Goal: Information Seeking & Learning: Learn about a topic

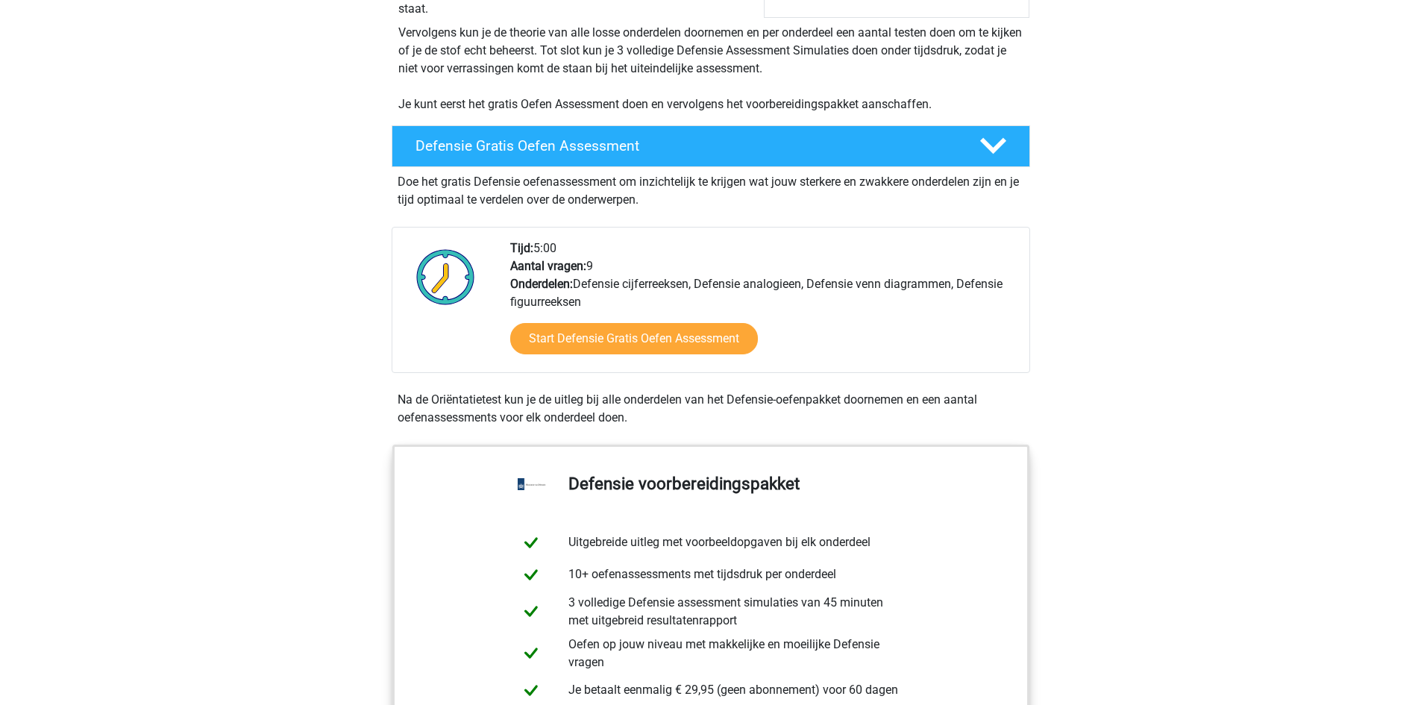
scroll to position [298, 0]
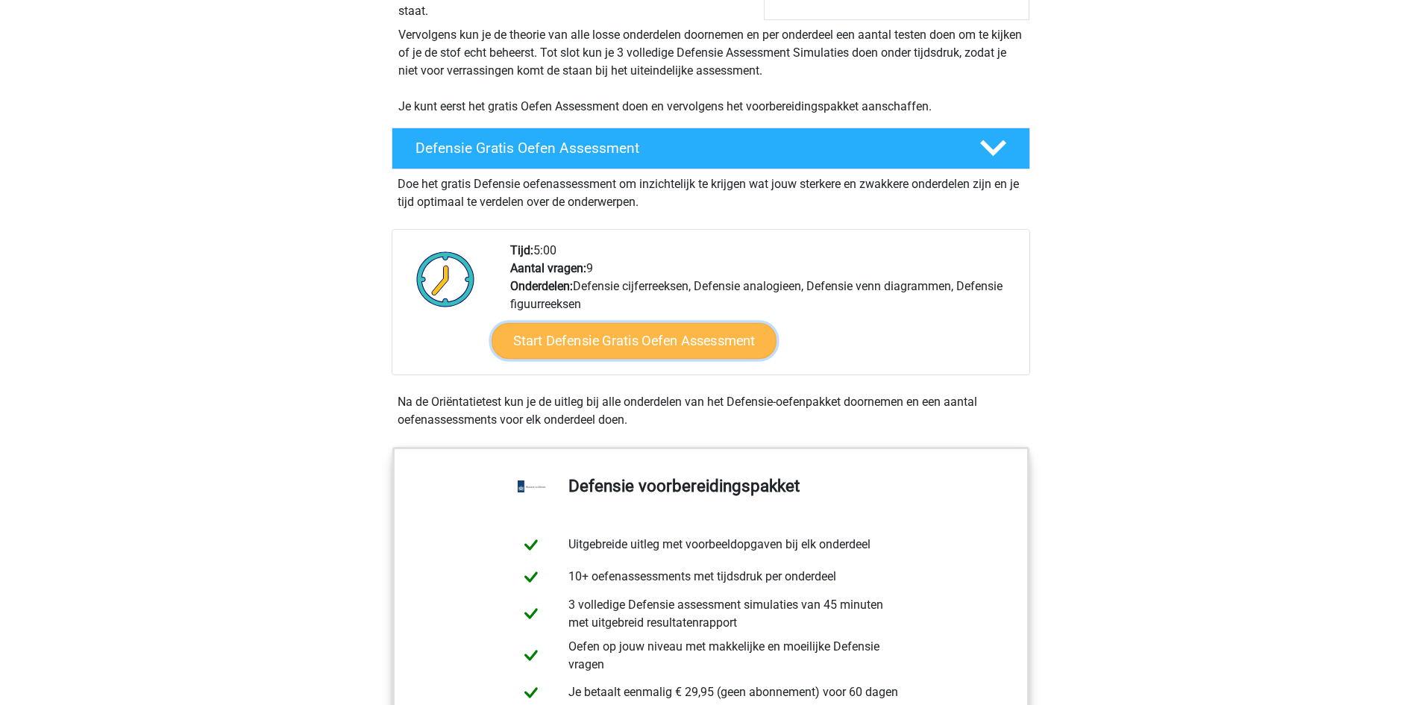
click at [682, 346] on link "Start Defensie Gratis Oefen Assessment" at bounding box center [634, 341] width 285 height 36
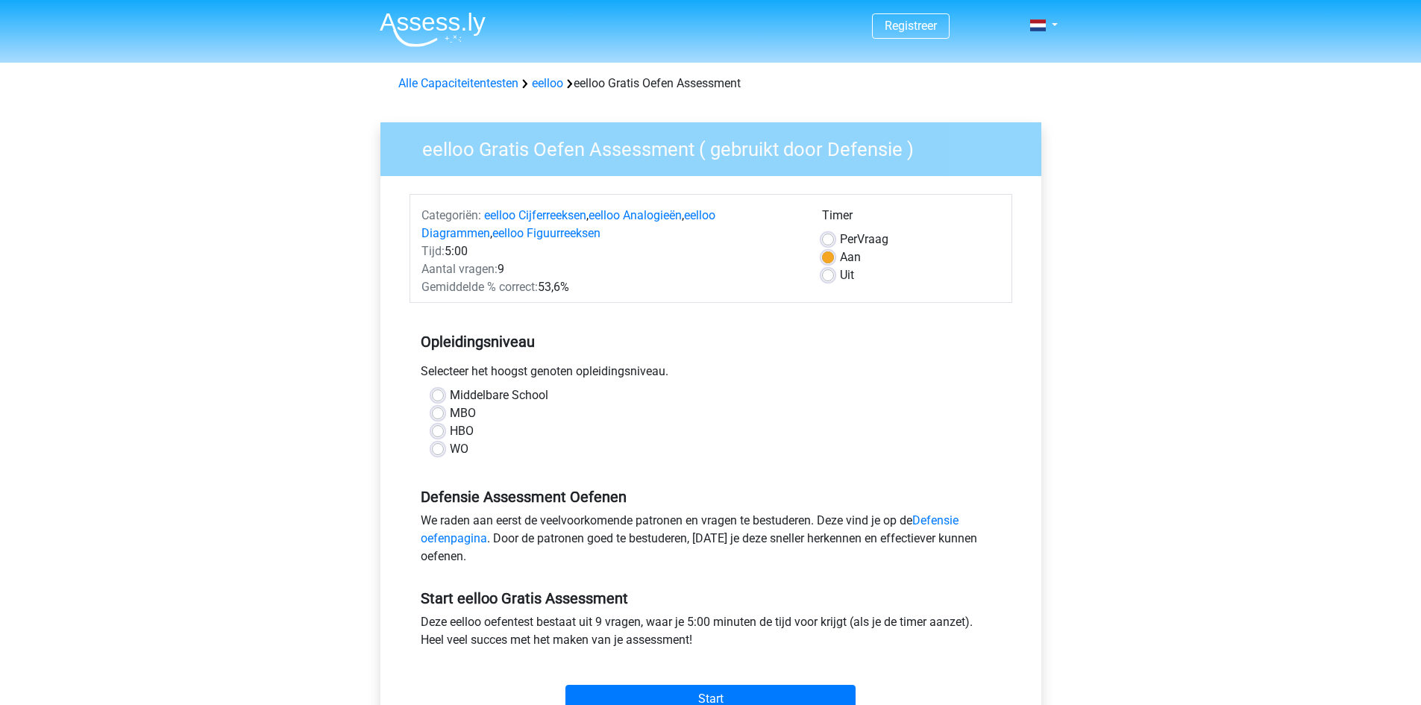
click at [840, 239] on label "Per Vraag" at bounding box center [864, 240] width 48 height 18
click at [825, 239] on input "Per Vraag" at bounding box center [828, 238] width 12 height 15
radio input "true"
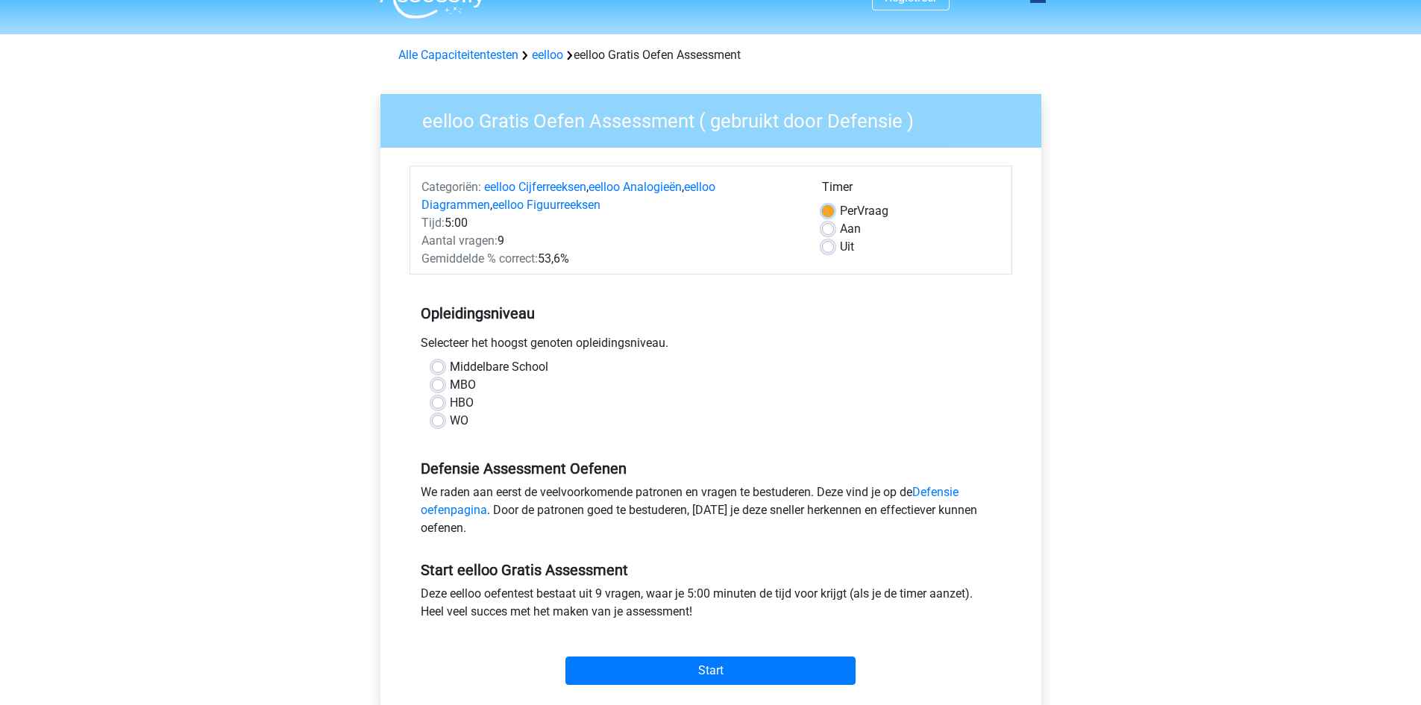
scroll to position [75, 0]
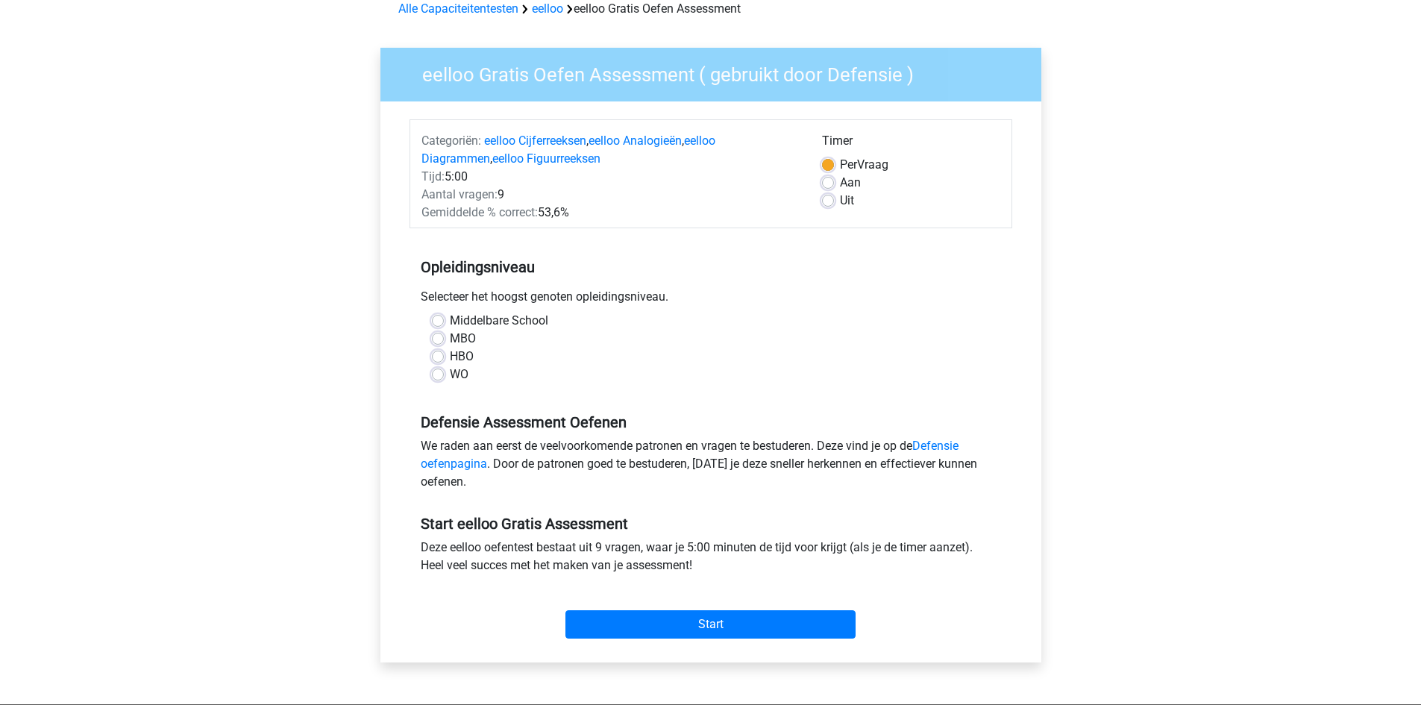
click at [450, 322] on label "Middelbare School" at bounding box center [499, 321] width 98 height 18
click at [439, 322] on input "Middelbare School" at bounding box center [438, 319] width 12 height 15
radio input "true"
click at [720, 621] on input "Start" at bounding box center [710, 624] width 290 height 28
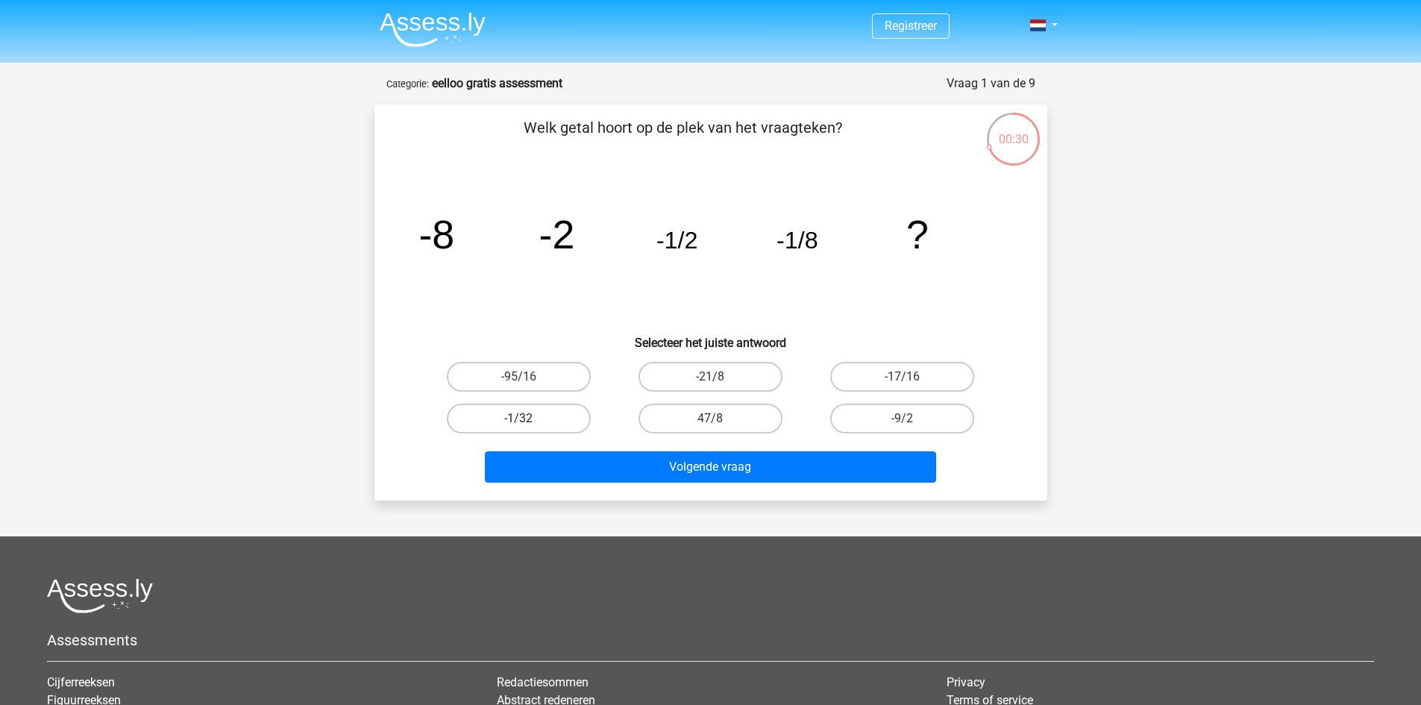
click at [554, 418] on label "-1/32" at bounding box center [519, 419] width 144 height 30
click at [528, 418] on input "-1/32" at bounding box center [523, 423] width 10 height 10
radio input "true"
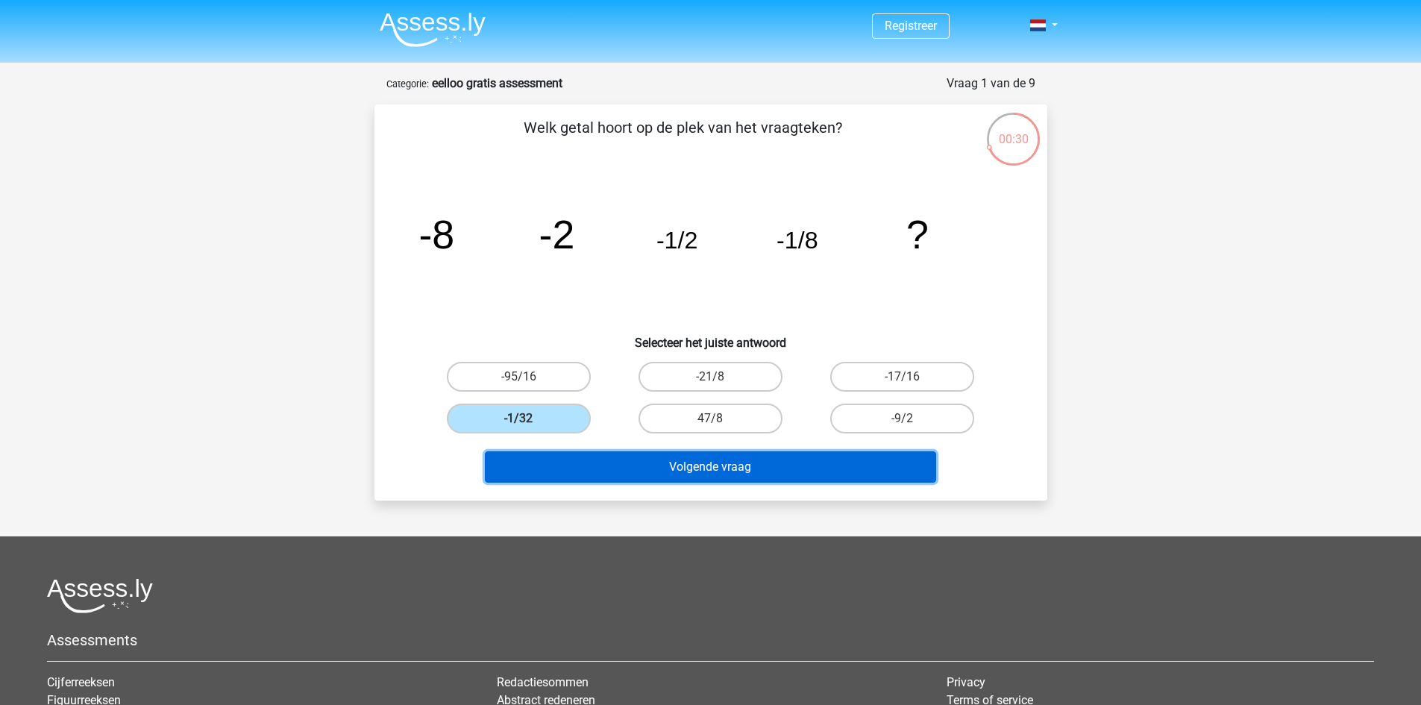
click at [660, 472] on button "Volgende vraag" at bounding box center [710, 466] width 451 height 31
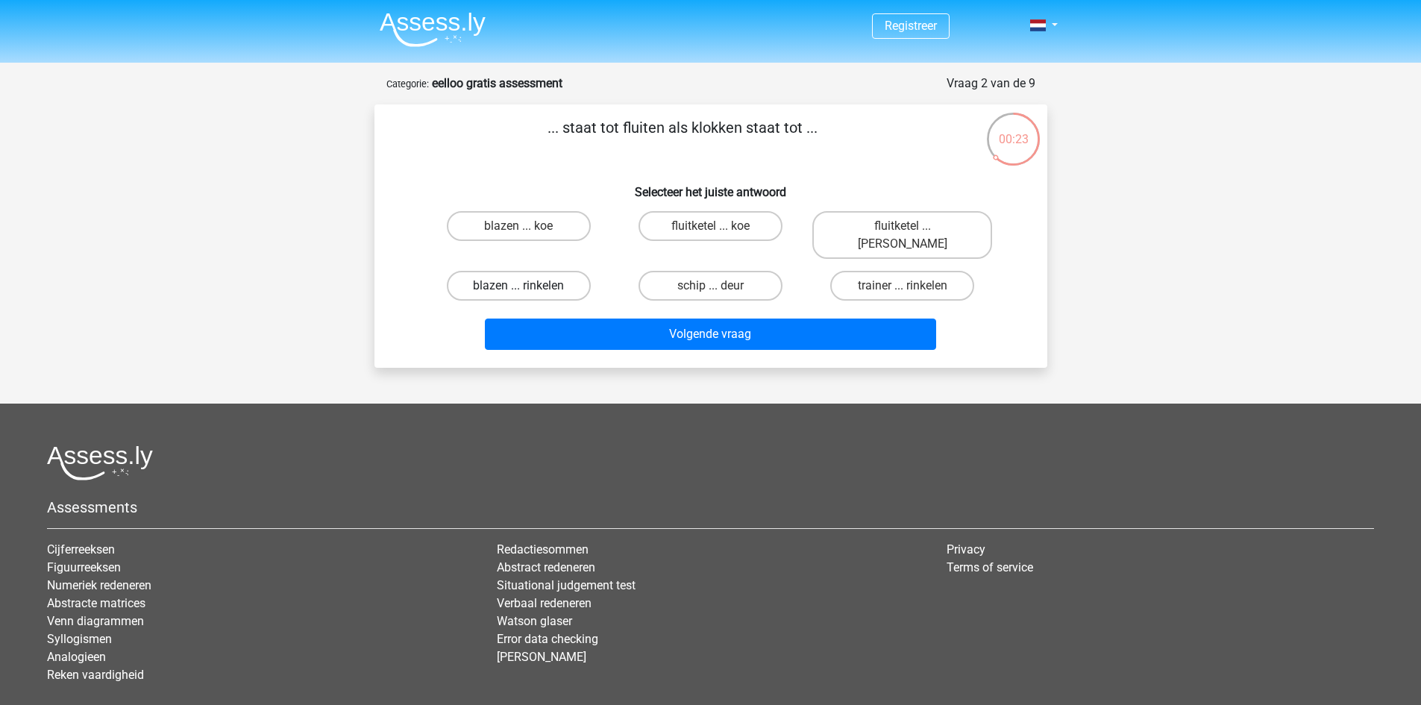
click at [532, 272] on label "blazen ... rinkelen" at bounding box center [519, 286] width 144 height 30
click at [528, 286] on input "blazen ... rinkelen" at bounding box center [523, 291] width 10 height 10
radio input "true"
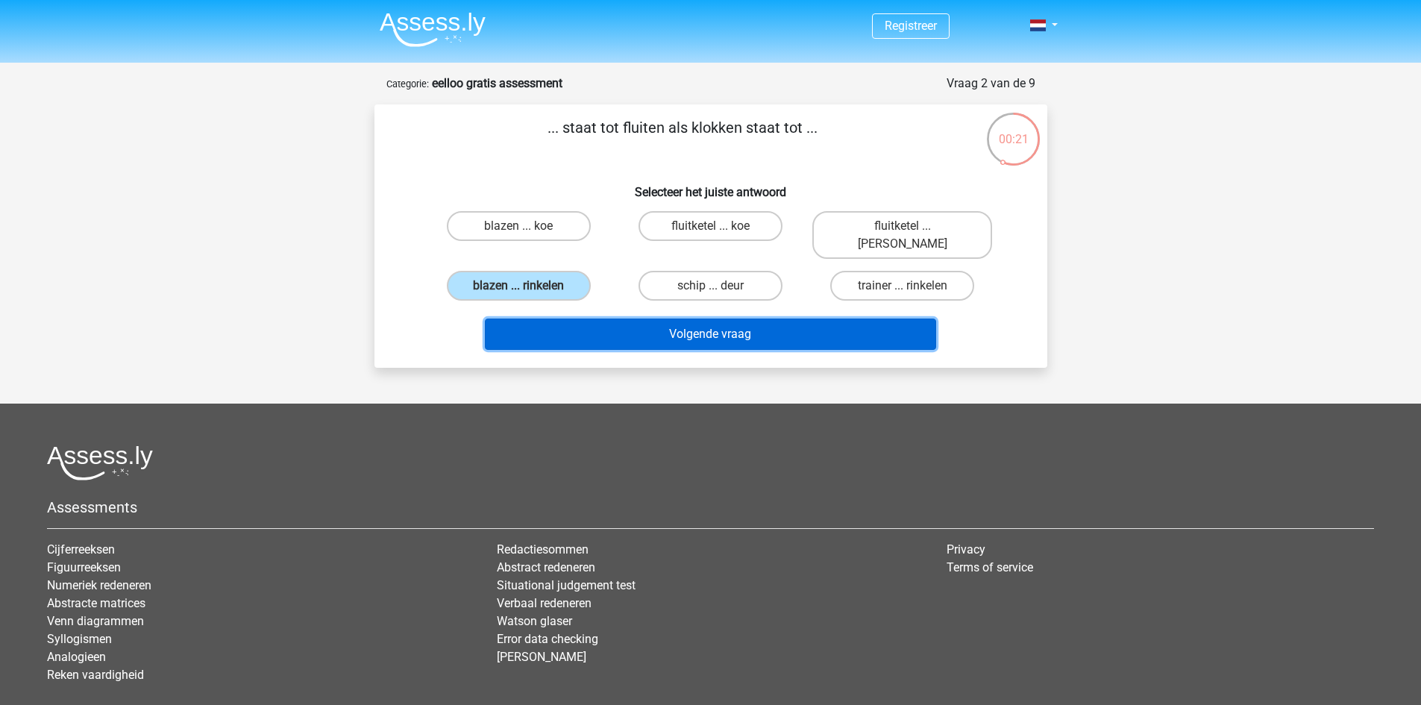
click at [612, 319] on button "Volgende vraag" at bounding box center [710, 334] width 451 height 31
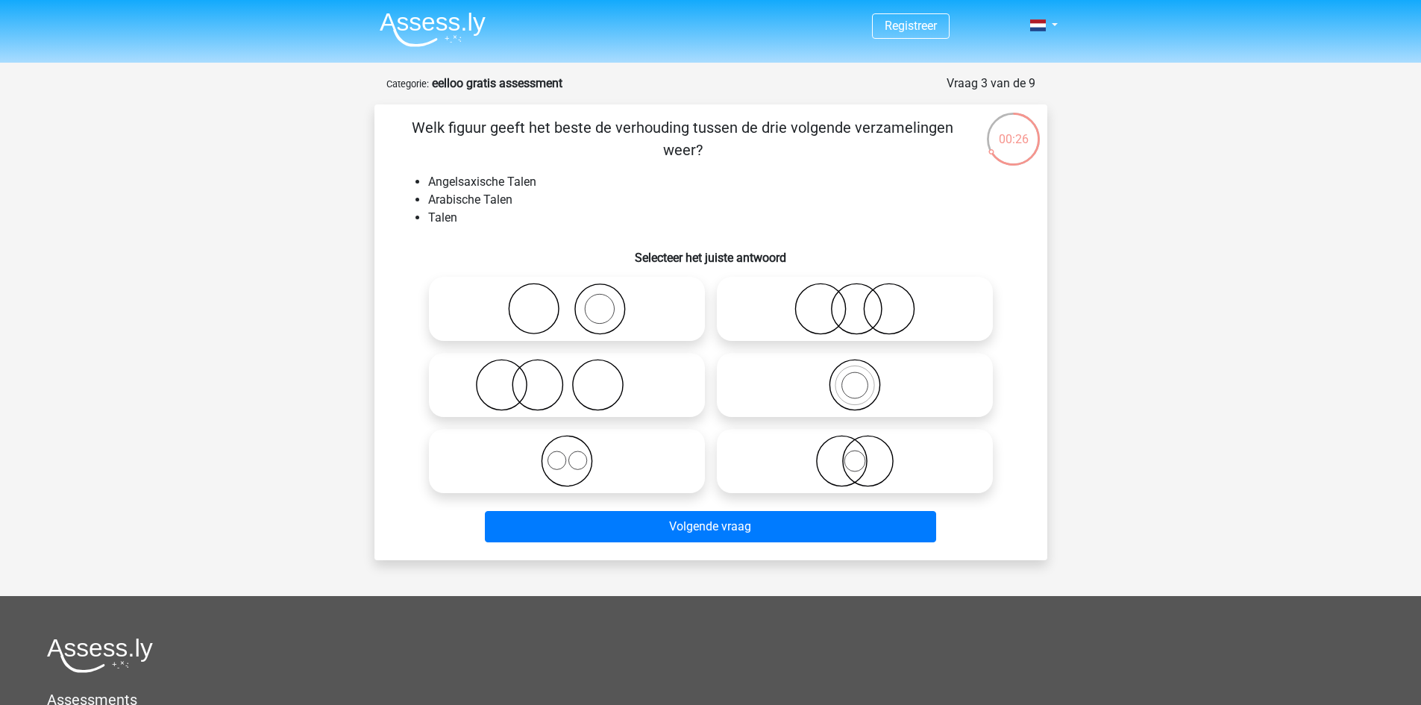
click at [557, 462] on icon at bounding box center [567, 461] width 264 height 52
click at [567, 454] on input "radio" at bounding box center [572, 449] width 10 height 10
radio input "true"
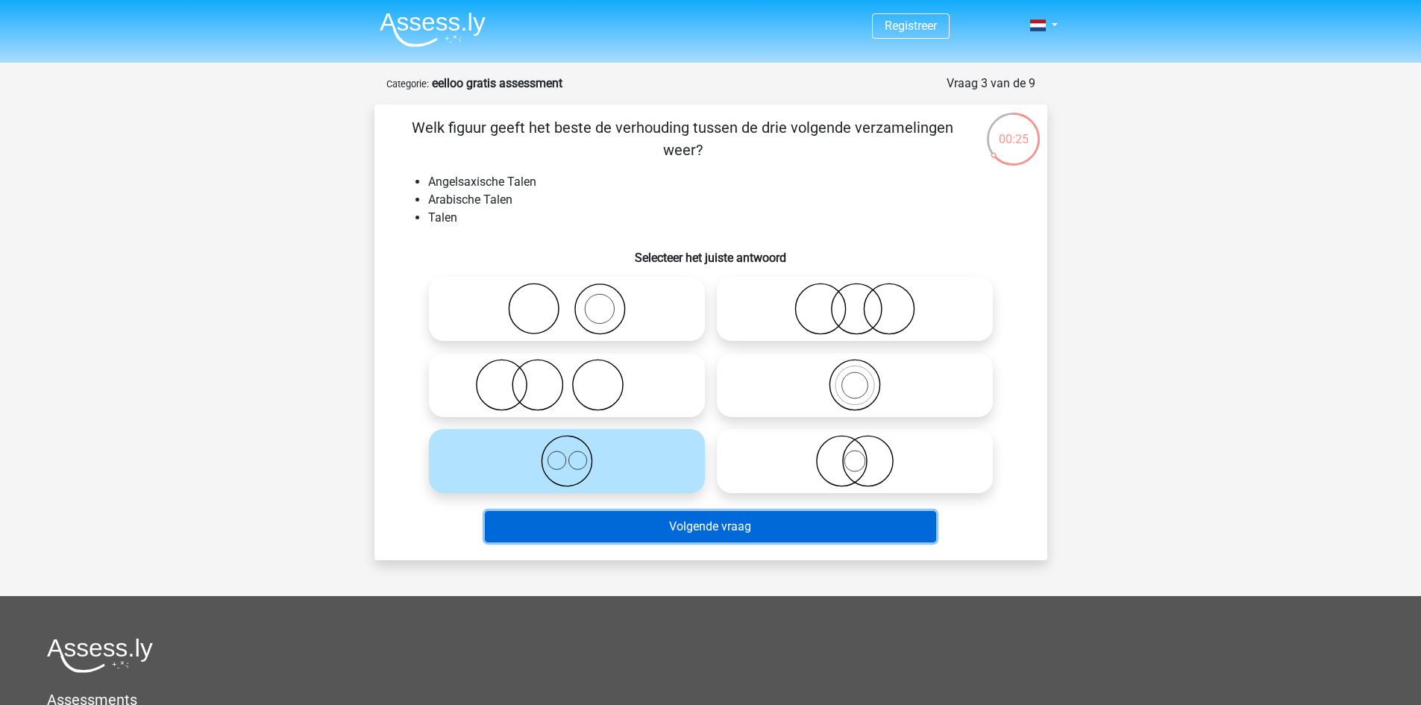
click at [633, 527] on button "Volgende vraag" at bounding box center [710, 526] width 451 height 31
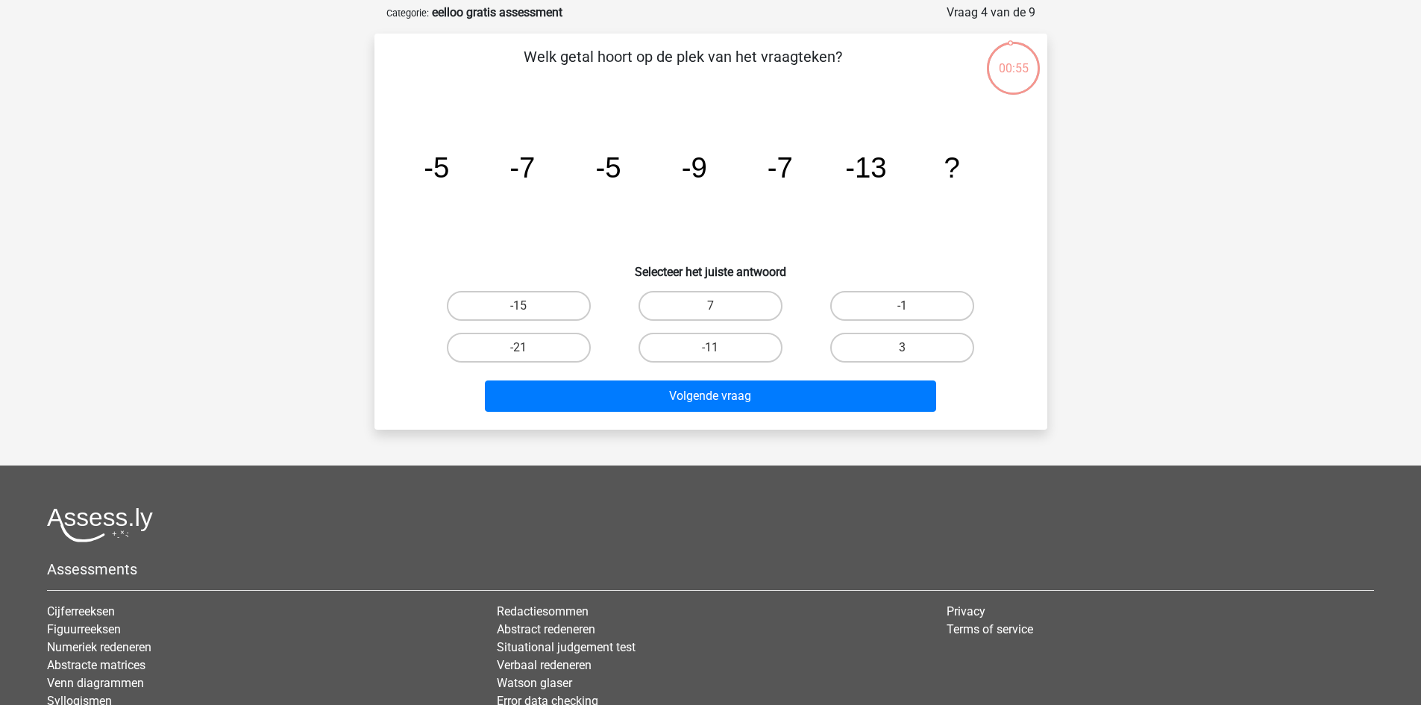
scroll to position [75, 0]
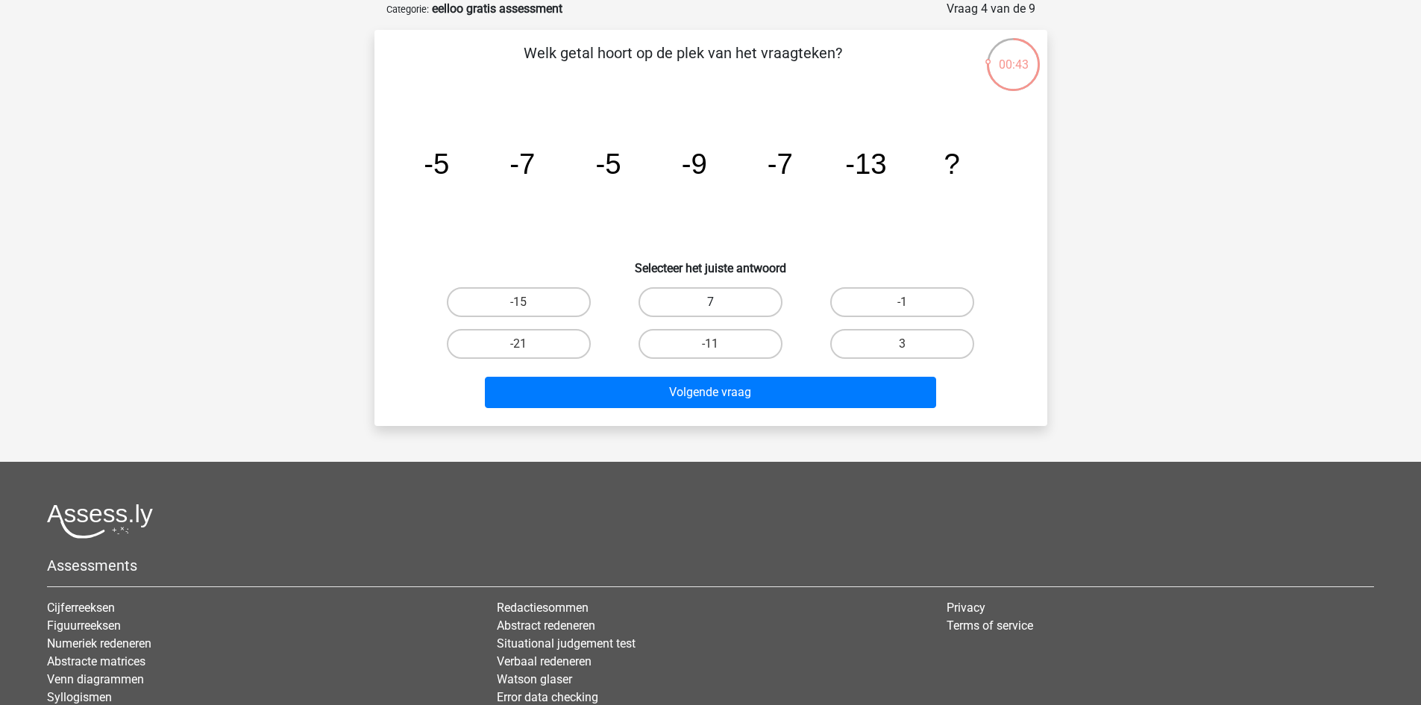
click at [744, 299] on label "7" at bounding box center [711, 302] width 144 height 30
click at [720, 302] on input "7" at bounding box center [715, 307] width 10 height 10
radio input "true"
click at [724, 302] on label "7" at bounding box center [711, 302] width 144 height 30
click at [720, 302] on input "7" at bounding box center [715, 307] width 10 height 10
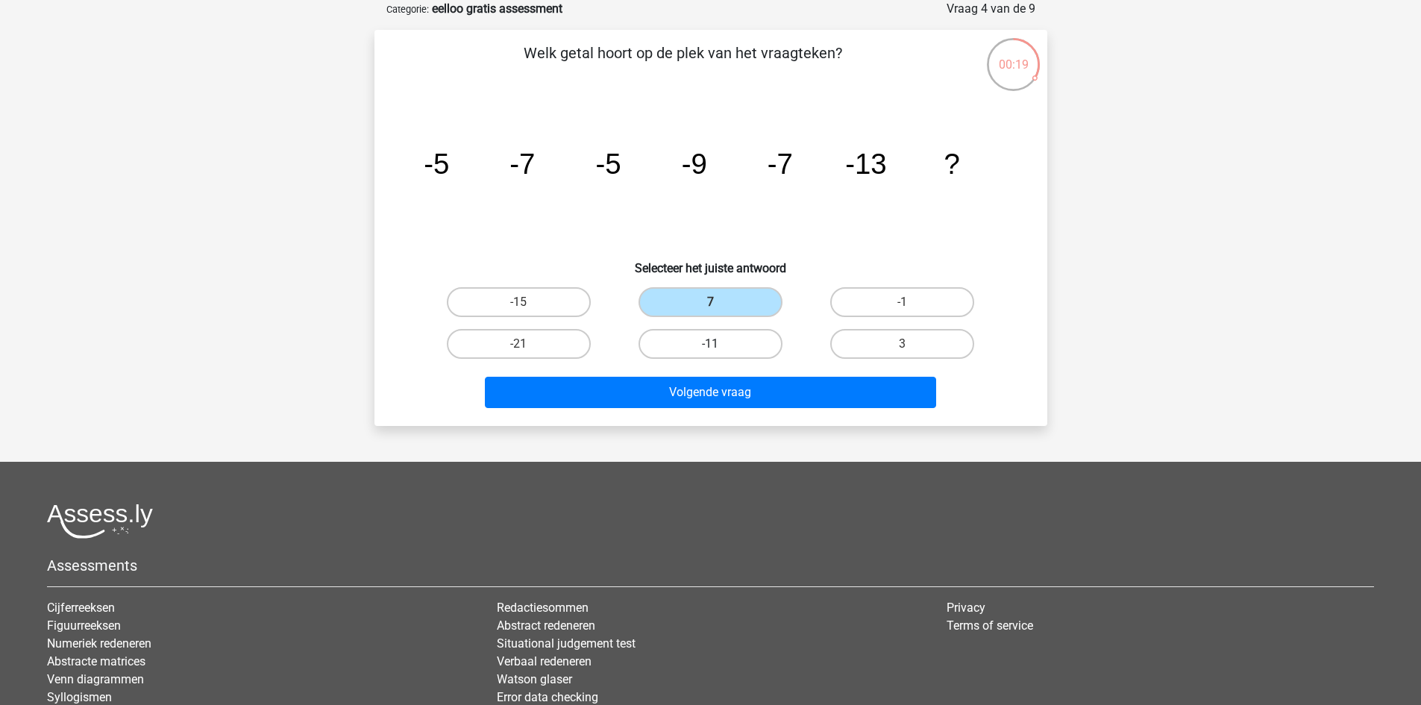
click at [727, 357] on label "-11" at bounding box center [711, 344] width 144 height 30
click at [720, 354] on input "-11" at bounding box center [715, 349] width 10 height 10
radio input "true"
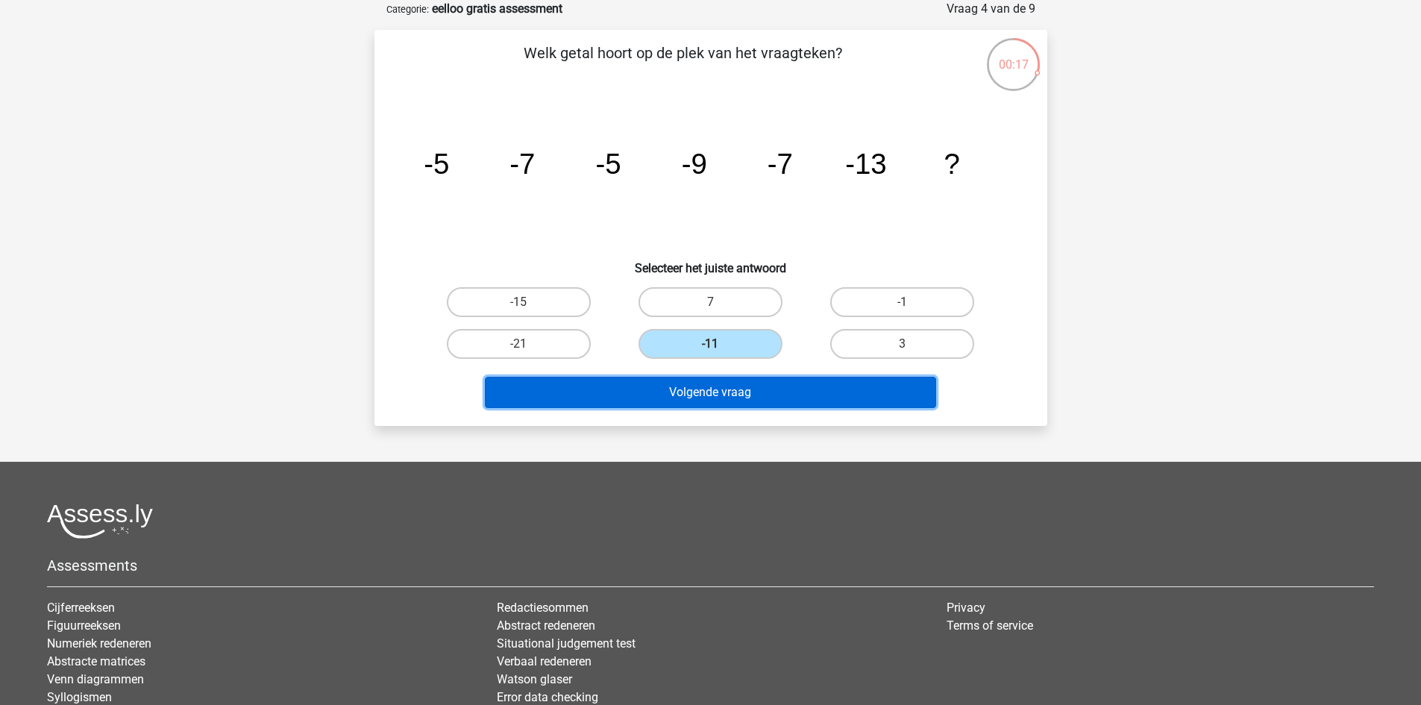
click at [727, 395] on button "Volgende vraag" at bounding box center [710, 392] width 451 height 31
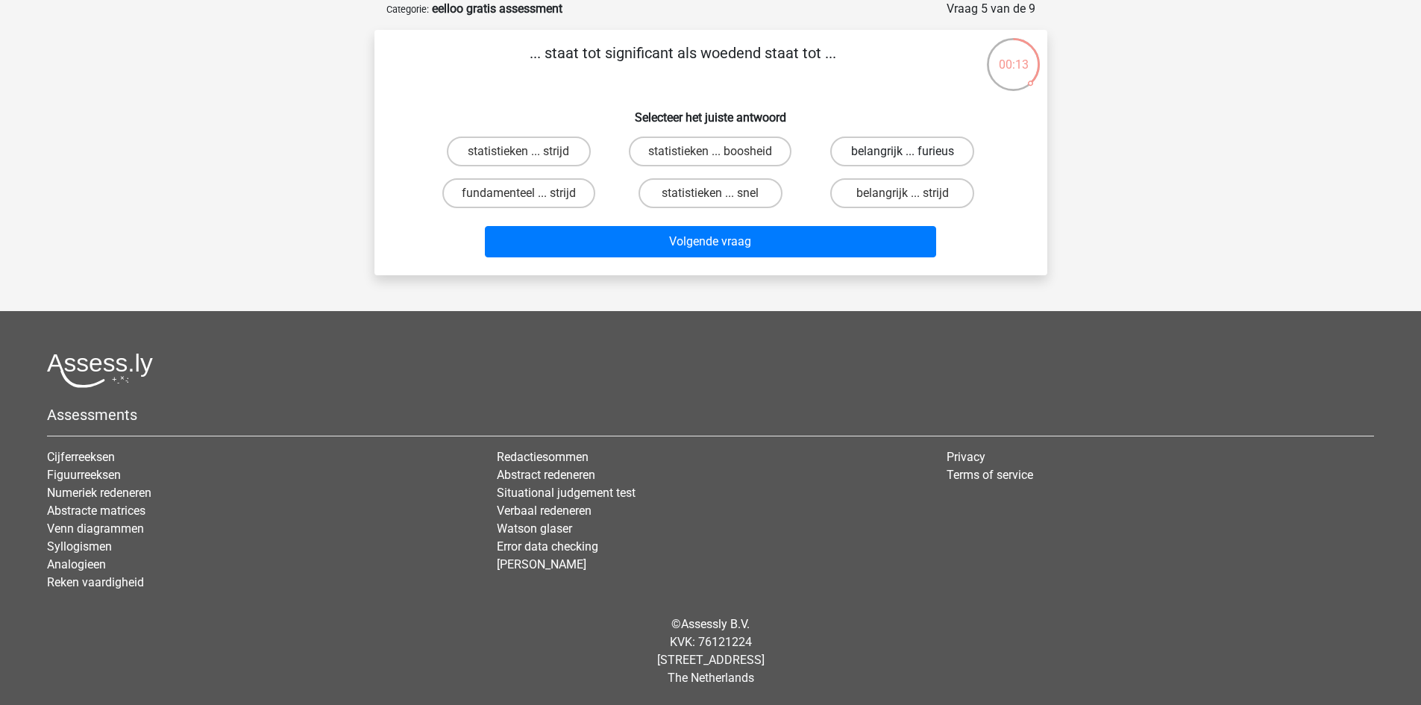
click at [891, 150] on label "belangrijk ... furieus" at bounding box center [902, 152] width 144 height 30
click at [903, 151] on input "belangrijk ... furieus" at bounding box center [908, 156] width 10 height 10
radio input "true"
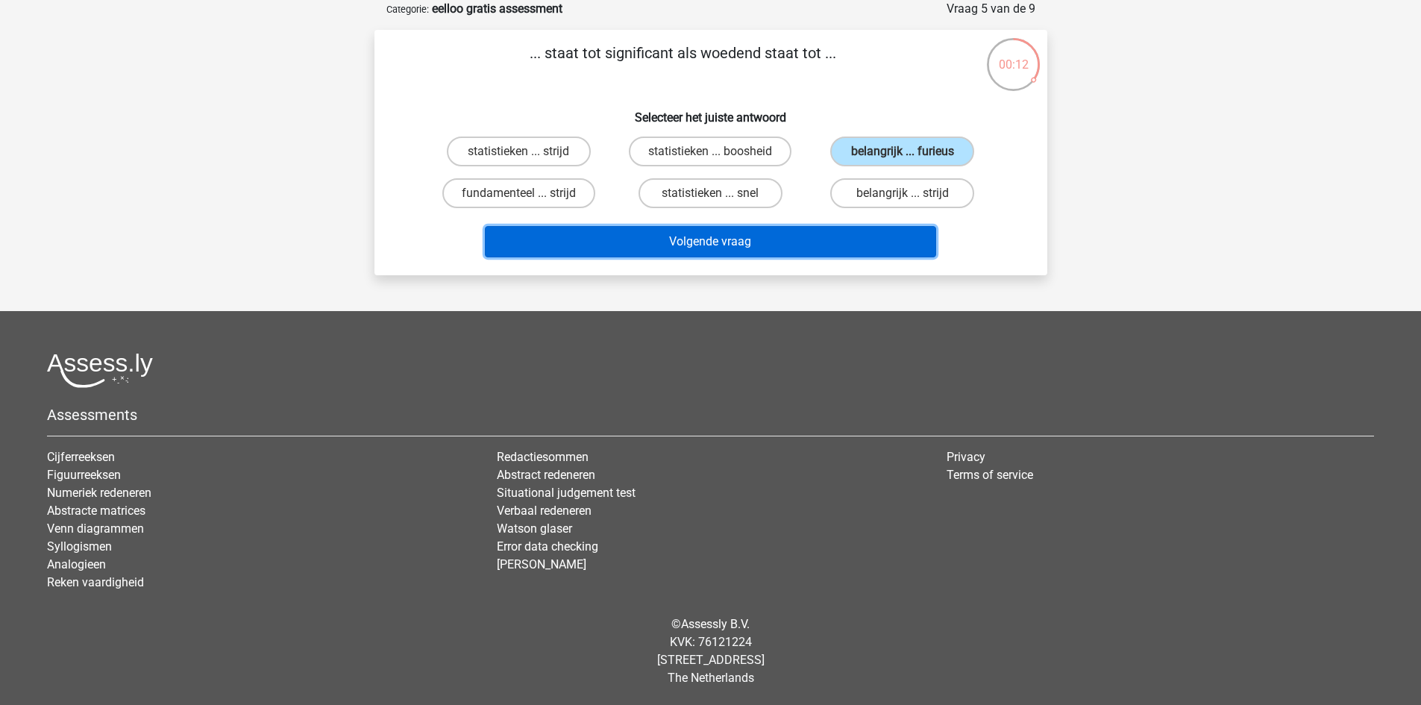
click at [797, 237] on button "Volgende vraag" at bounding box center [710, 241] width 451 height 31
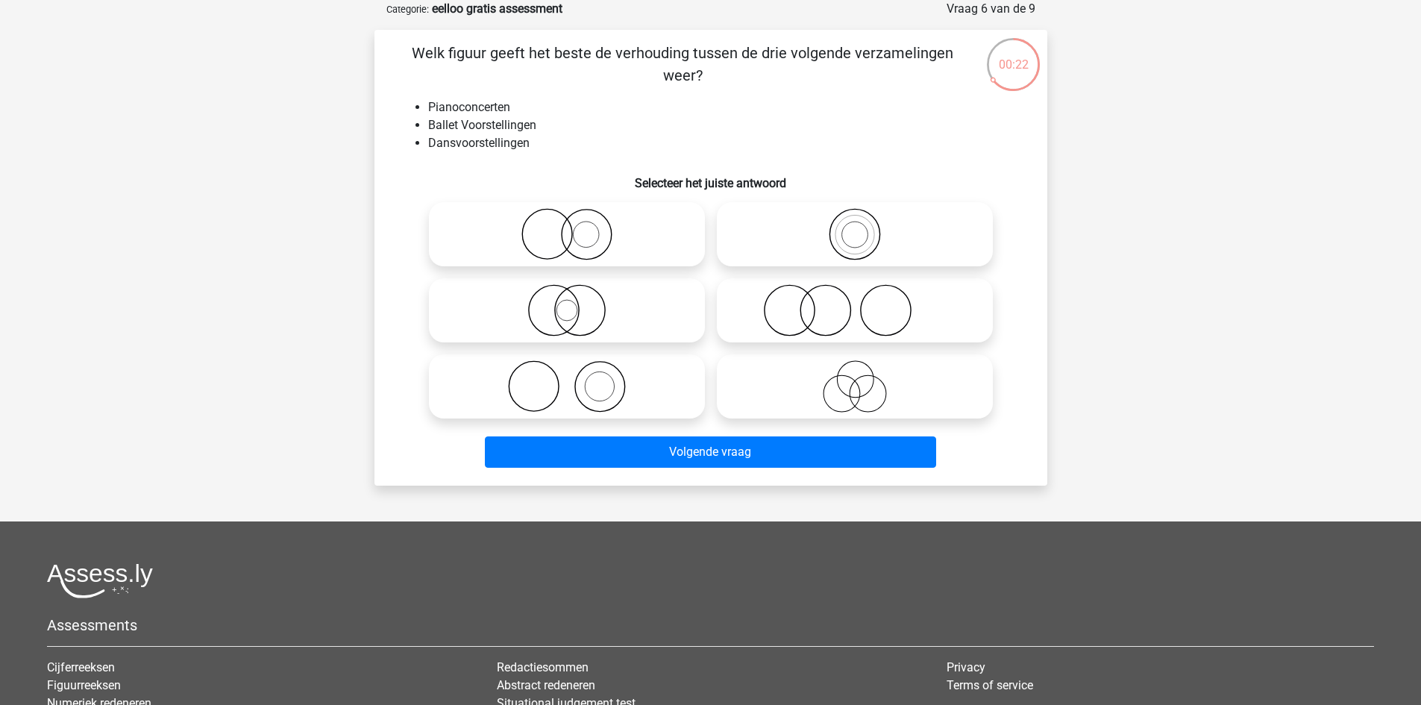
click at [848, 309] on icon at bounding box center [855, 310] width 264 height 52
click at [855, 303] on input "radio" at bounding box center [860, 298] width 10 height 10
radio input "true"
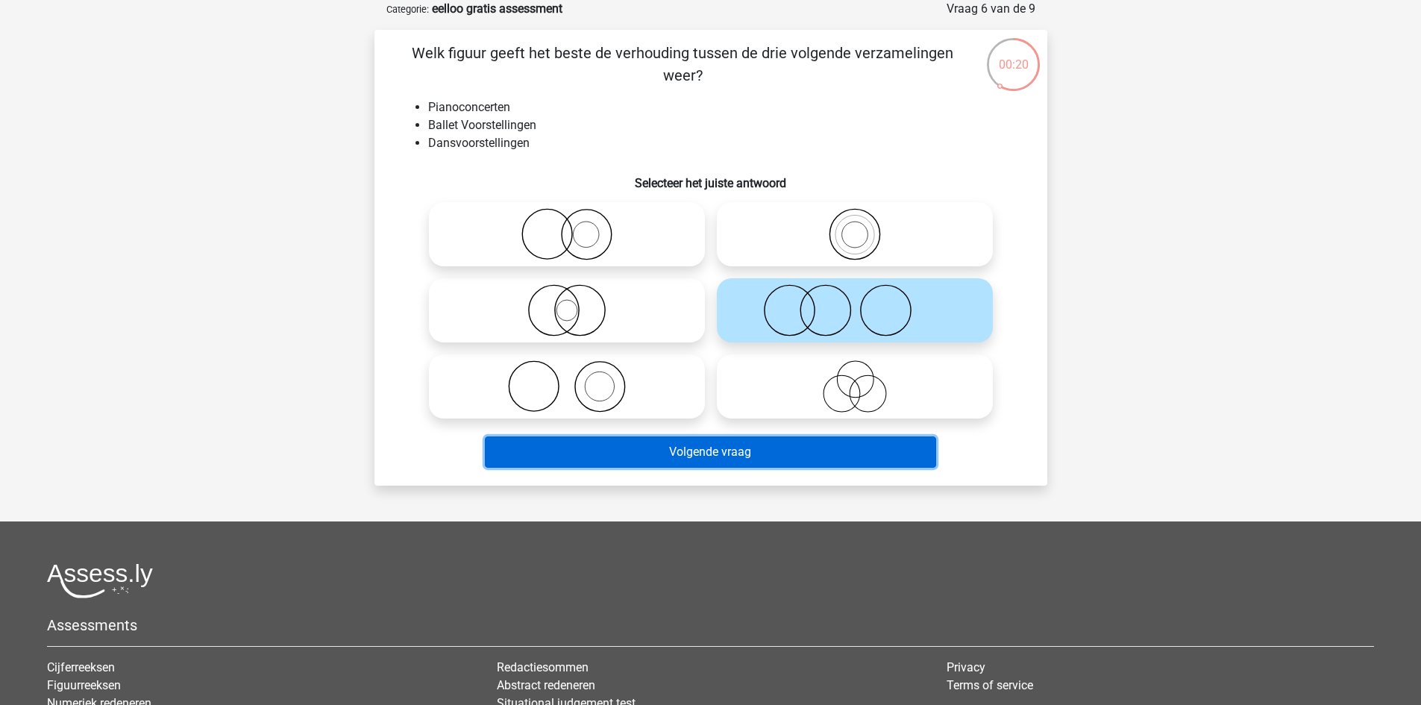
click at [731, 460] on button "Volgende vraag" at bounding box center [710, 451] width 451 height 31
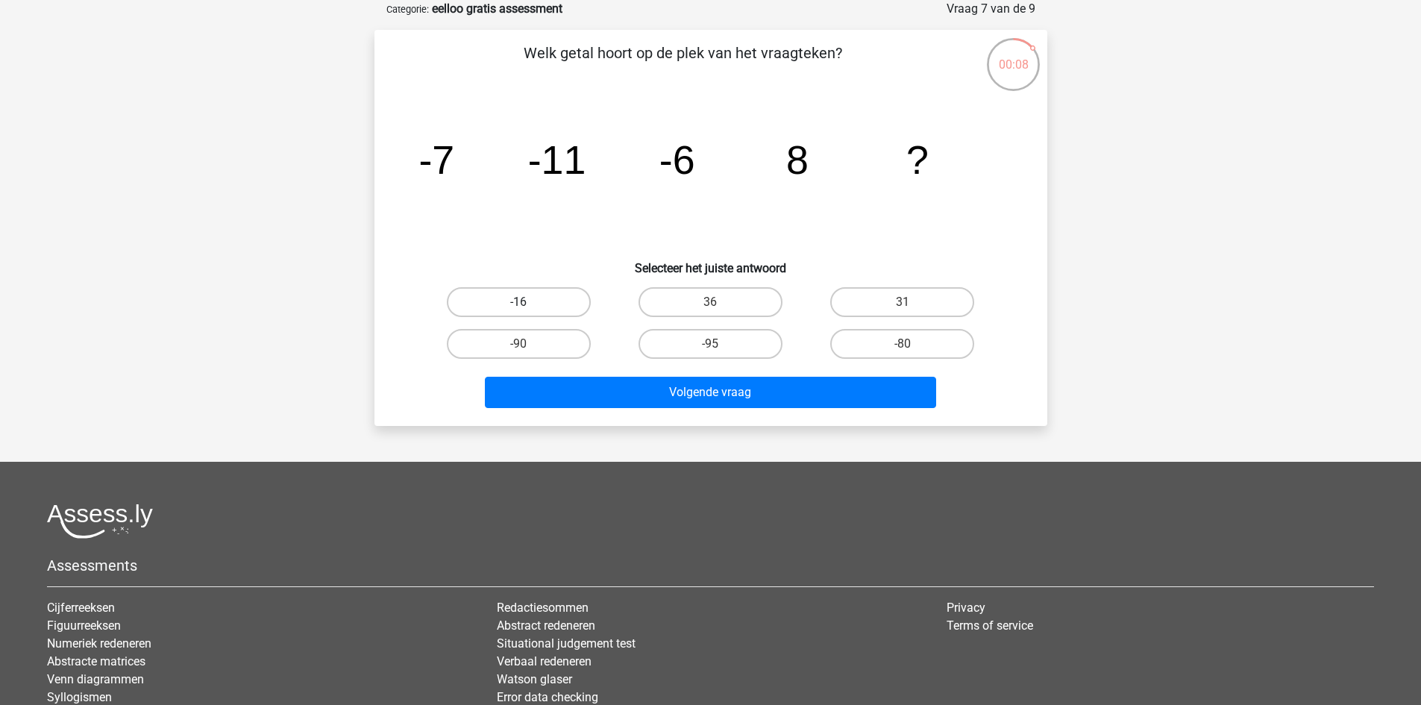
click at [553, 304] on label "-16" at bounding box center [519, 302] width 144 height 30
click at [528, 304] on input "-16" at bounding box center [523, 307] width 10 height 10
radio input "true"
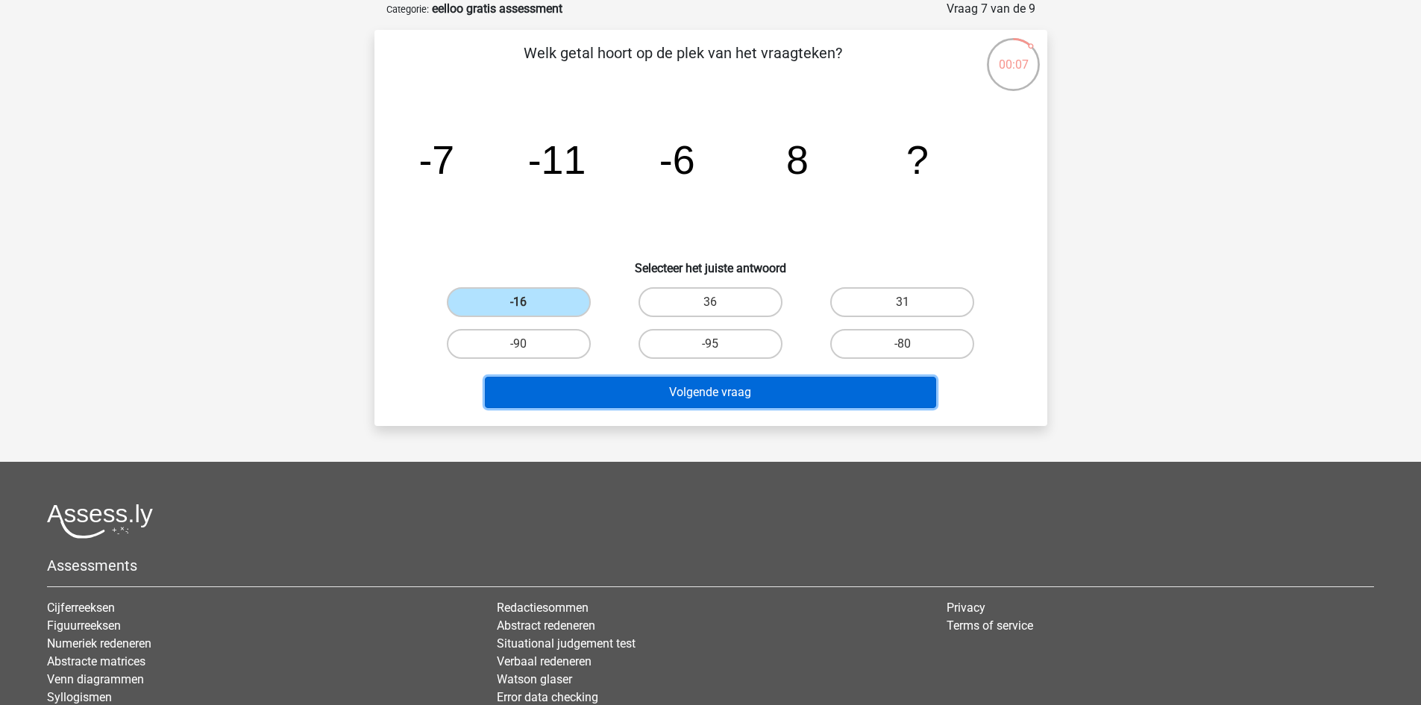
click at [683, 398] on button "Volgende vraag" at bounding box center [710, 392] width 451 height 31
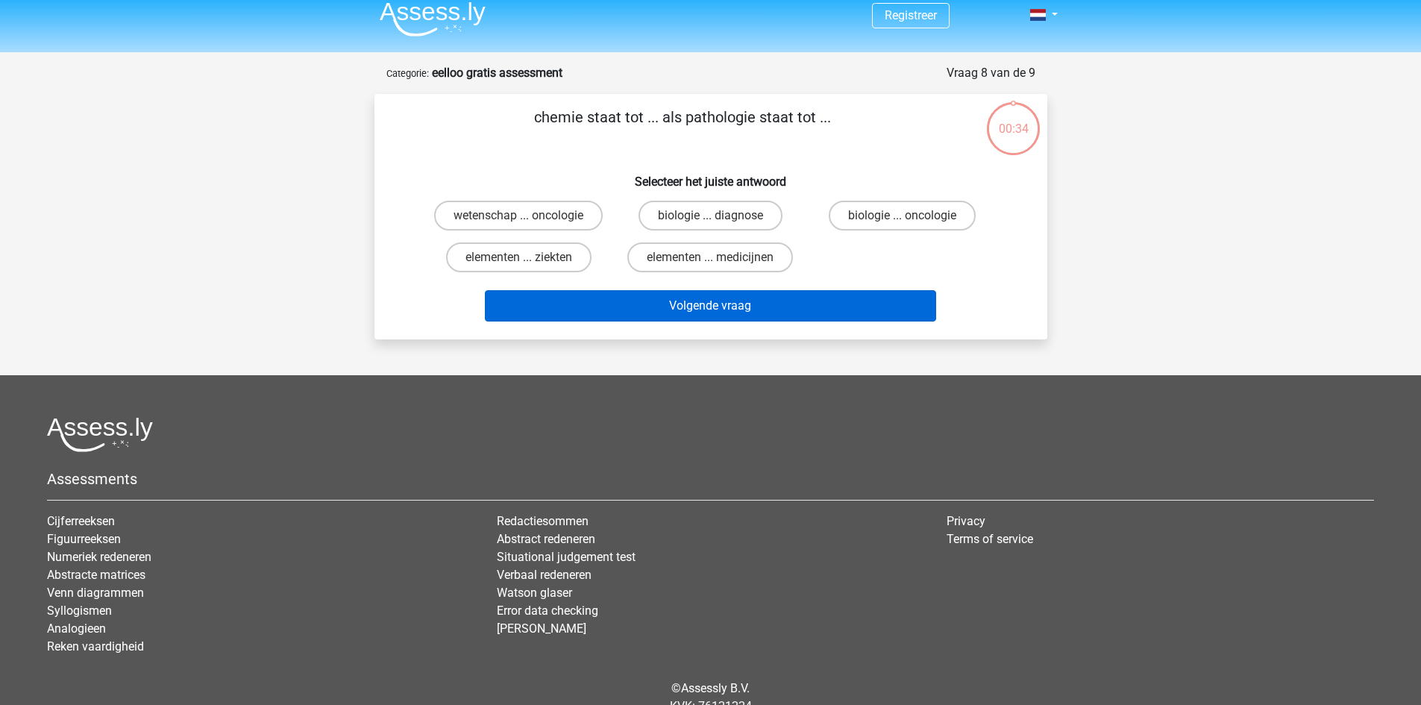
scroll to position [0, 0]
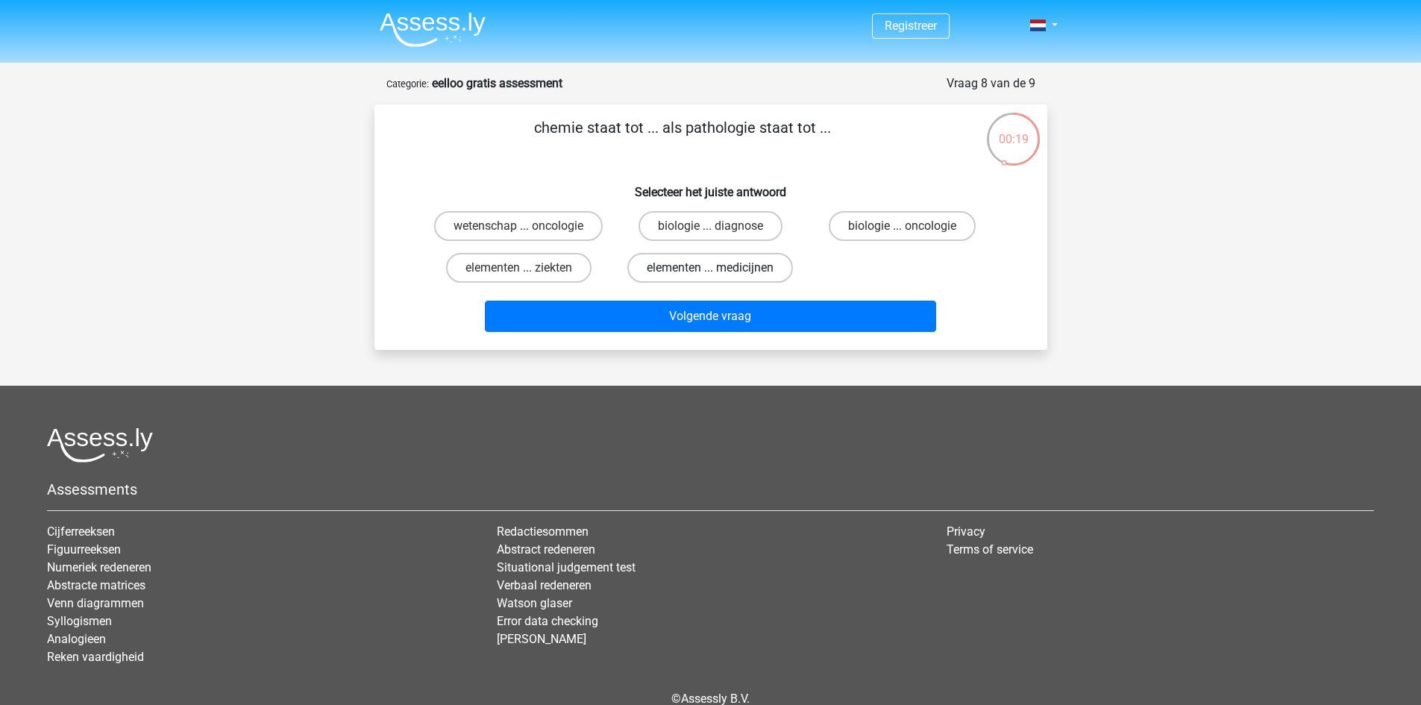
click at [721, 267] on label "elementen ... medicijnen" at bounding box center [710, 268] width 166 height 30
click at [720, 268] on input "elementen ... medicijnen" at bounding box center [715, 273] width 10 height 10
radio input "true"
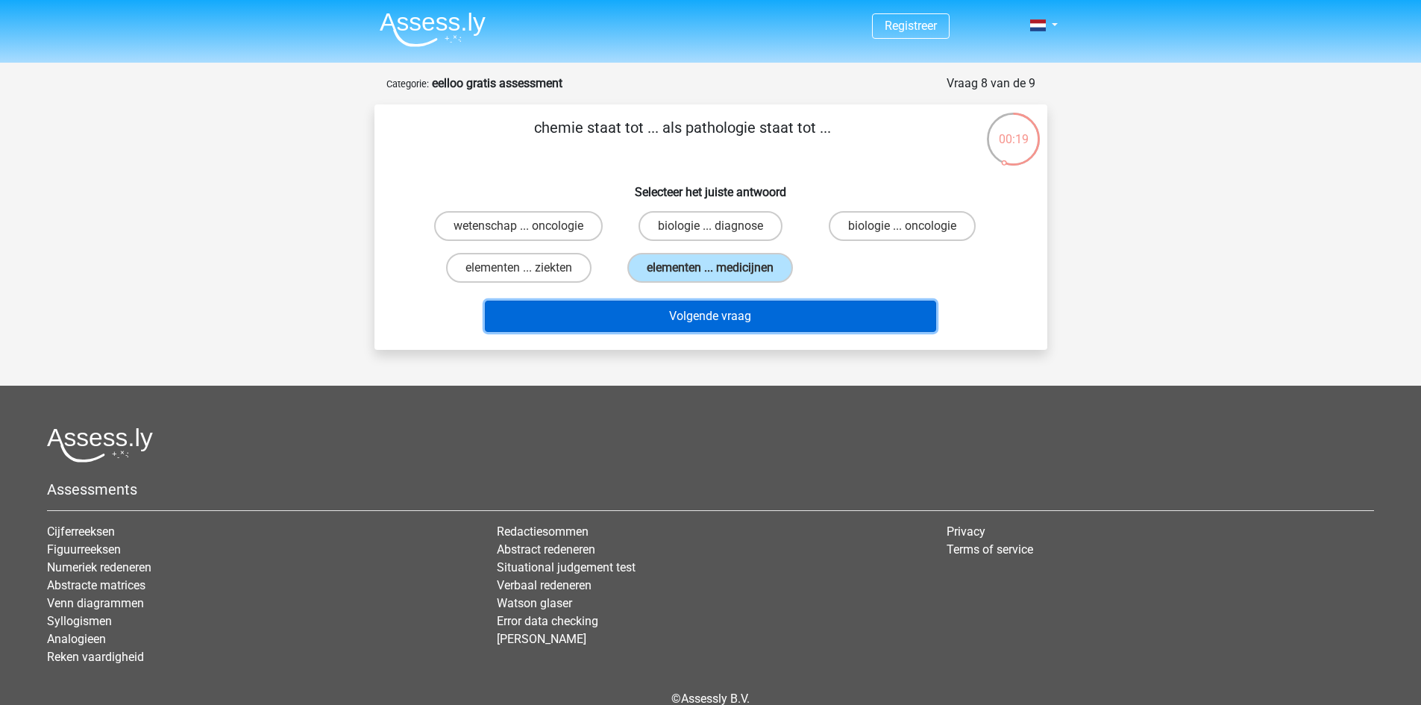
click at [704, 319] on button "Volgende vraag" at bounding box center [710, 316] width 451 height 31
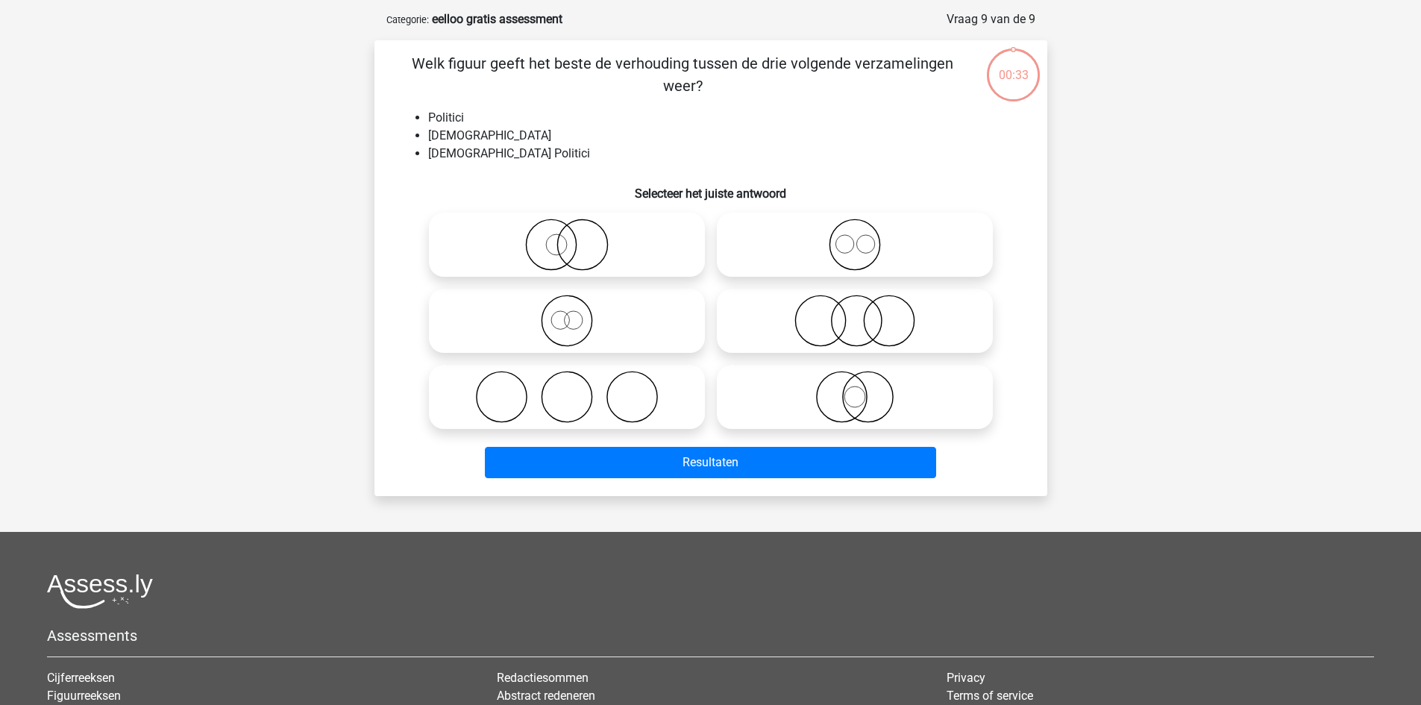
scroll to position [75, 0]
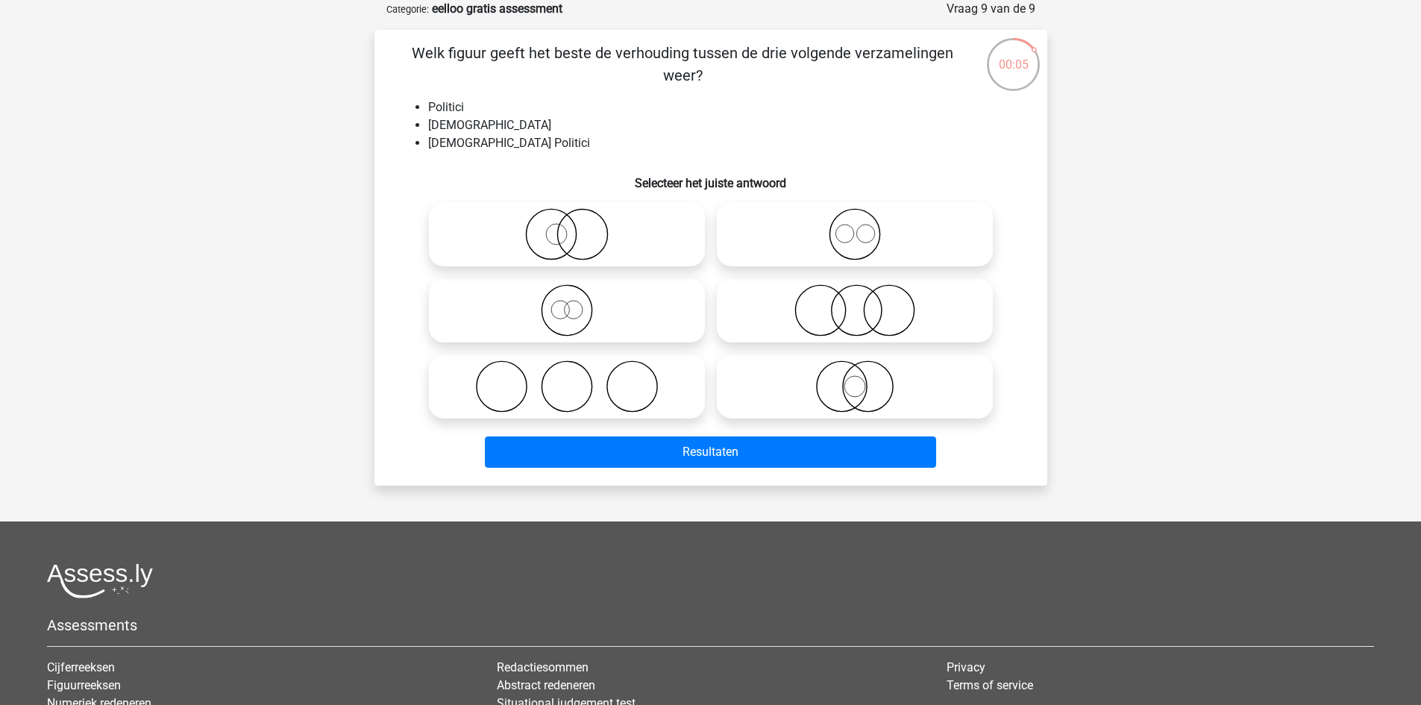
click at [639, 243] on icon at bounding box center [567, 234] width 264 height 52
click at [577, 227] on input "radio" at bounding box center [572, 222] width 10 height 10
radio input "true"
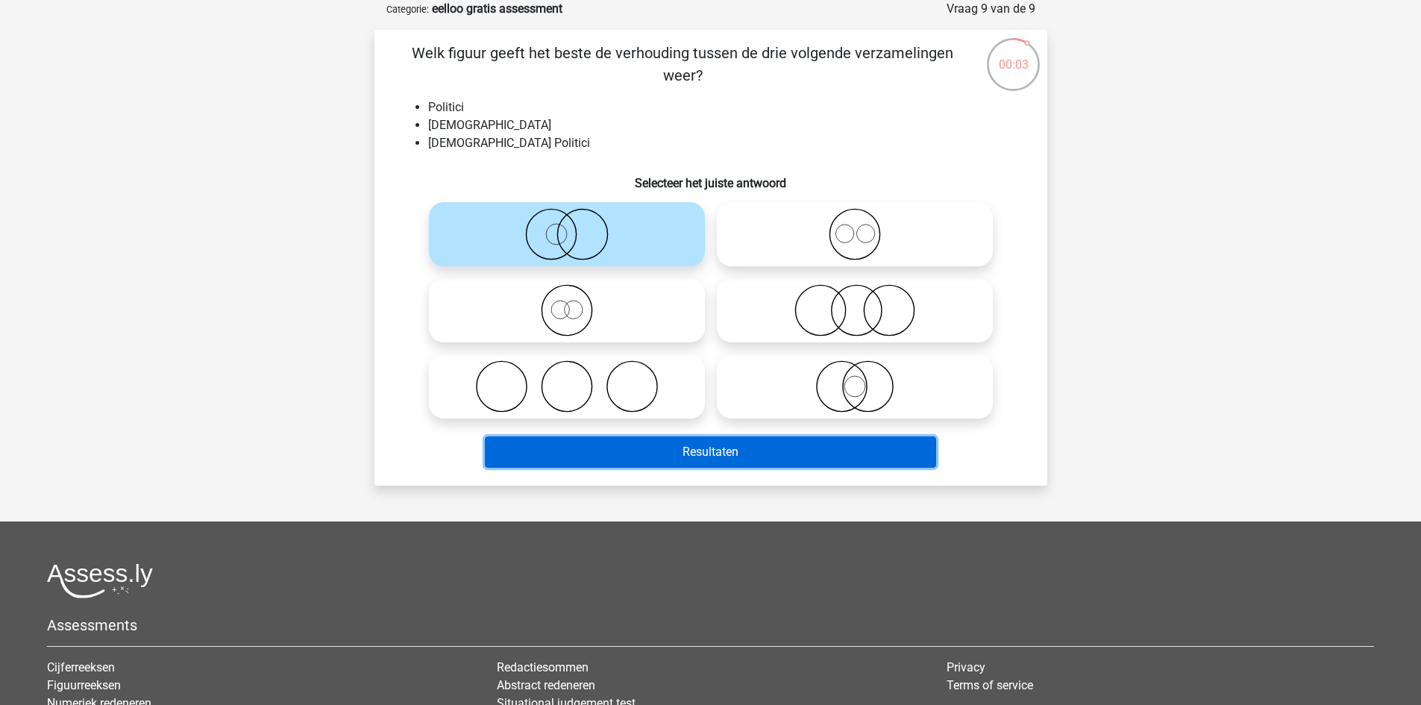
click at [743, 457] on button "Resultaten" at bounding box center [710, 451] width 451 height 31
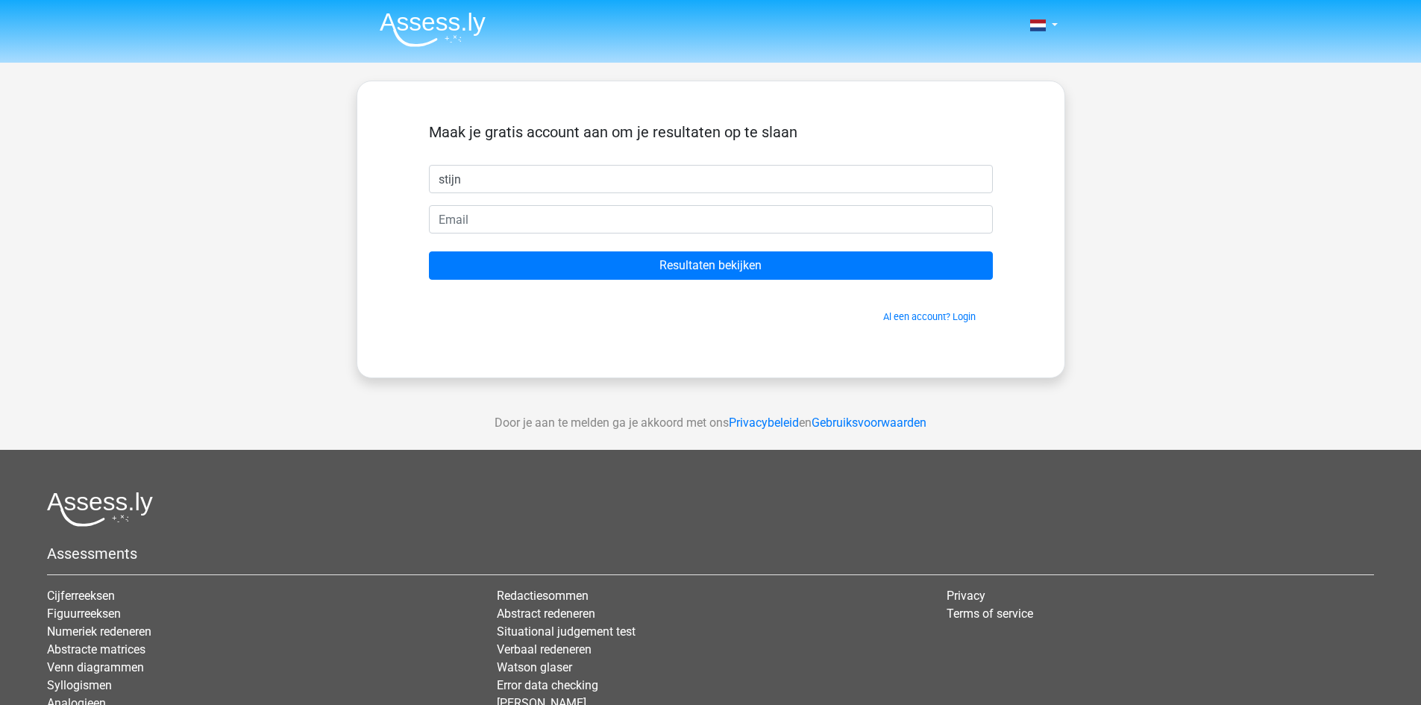
type input "stijn"
click at [647, 216] on input "email" at bounding box center [711, 219] width 564 height 28
type input "dekokstijn@gmail.com"
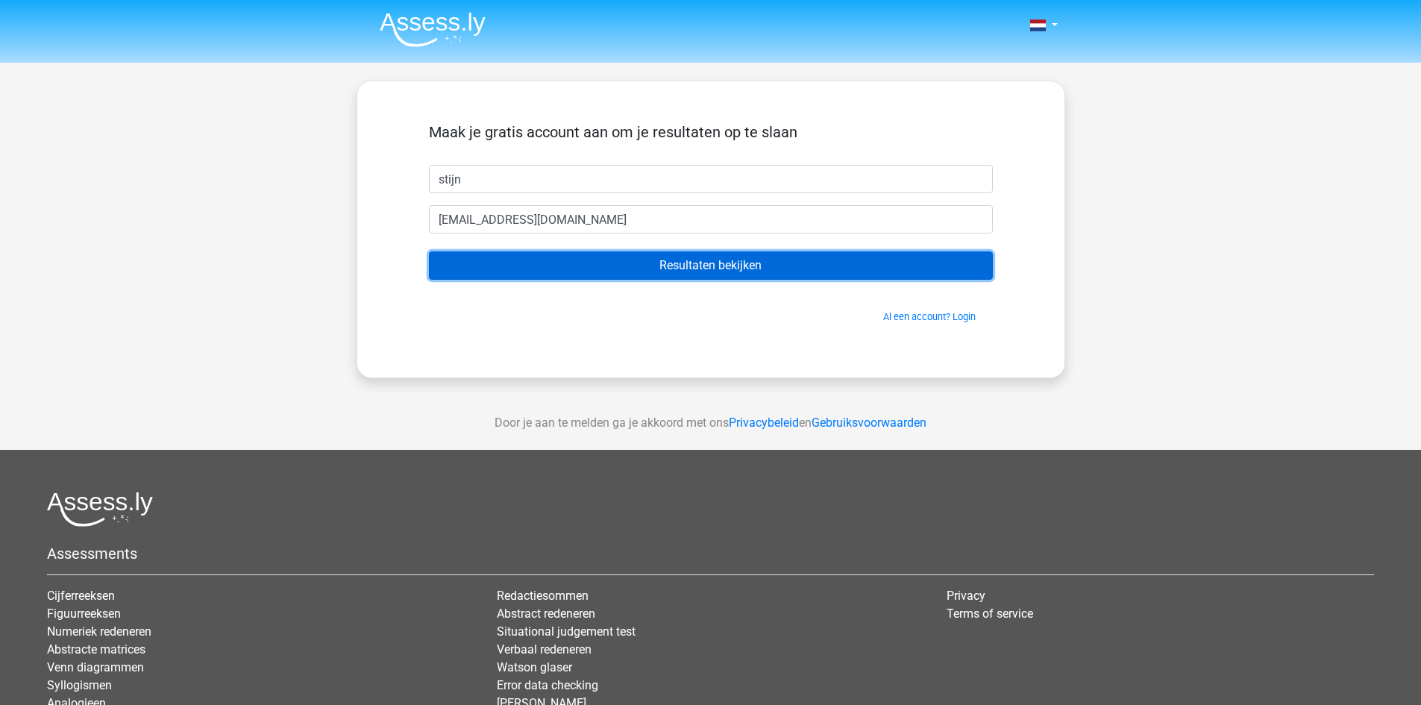
click at [613, 267] on input "Resultaten bekijken" at bounding box center [711, 265] width 564 height 28
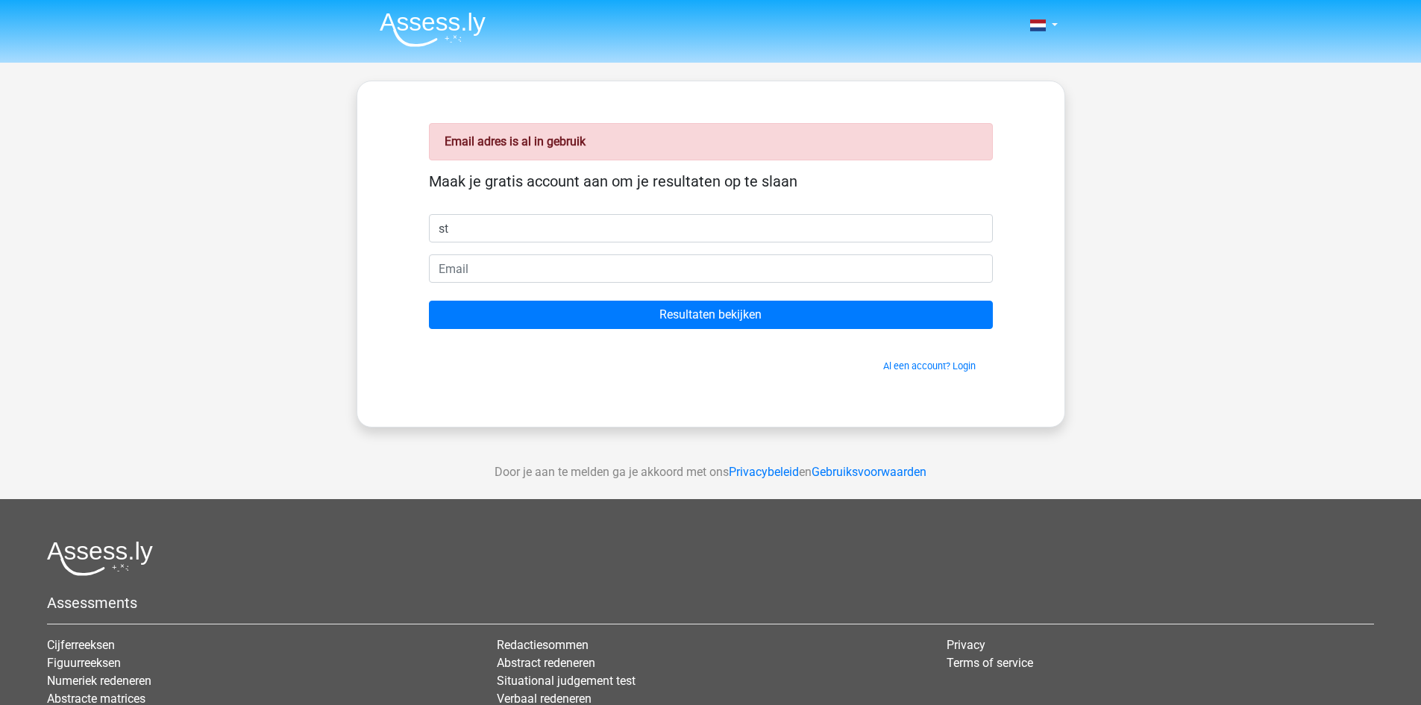
type input "Stijn"
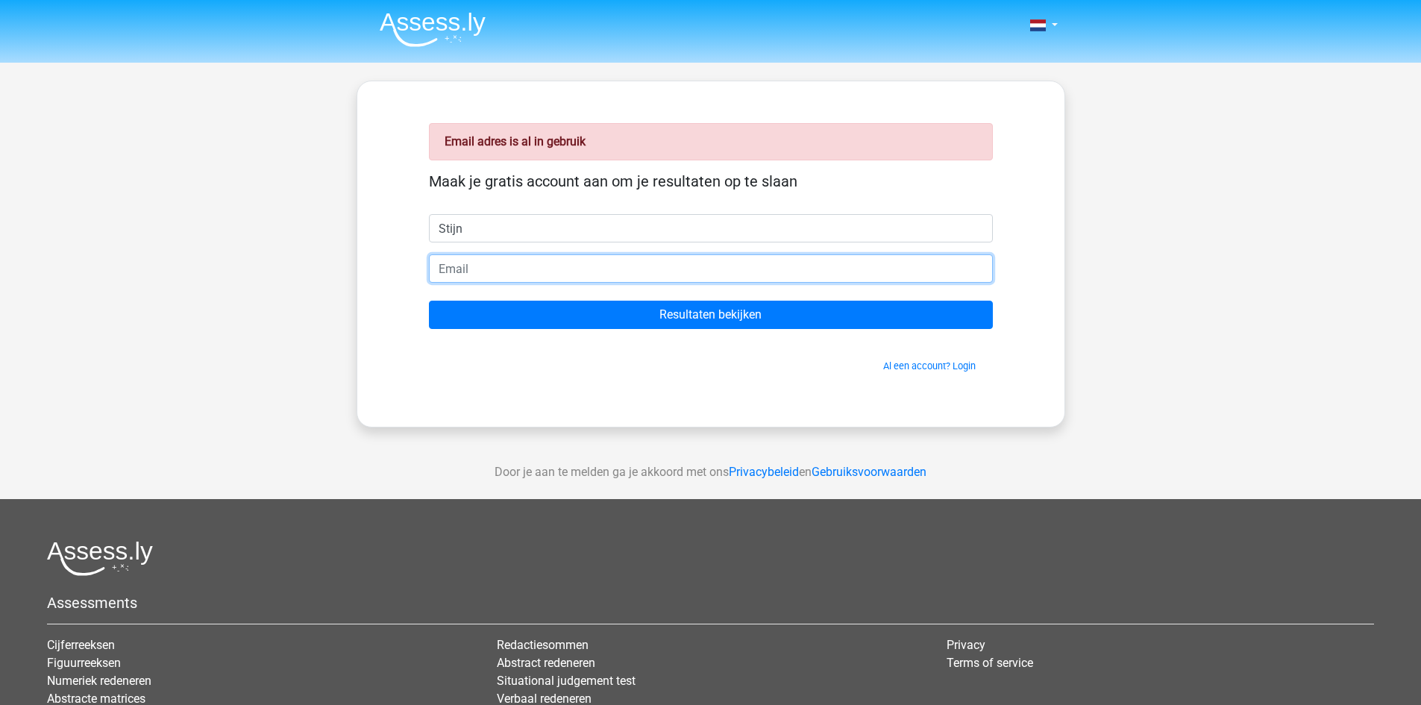
click at [524, 271] on input "email" at bounding box center [711, 268] width 564 height 28
type input "[EMAIL_ADDRESS][DOMAIN_NAME]"
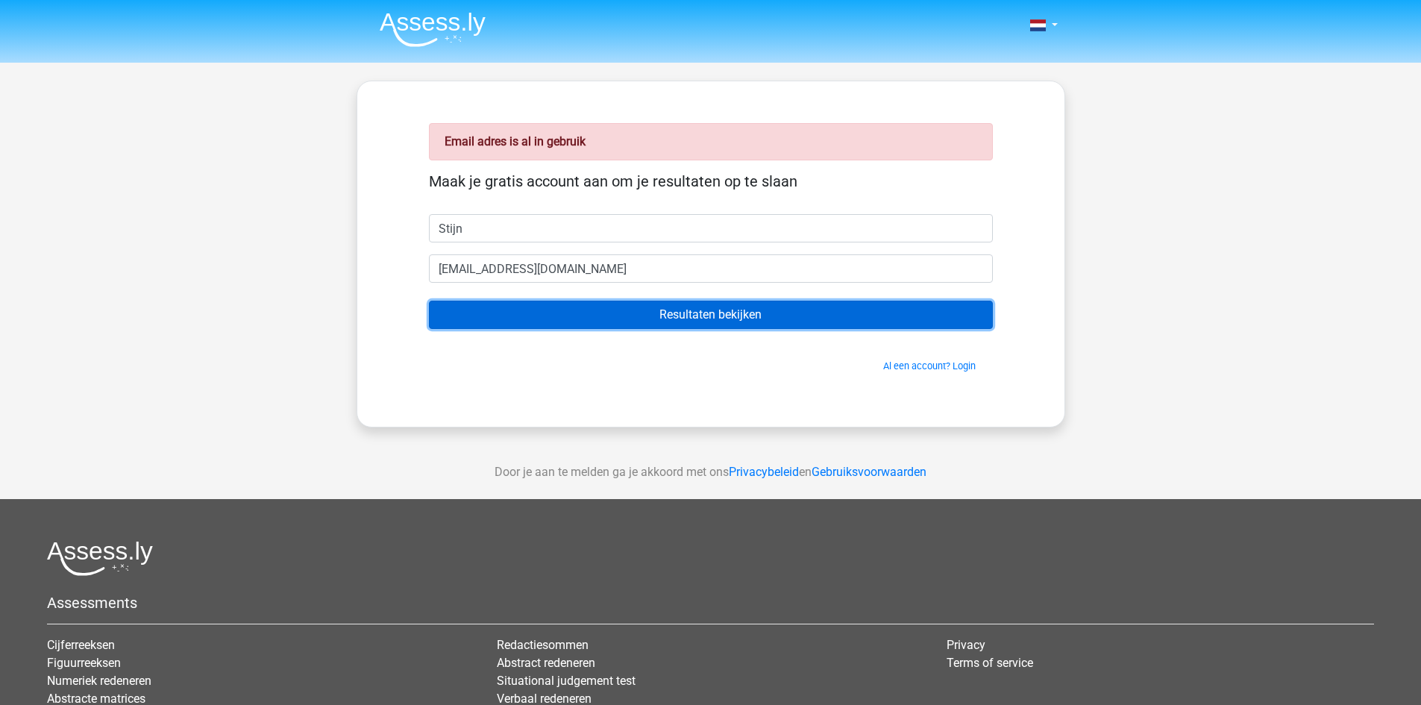
click at [632, 306] on input "Resultaten bekijken" at bounding box center [711, 315] width 564 height 28
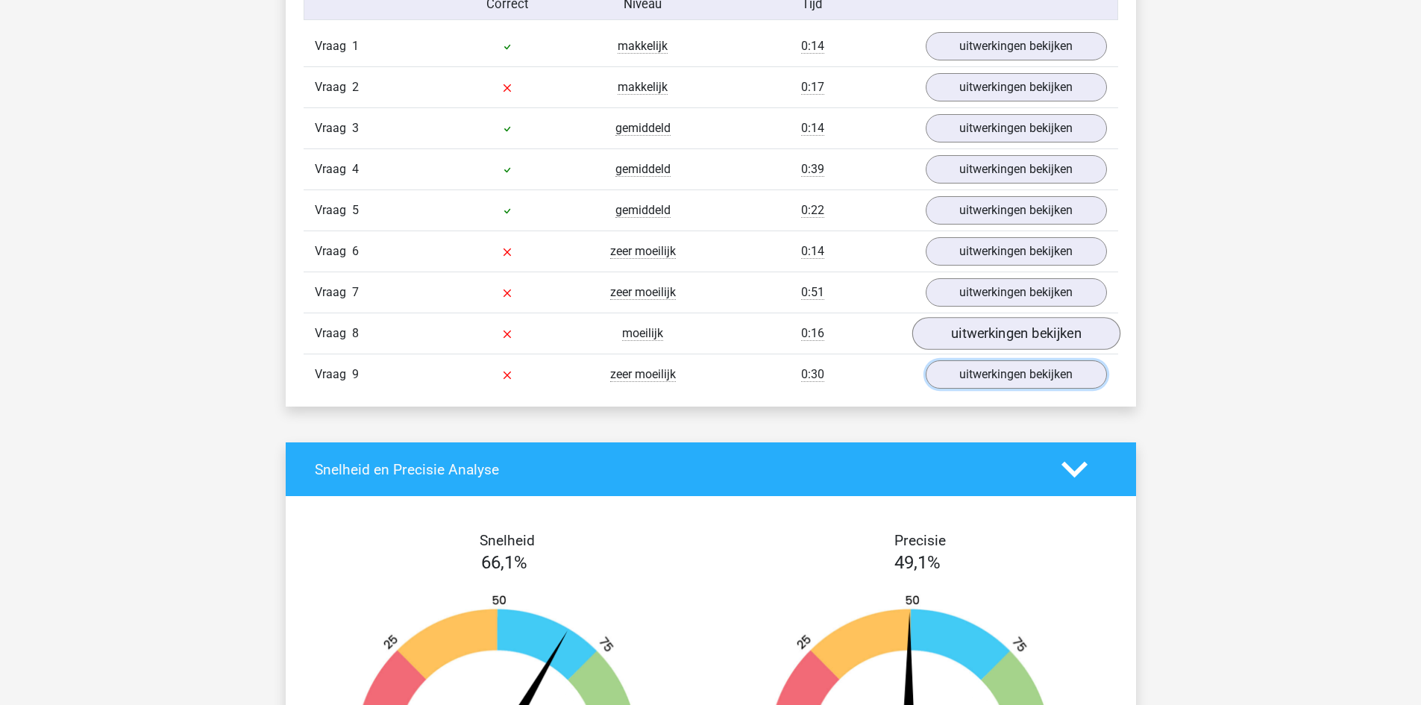
scroll to position [1641, 0]
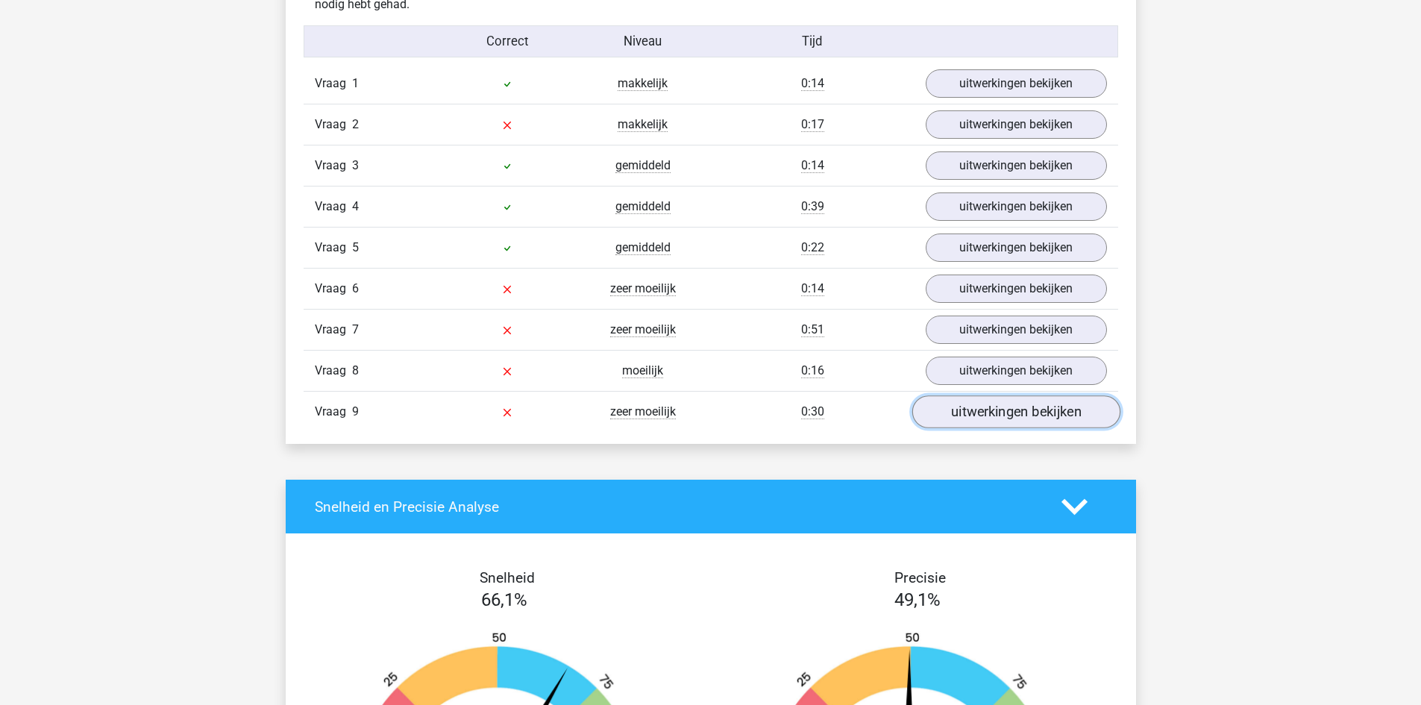
click at [1036, 411] on link "uitwerkingen bekijken" at bounding box center [1016, 412] width 208 height 33
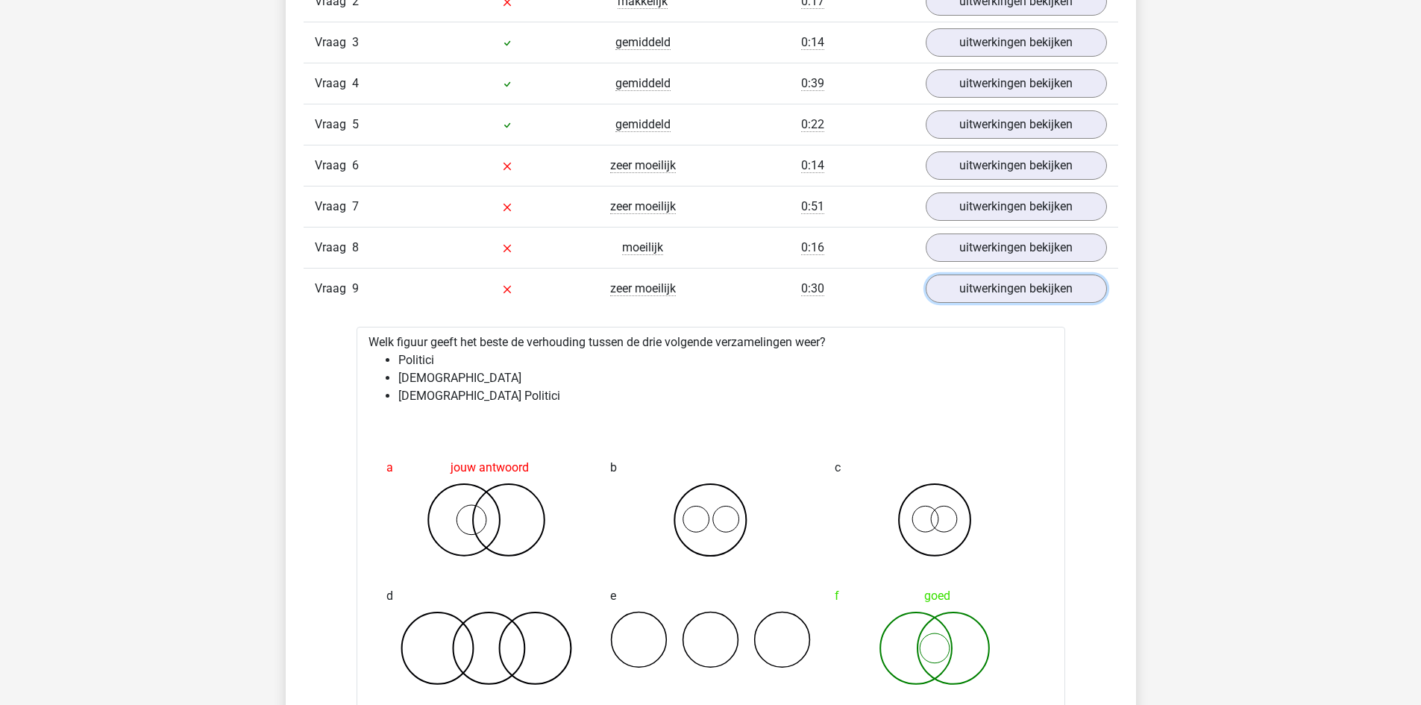
scroll to position [1790, 0]
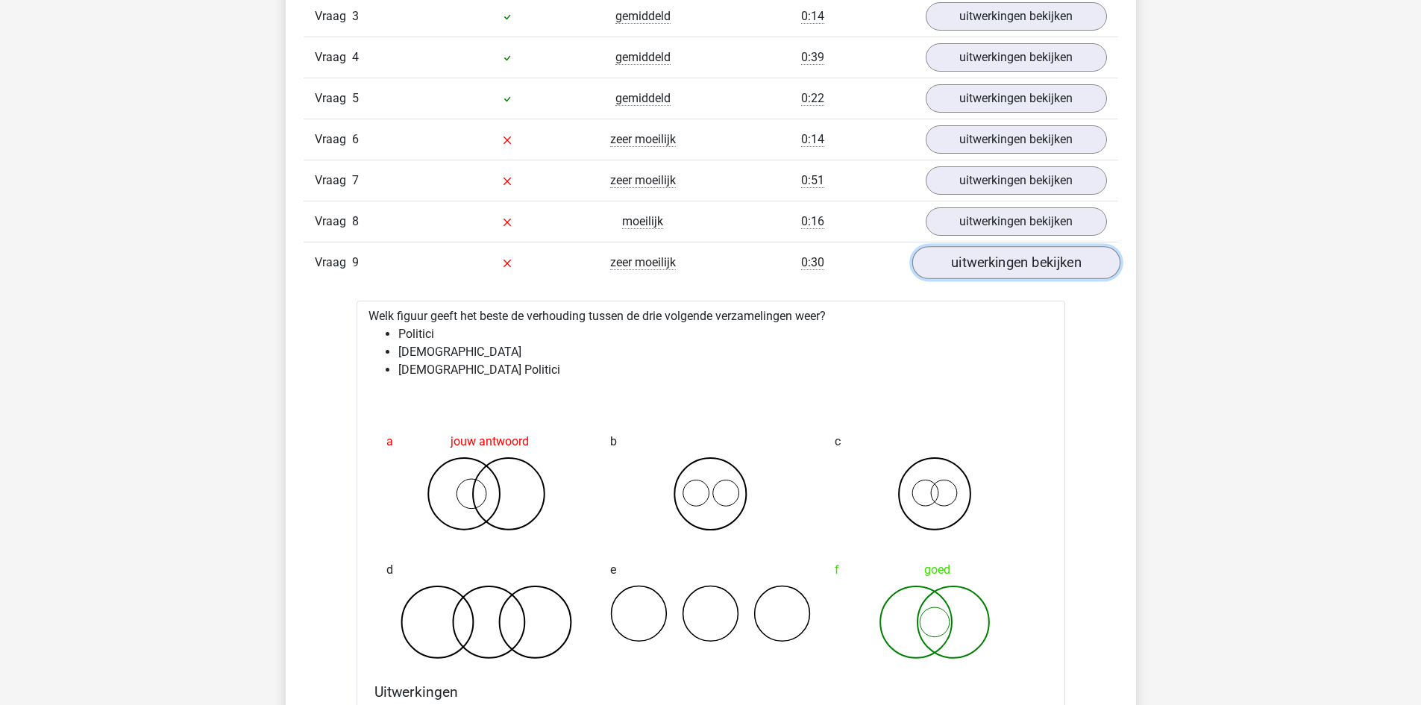
click at [985, 265] on link "uitwerkingen bekijken" at bounding box center [1016, 263] width 208 height 33
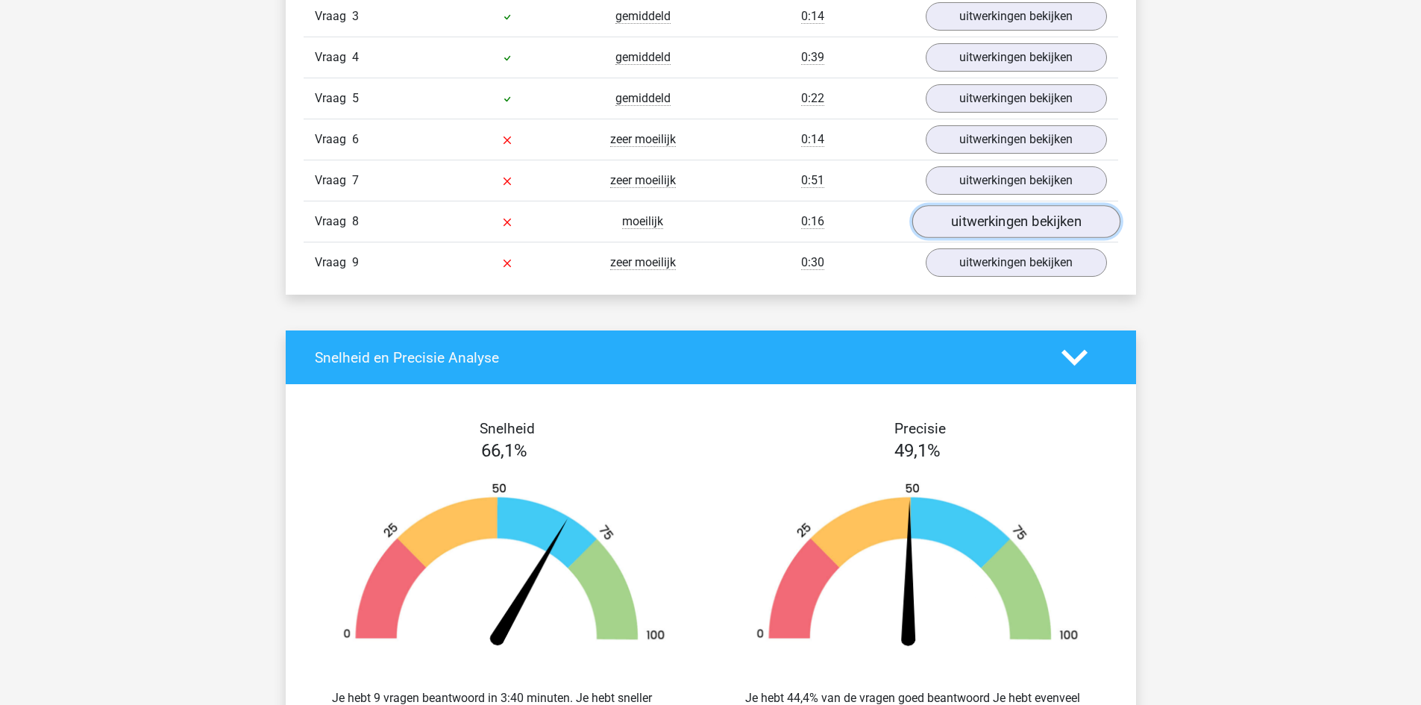
click at [968, 226] on link "uitwerkingen bekijken" at bounding box center [1016, 222] width 208 height 33
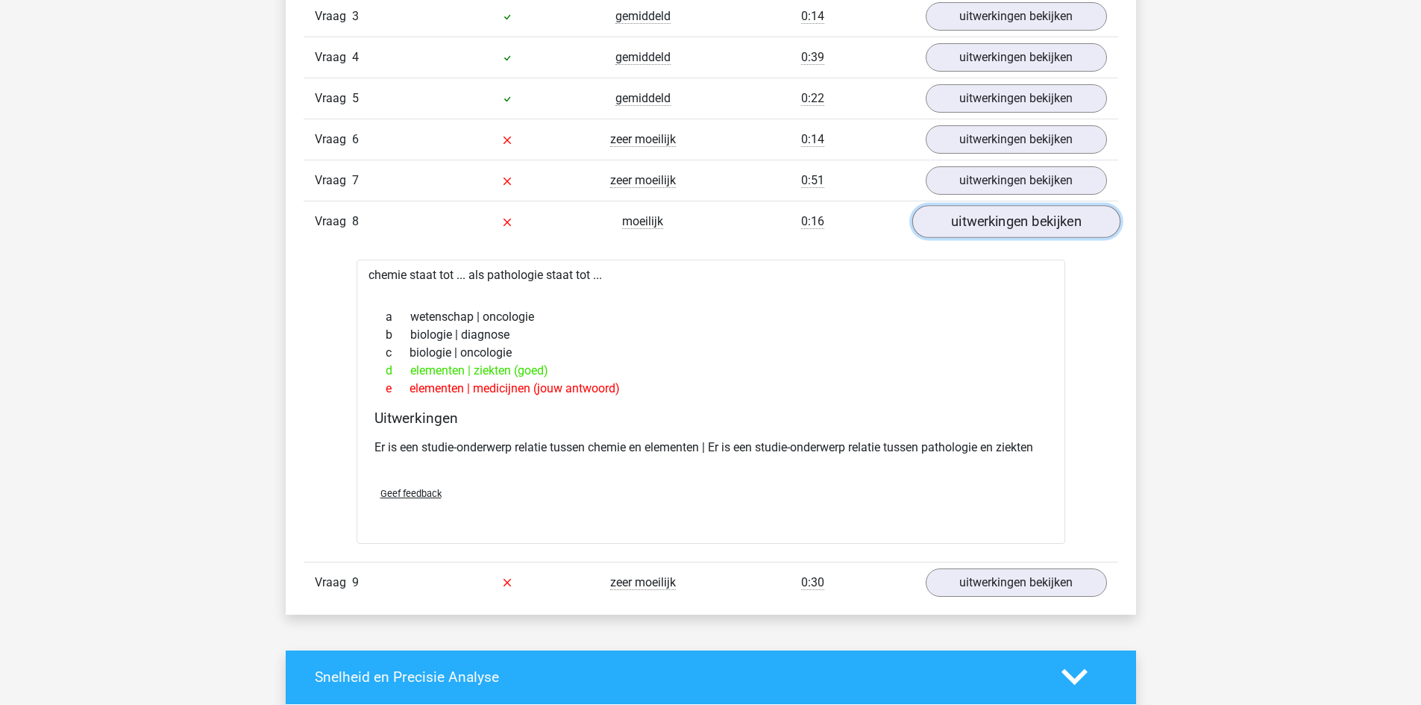
click at [950, 227] on link "uitwerkingen bekijken" at bounding box center [1016, 222] width 208 height 33
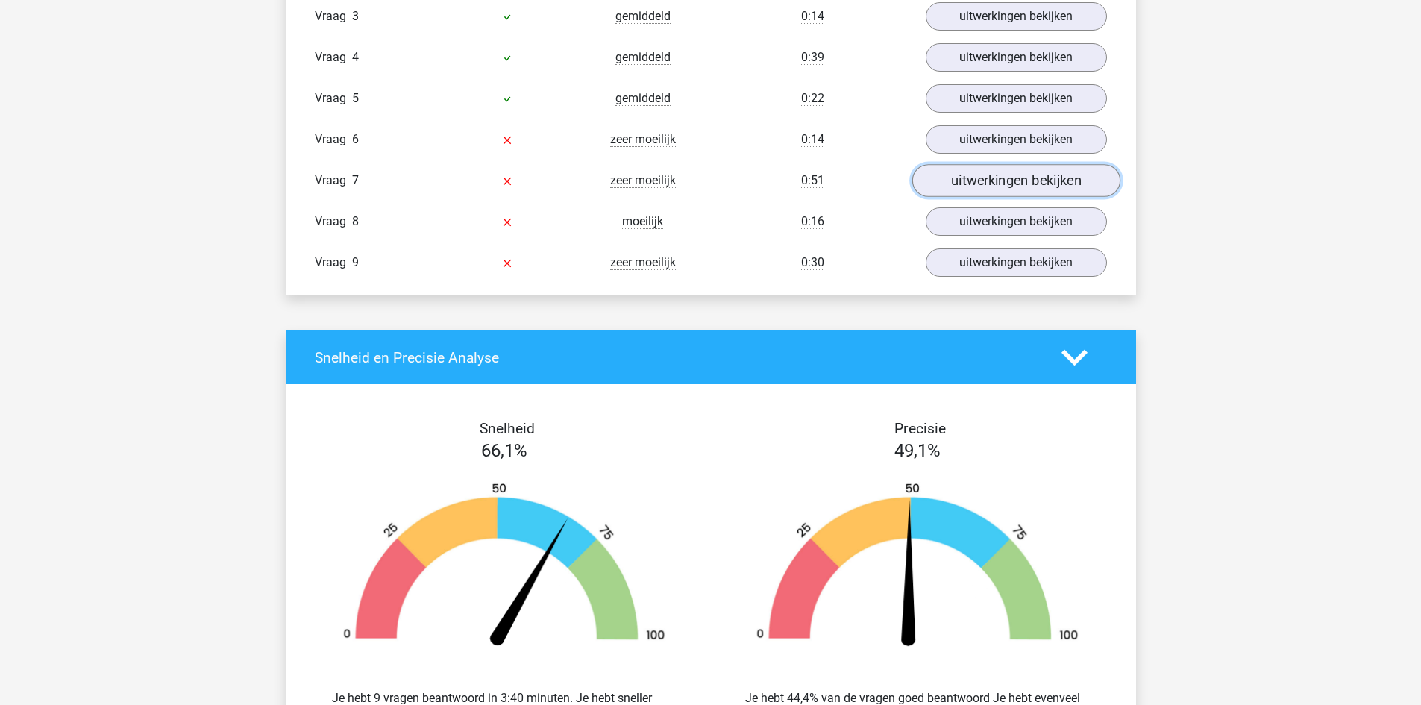
click at [968, 178] on link "uitwerkingen bekijken" at bounding box center [1016, 181] width 208 height 33
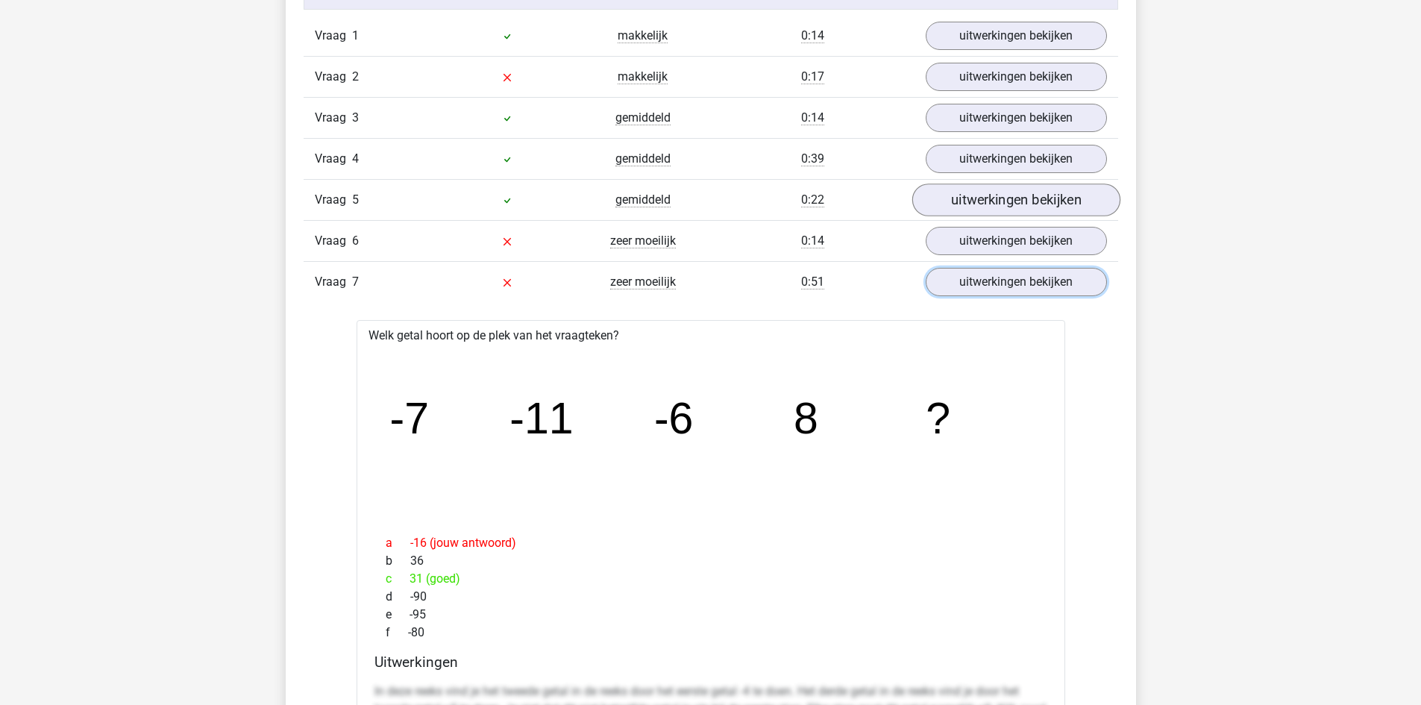
scroll to position [1641, 0]
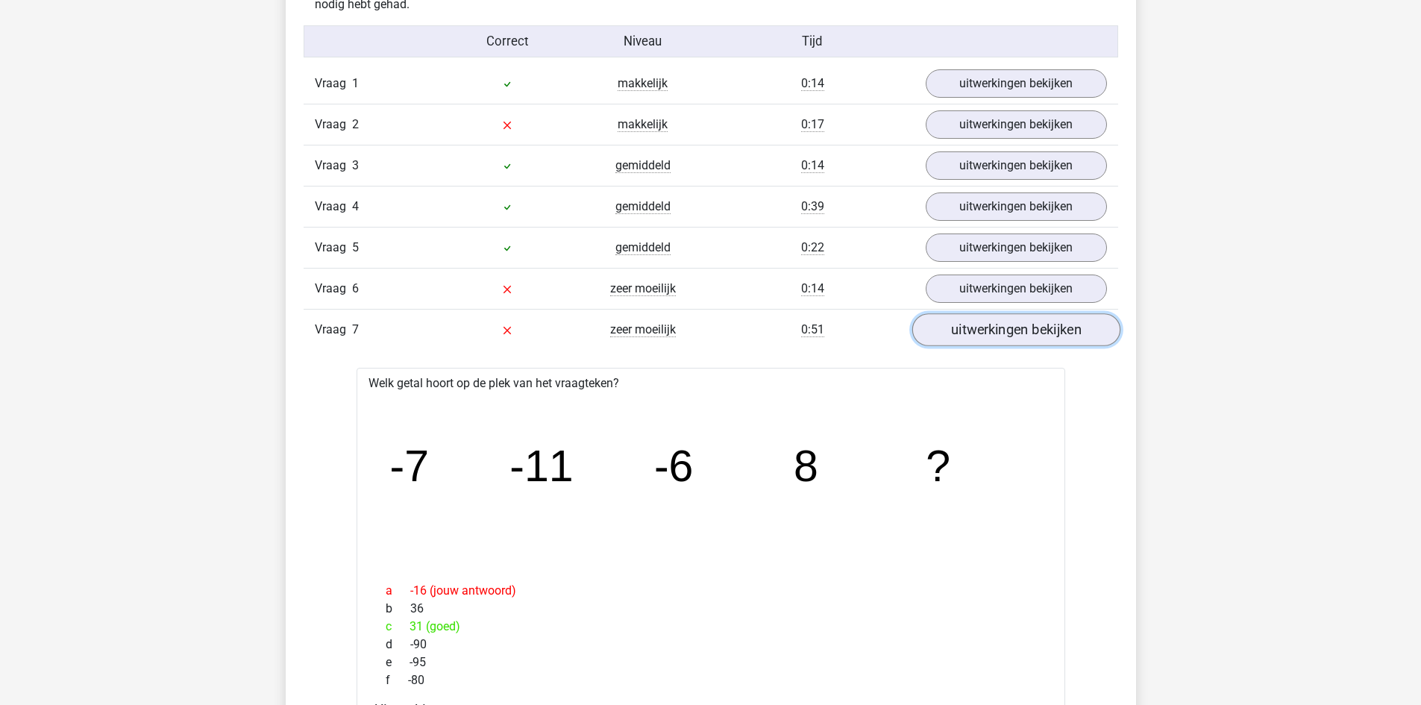
click at [974, 336] on link "uitwerkingen bekijken" at bounding box center [1016, 330] width 208 height 33
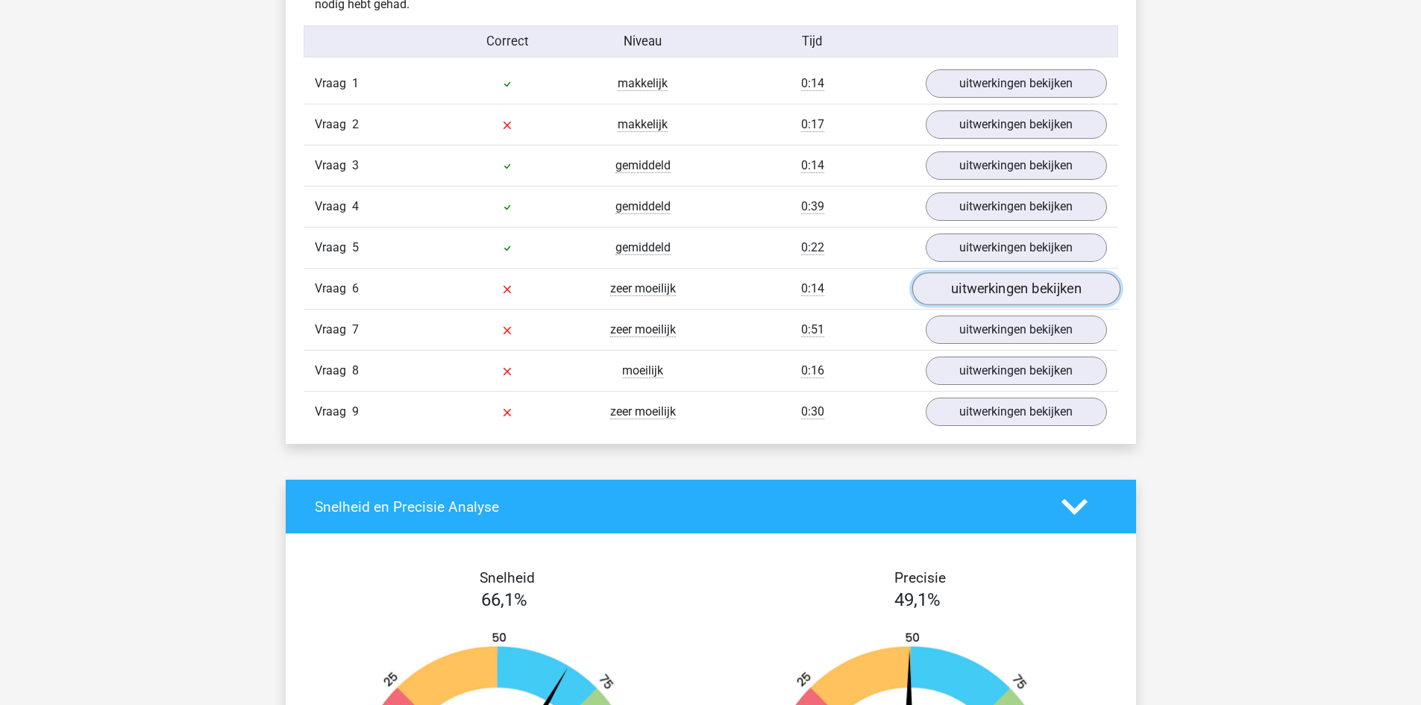
click at [971, 292] on link "uitwerkingen bekijken" at bounding box center [1016, 289] width 208 height 33
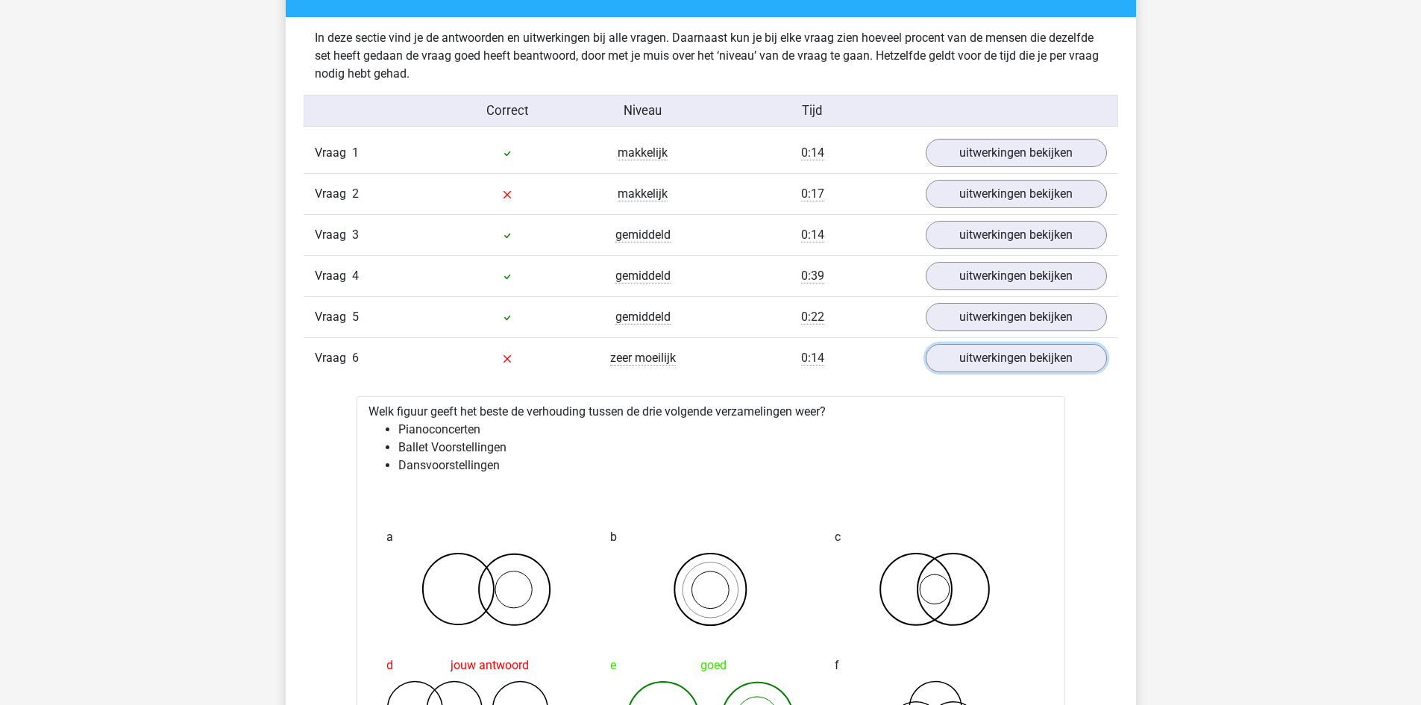
scroll to position [1567, 0]
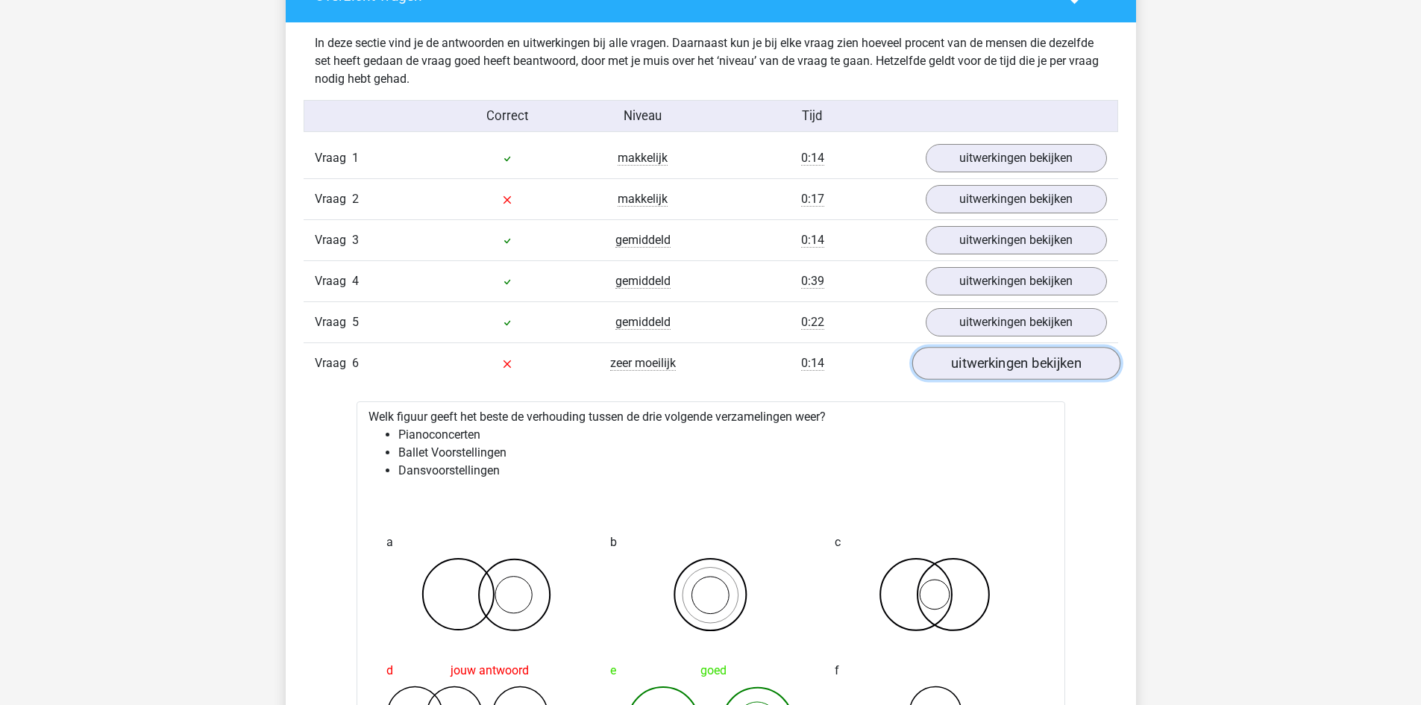
click at [942, 360] on link "uitwerkingen bekijken" at bounding box center [1016, 364] width 208 height 33
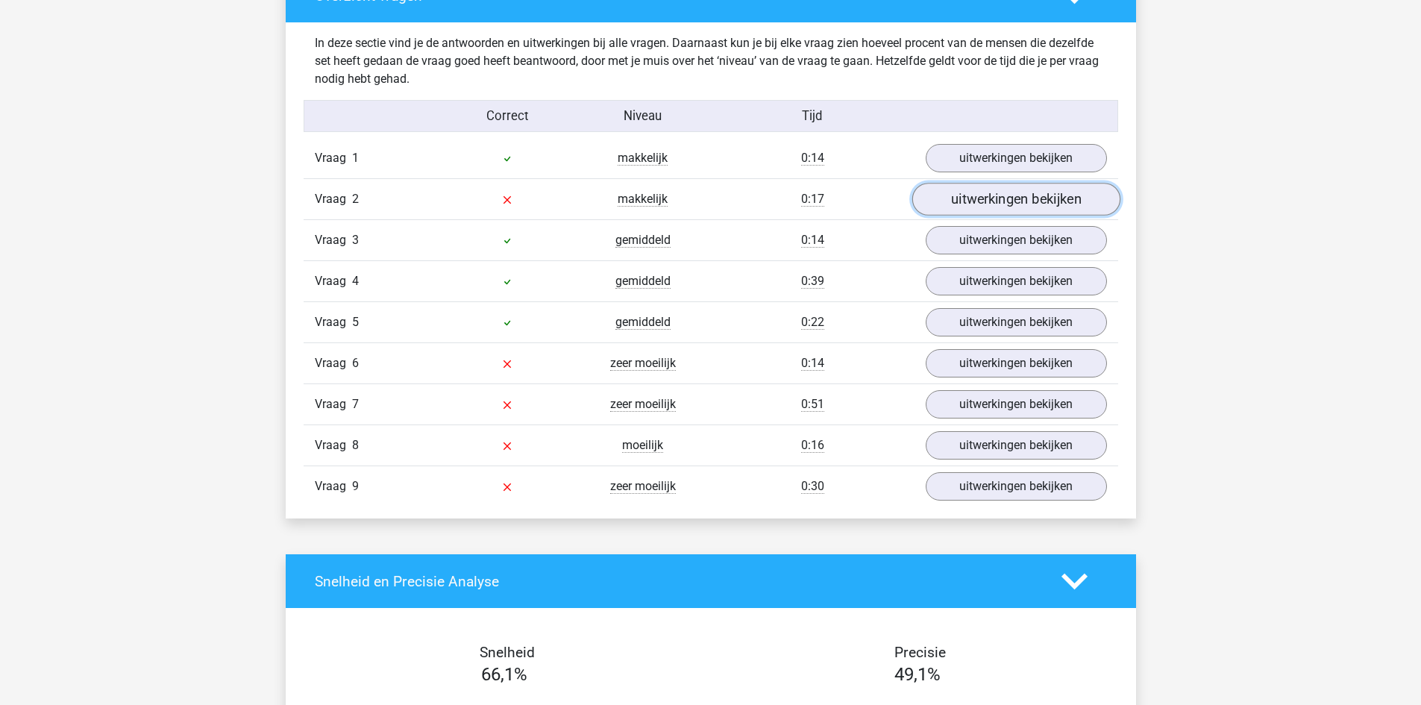
click at [954, 208] on link "uitwerkingen bekijken" at bounding box center [1016, 200] width 208 height 33
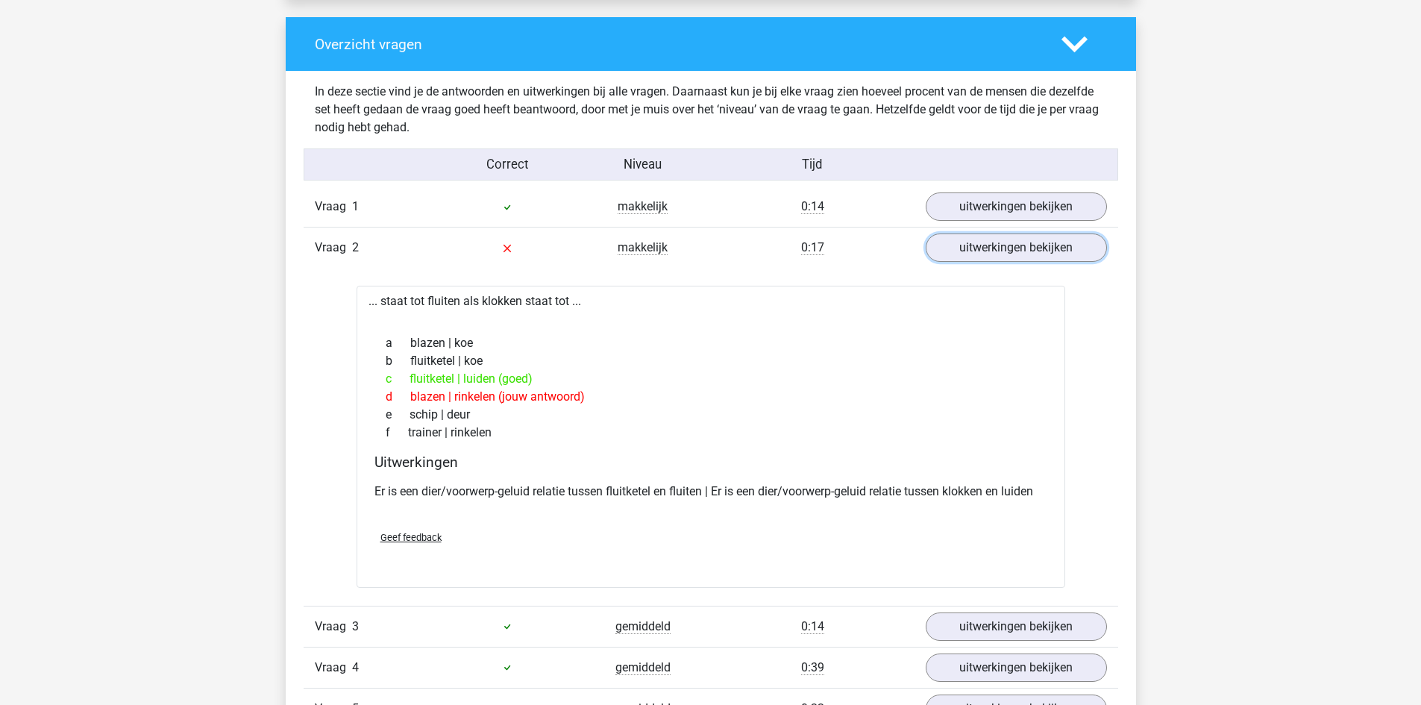
scroll to position [1044, 0]
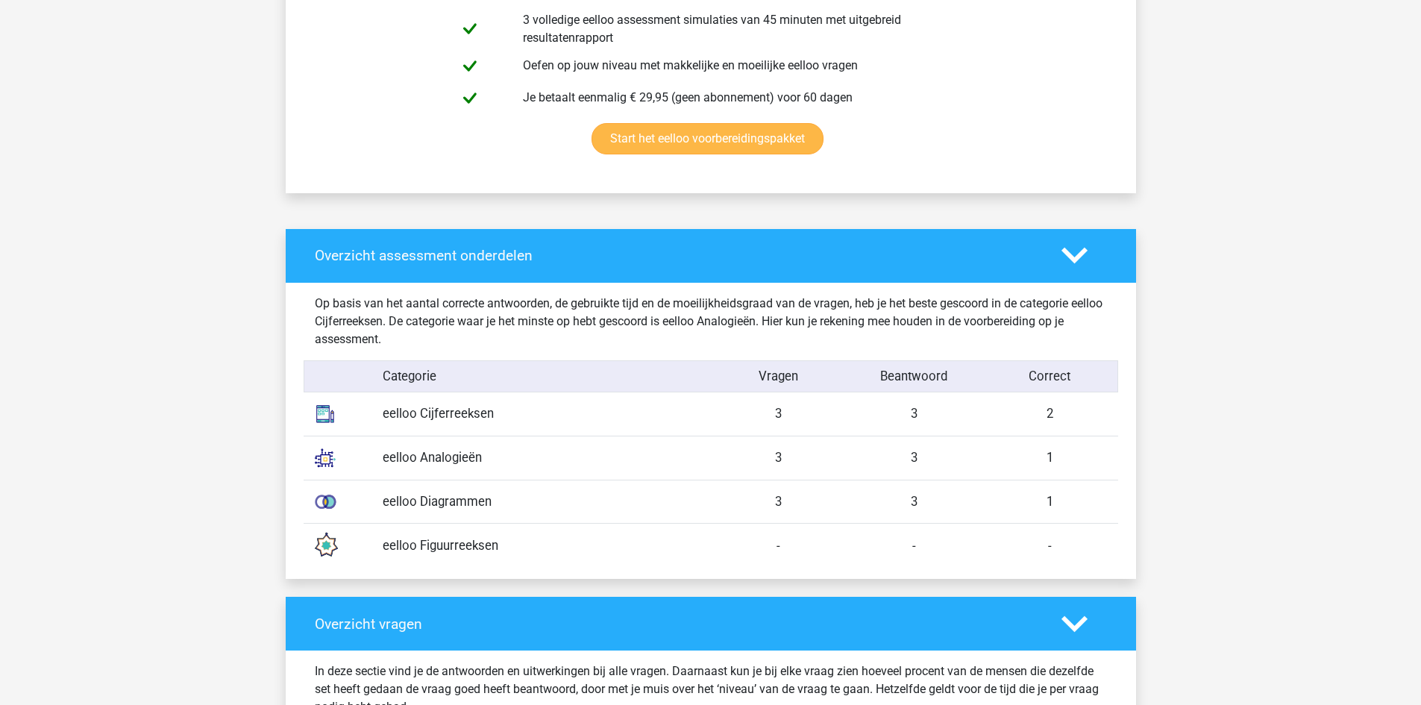
scroll to position [970, 0]
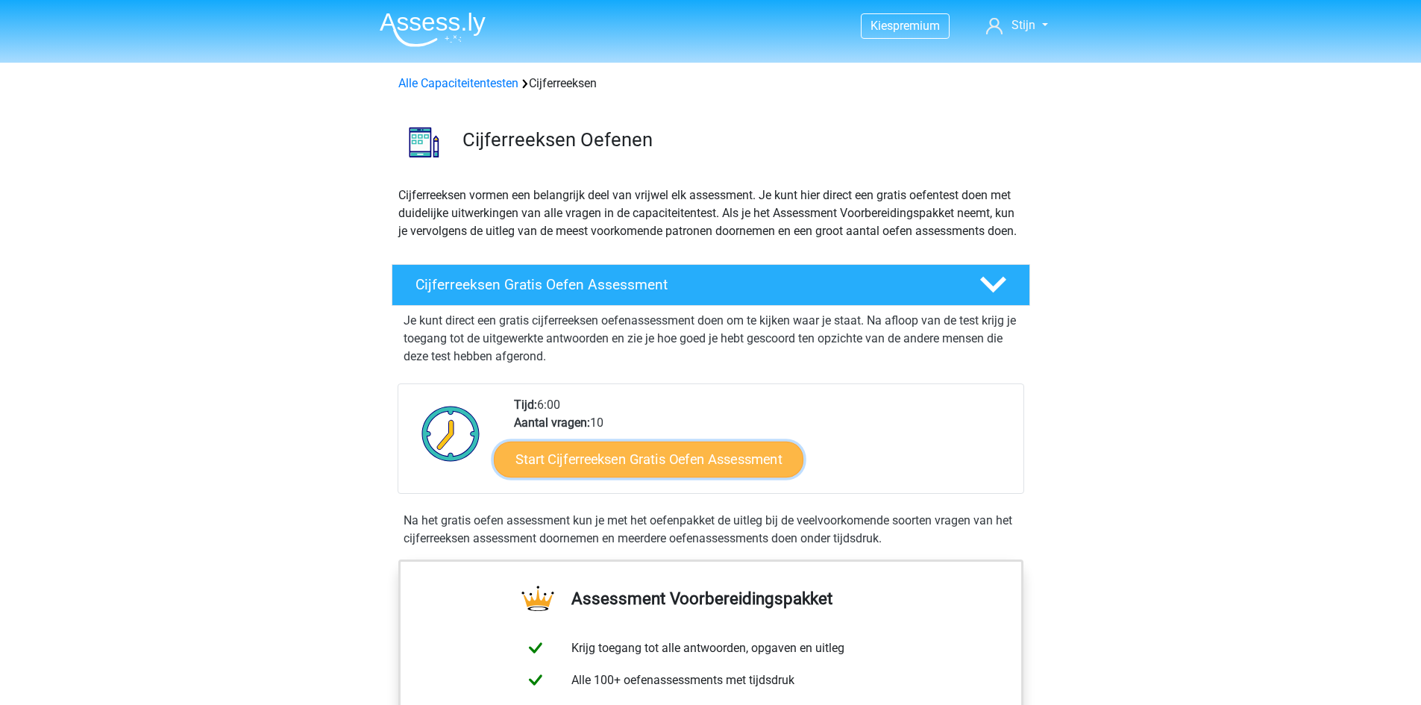
click at [633, 477] on link "Start Cijferreeksen Gratis Oefen Assessment" at bounding box center [649, 459] width 310 height 36
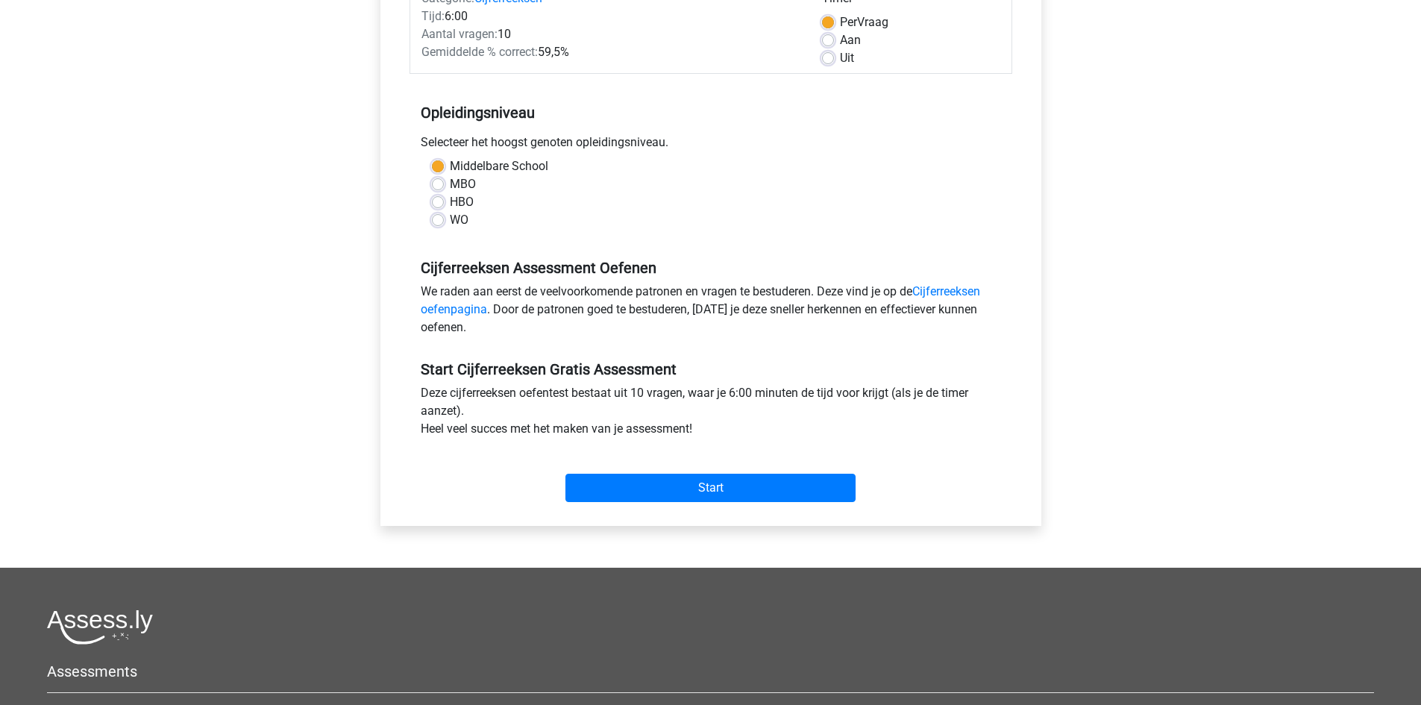
scroll to position [224, 0]
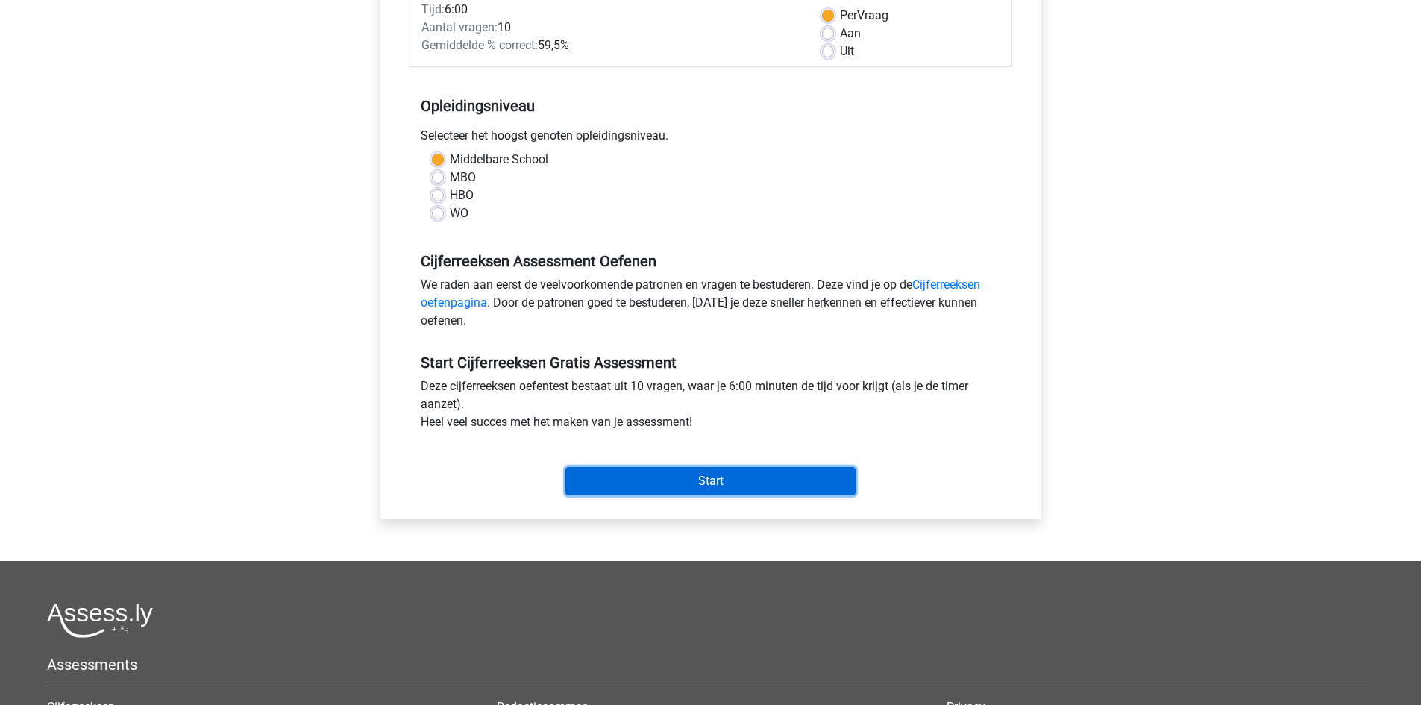
click at [750, 476] on input "Start" at bounding box center [710, 481] width 290 height 28
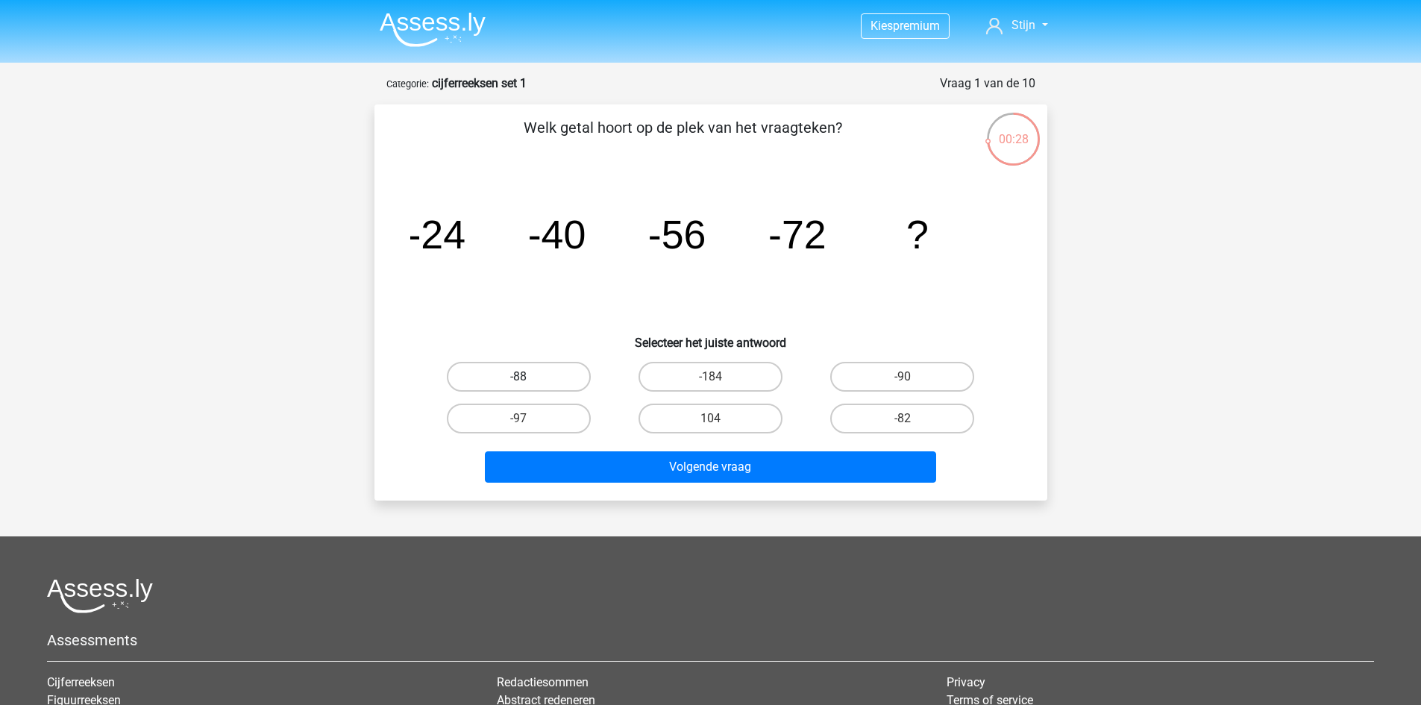
click at [515, 381] on label "-88" at bounding box center [519, 377] width 144 height 30
click at [518, 381] on input "-88" at bounding box center [523, 382] width 10 height 10
radio input "true"
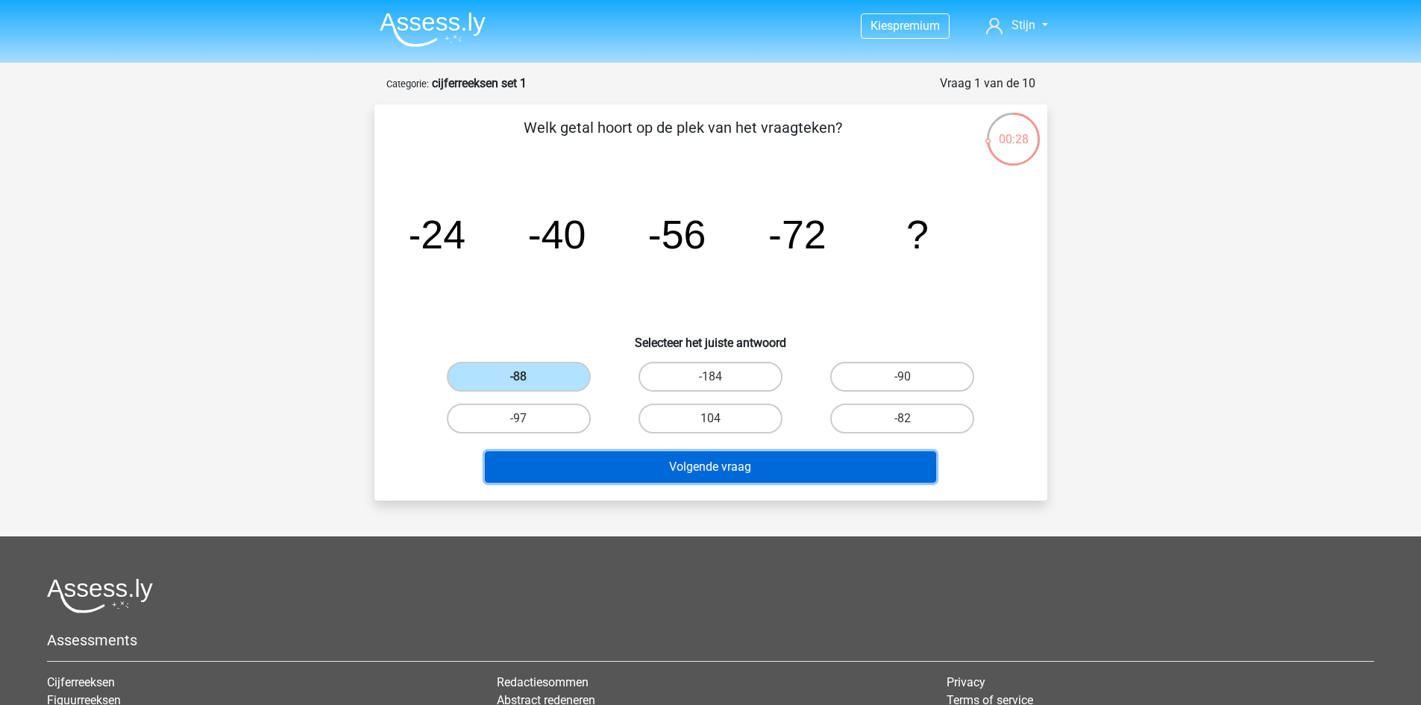
click at [622, 462] on button "Volgende vraag" at bounding box center [710, 466] width 451 height 31
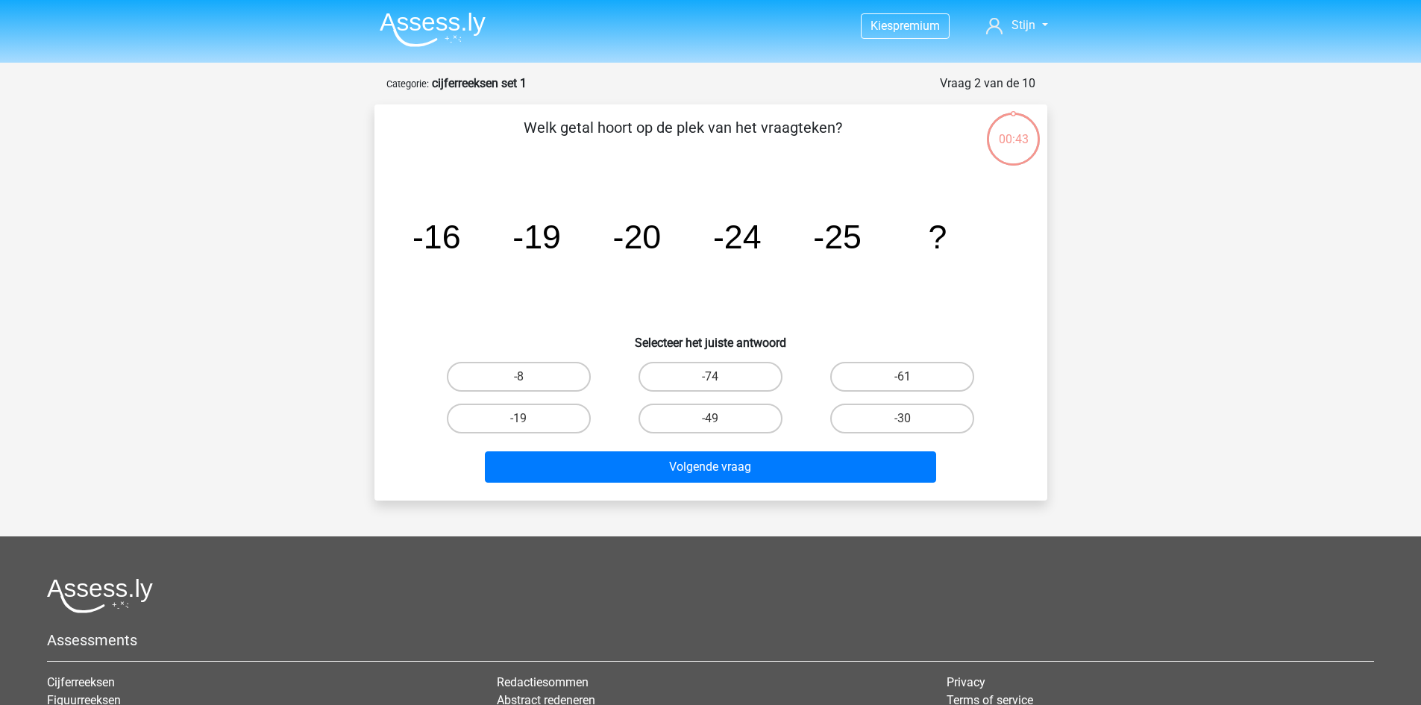
scroll to position [75, 0]
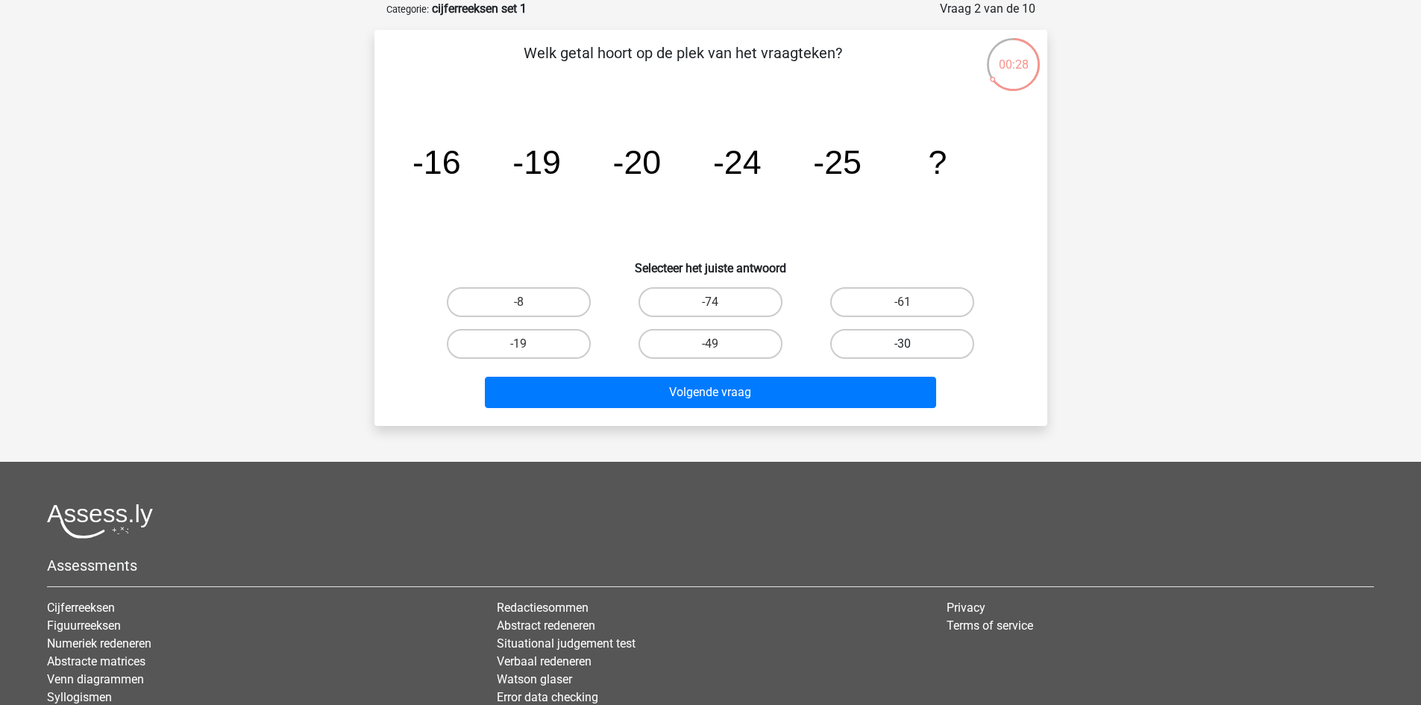
click at [877, 340] on label "-30" at bounding box center [902, 344] width 144 height 30
click at [903, 344] on input "-30" at bounding box center [908, 349] width 10 height 10
radio input "true"
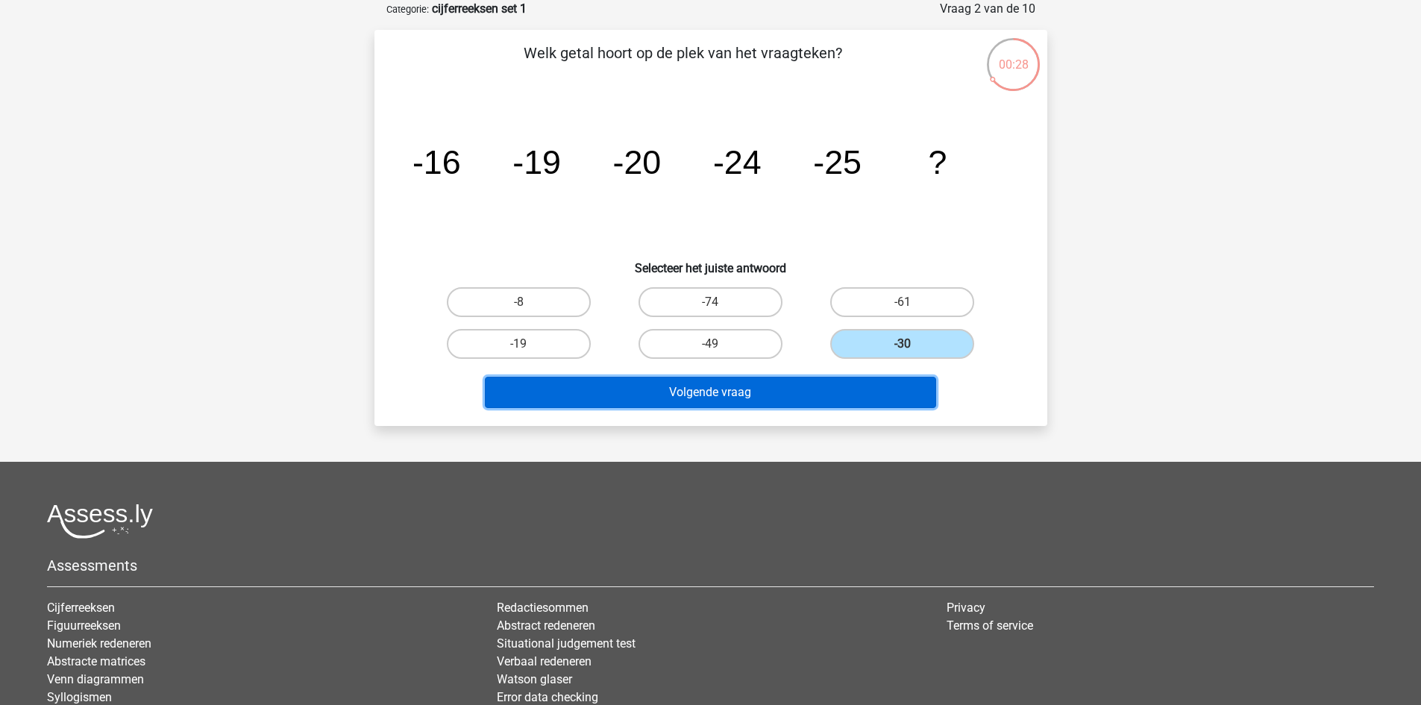
click at [790, 389] on button "Volgende vraag" at bounding box center [710, 392] width 451 height 31
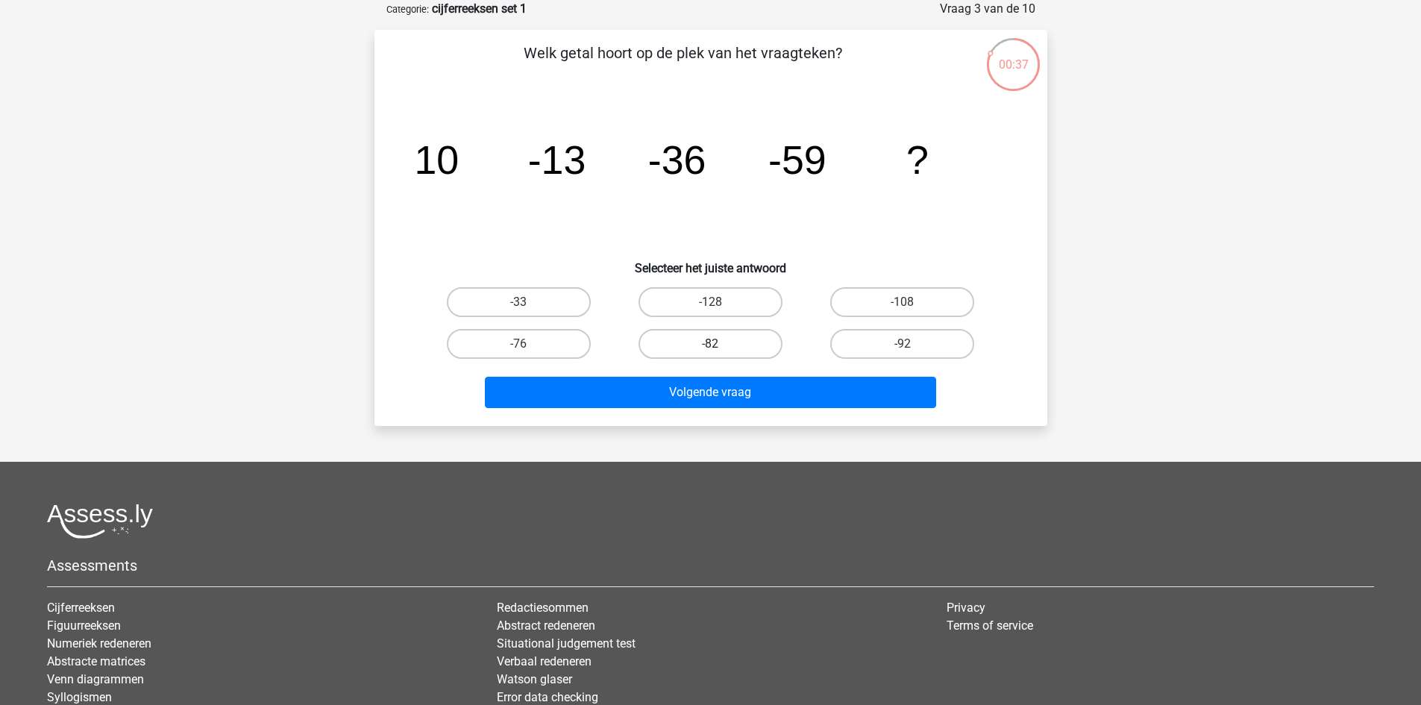
click at [736, 340] on label "-82" at bounding box center [711, 344] width 144 height 30
click at [720, 344] on input "-82" at bounding box center [715, 349] width 10 height 10
radio input "true"
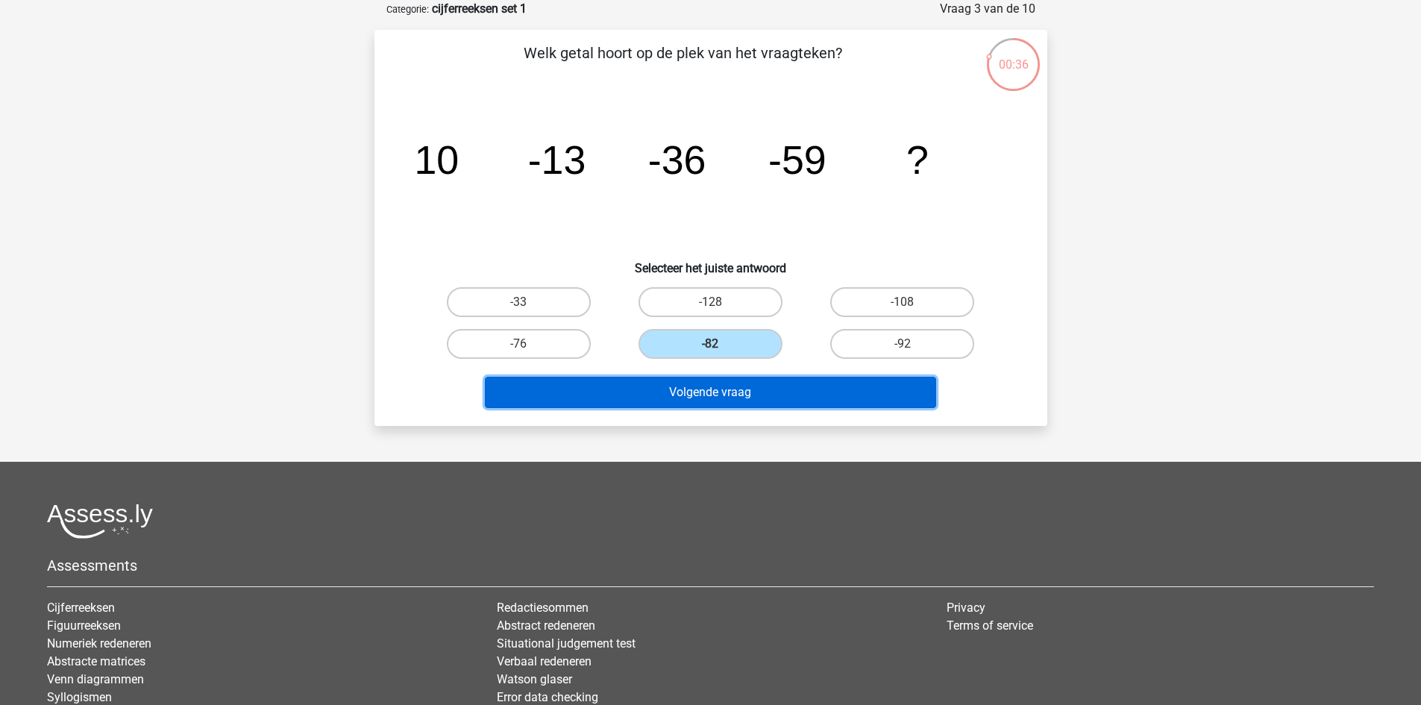
drag, startPoint x: 732, startPoint y: 384, endPoint x: 730, endPoint y: 397, distance: 12.8
click at [730, 397] on button "Volgende vraag" at bounding box center [710, 392] width 451 height 31
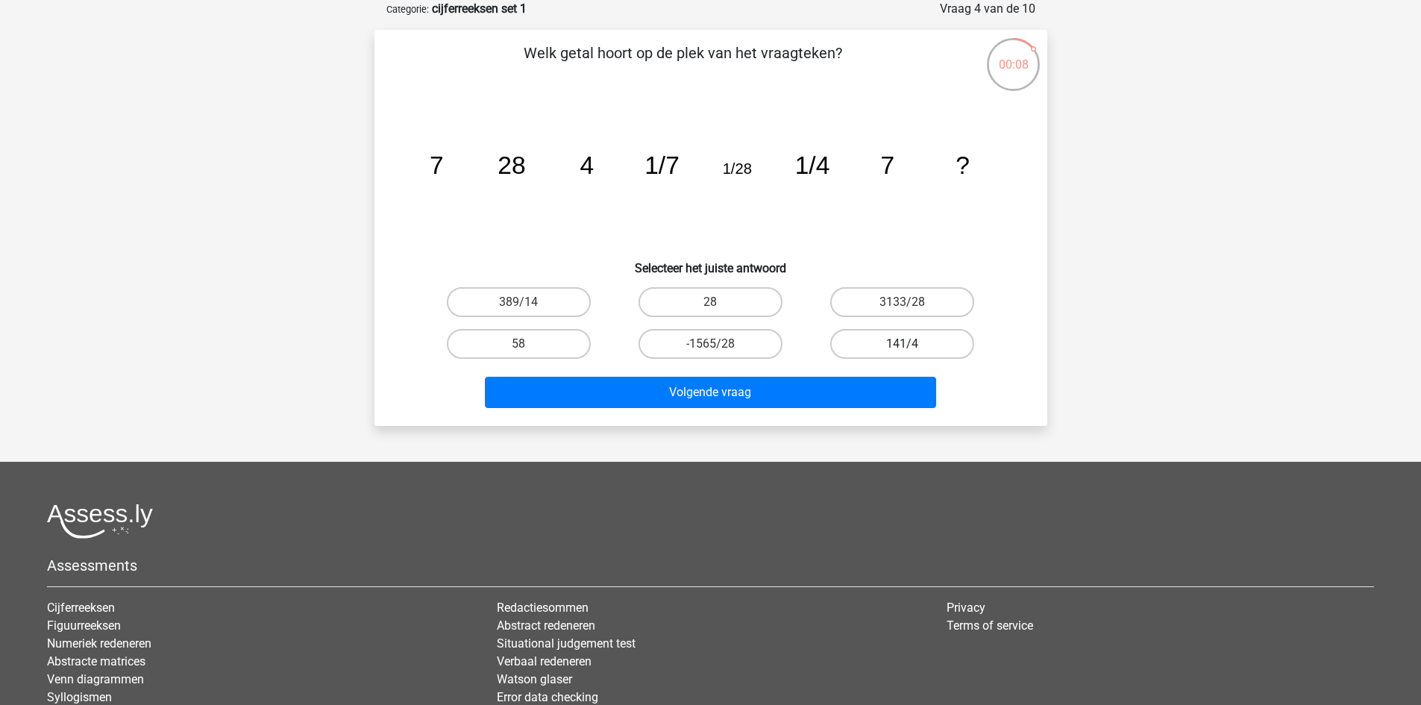
click at [873, 353] on label "141/4" at bounding box center [902, 344] width 144 height 30
click at [903, 353] on input "141/4" at bounding box center [908, 349] width 10 height 10
radio input "true"
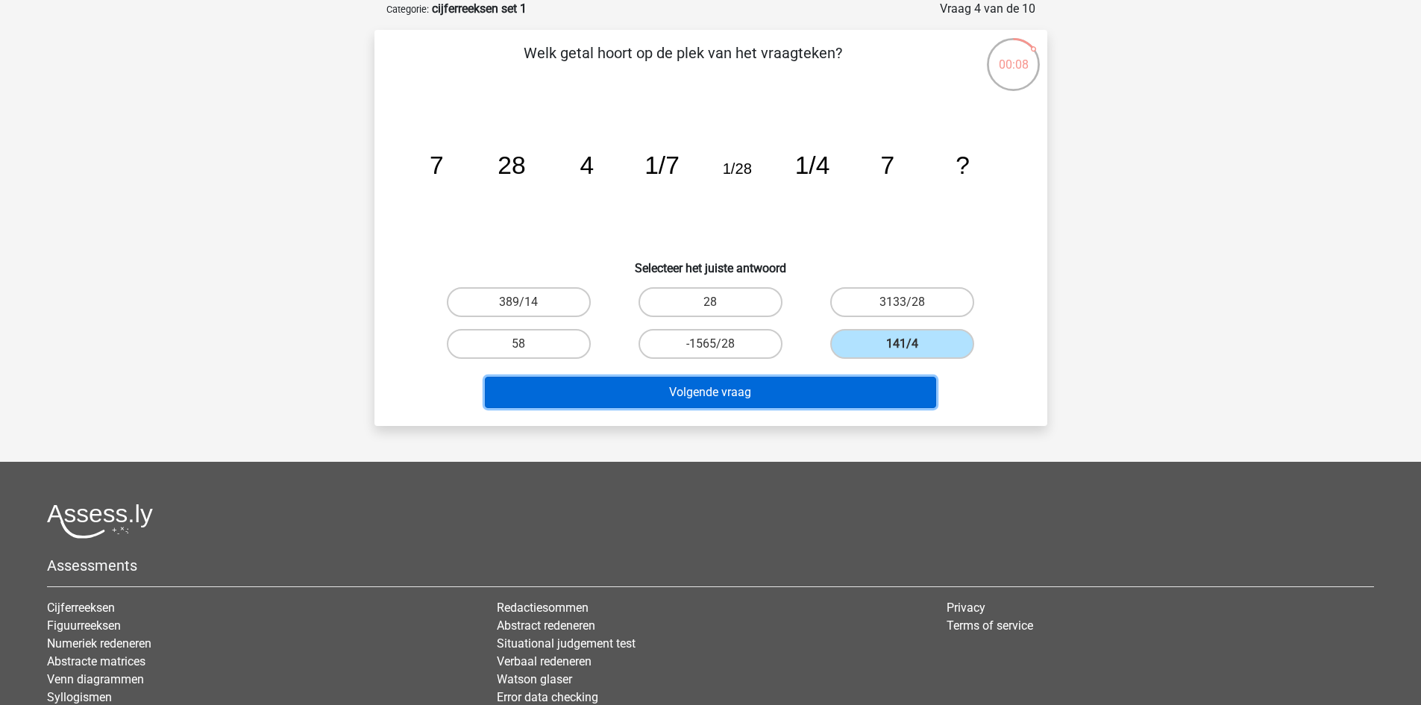
click at [730, 386] on button "Volgende vraag" at bounding box center [710, 392] width 451 height 31
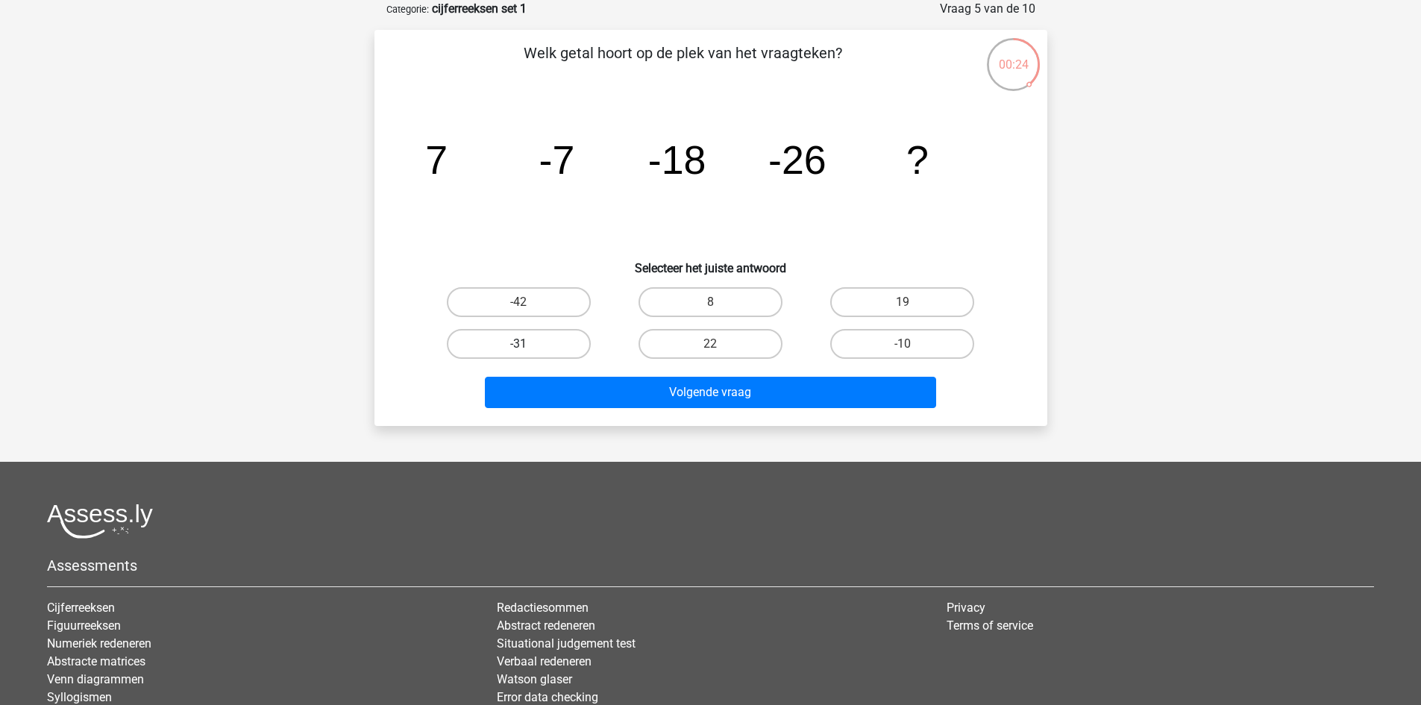
click at [556, 345] on label "-31" at bounding box center [519, 344] width 144 height 30
click at [528, 345] on input "-31" at bounding box center [523, 349] width 10 height 10
radio input "true"
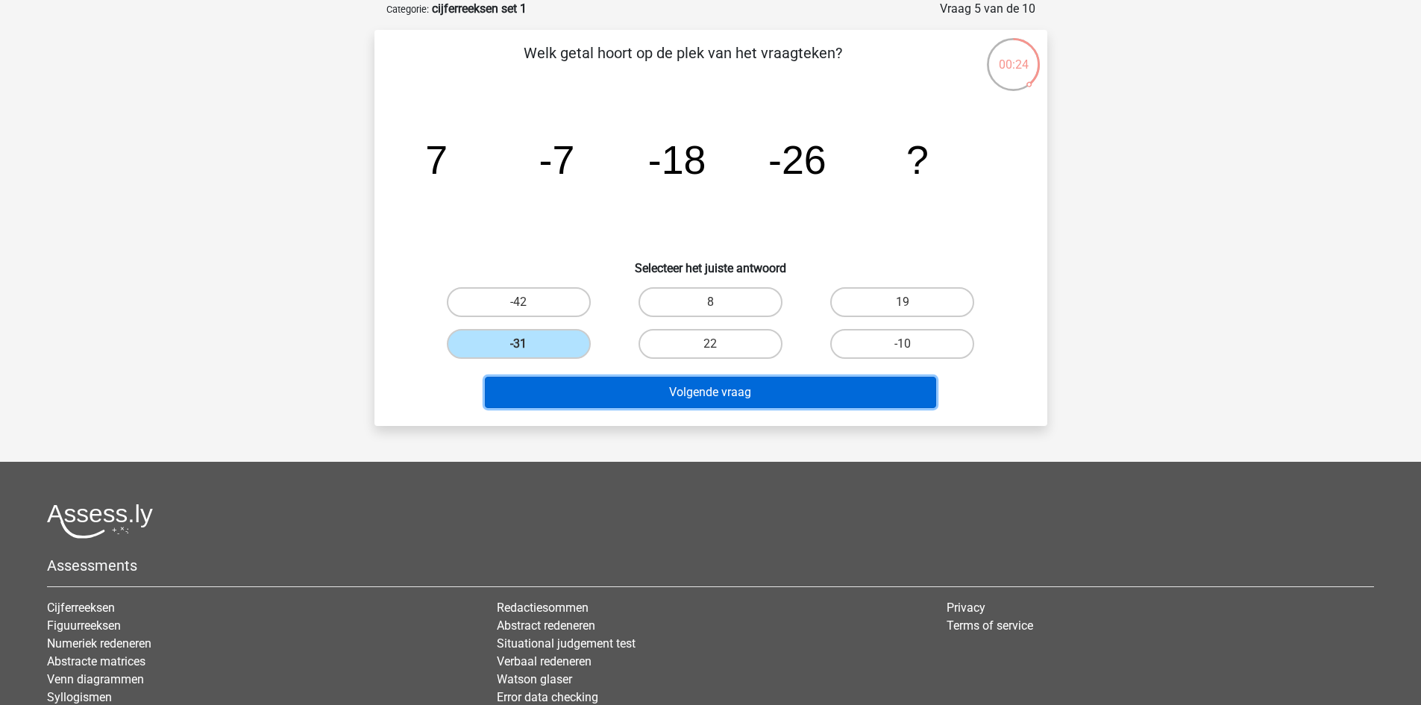
click at [671, 397] on button "Volgende vraag" at bounding box center [710, 392] width 451 height 31
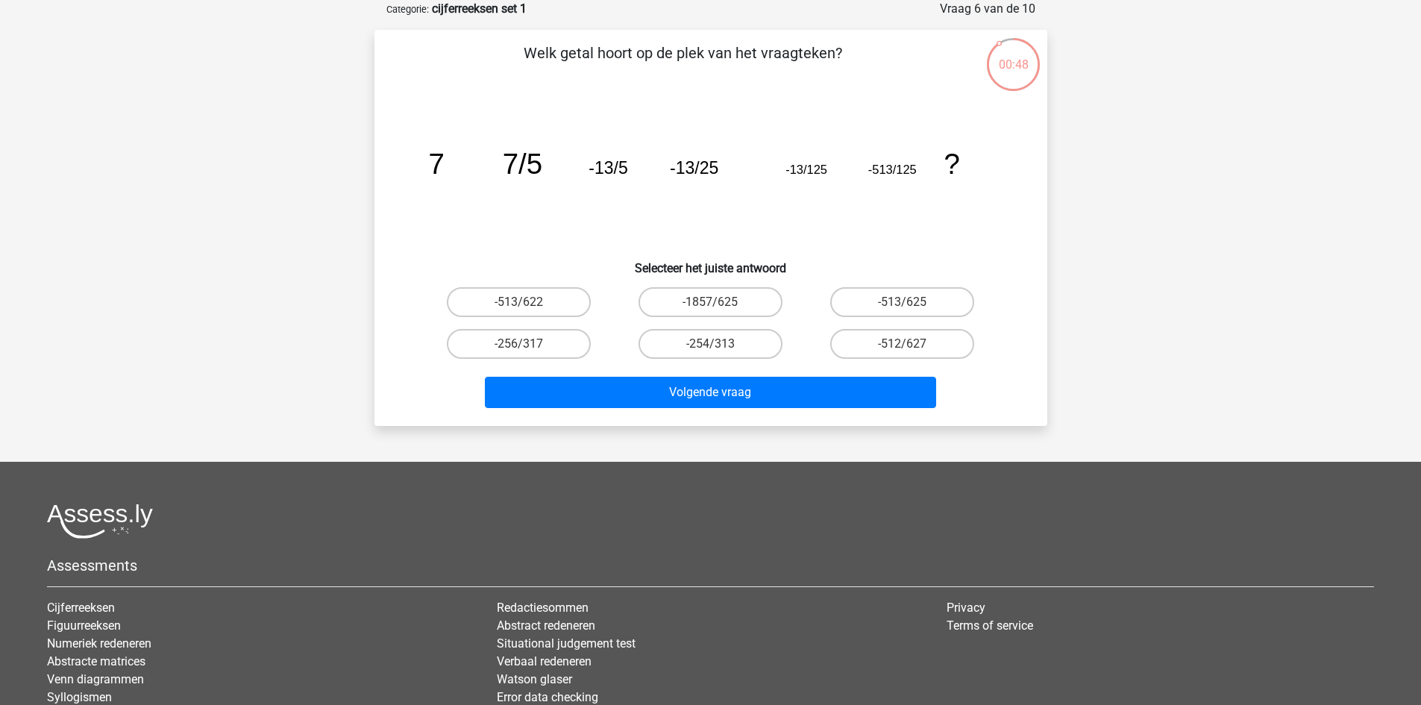
drag, startPoint x: 513, startPoint y: 192, endPoint x: 480, endPoint y: 191, distance: 32.8
click at [480, 191] on icon "image/svg+xml 7 7/5 -13/5 -13/25 -13/125 -513/125 ?" at bounding box center [710, 173] width 601 height 151
click at [924, 313] on label "-513/625" at bounding box center [902, 302] width 144 height 30
click at [912, 312] on input "-513/625" at bounding box center [908, 307] width 10 height 10
radio input "true"
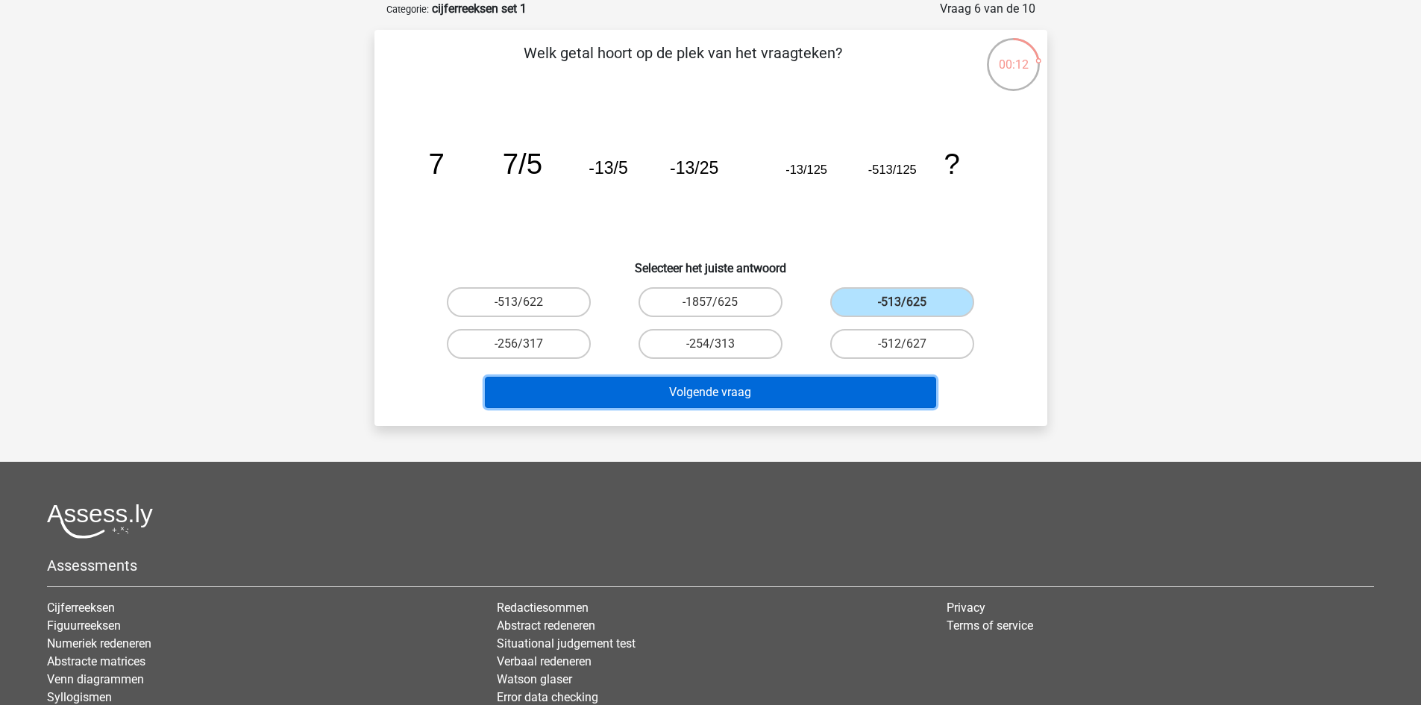
click at [759, 395] on button "Volgende vraag" at bounding box center [710, 392] width 451 height 31
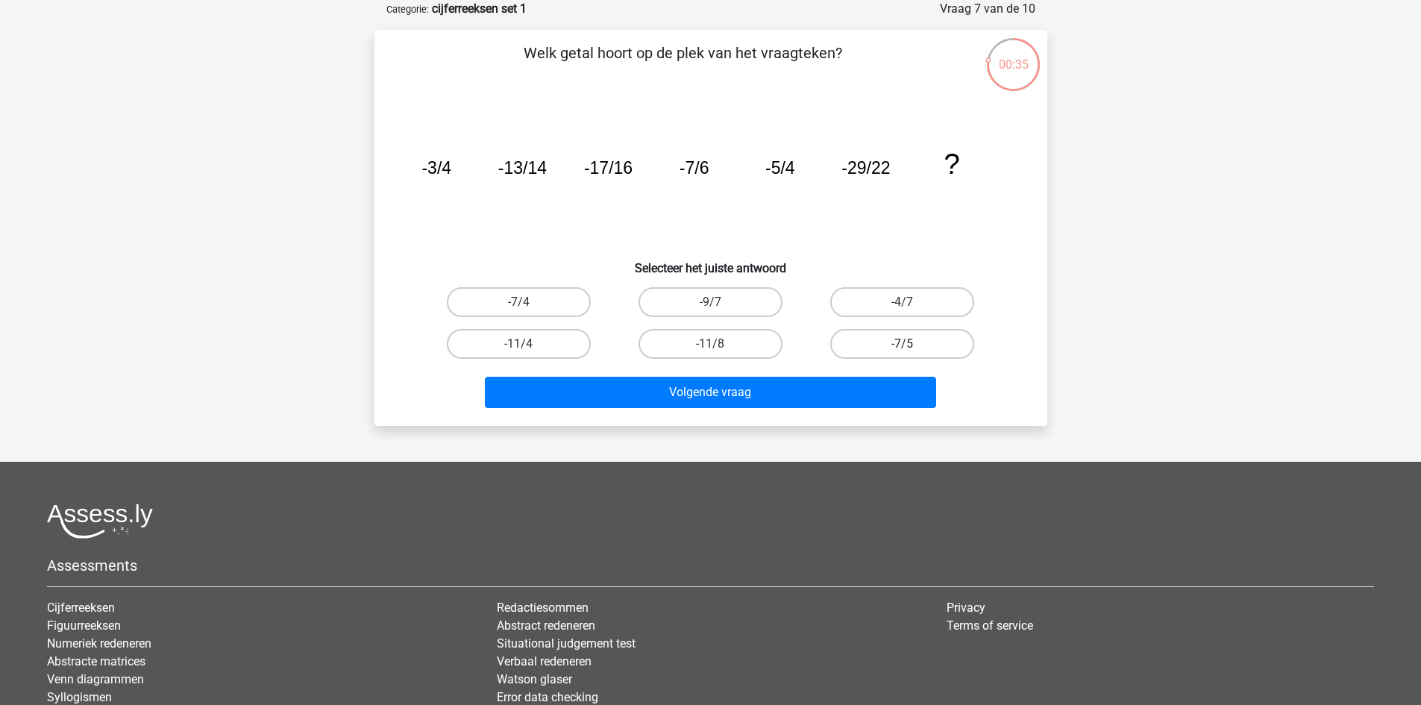
click at [868, 330] on label "-7/5" at bounding box center [902, 344] width 144 height 30
click at [903, 344] on input "-7/5" at bounding box center [908, 349] width 10 height 10
radio input "true"
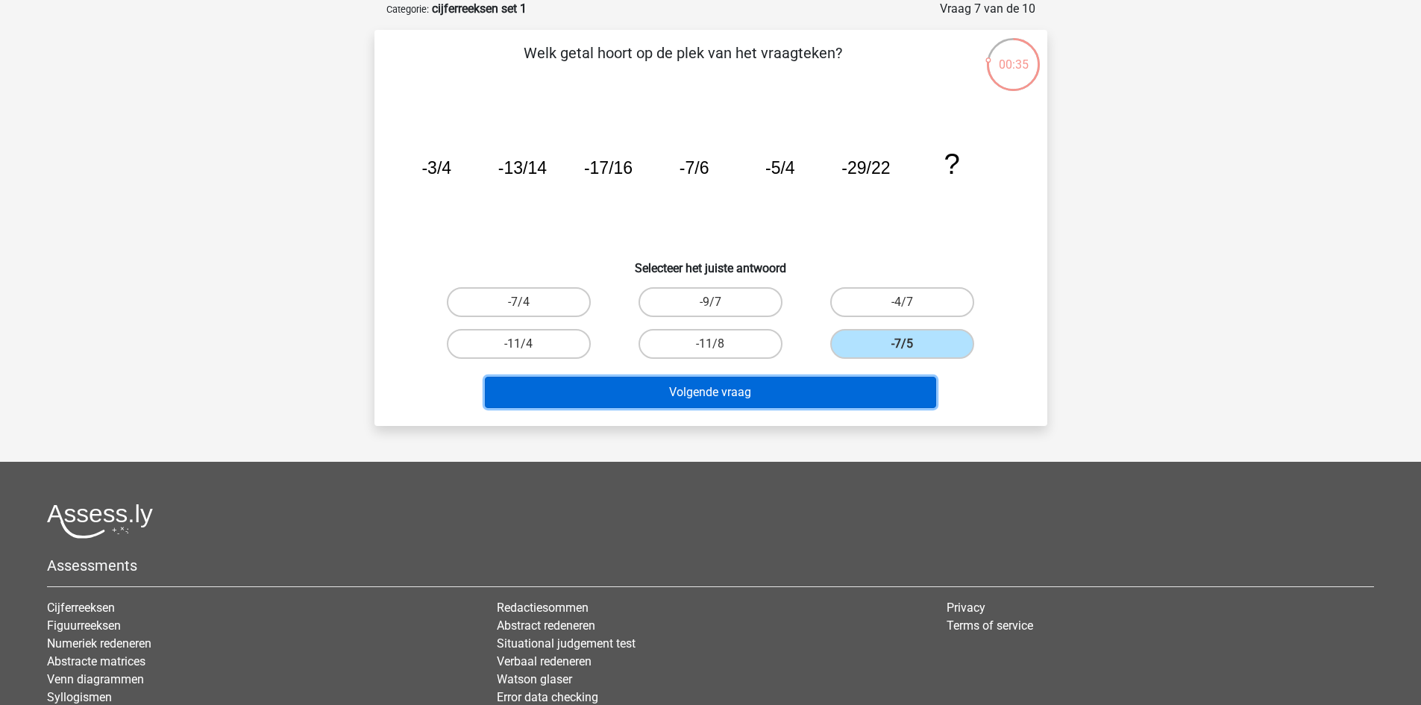
click at [862, 379] on button "Volgende vraag" at bounding box center [710, 392] width 451 height 31
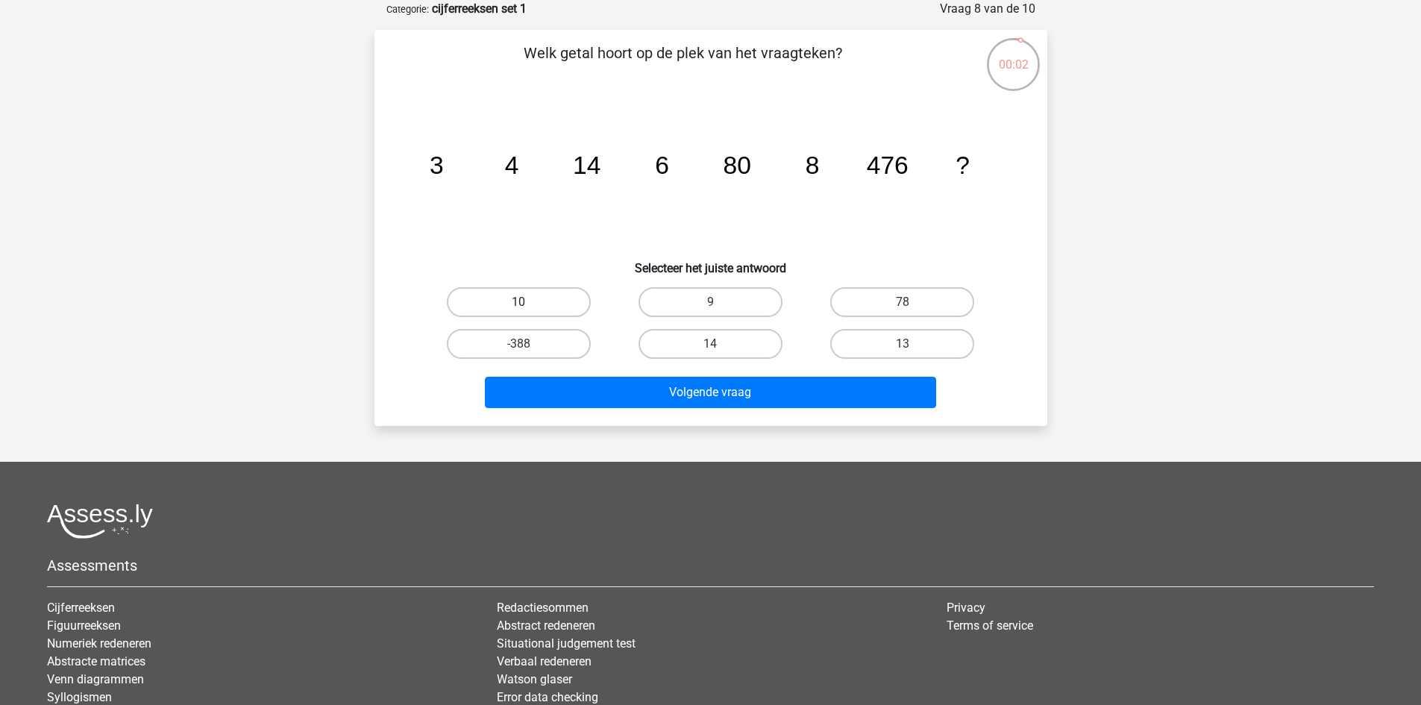
click at [470, 310] on label "10" at bounding box center [519, 302] width 144 height 30
click at [518, 310] on input "10" at bounding box center [523, 307] width 10 height 10
radio input "true"
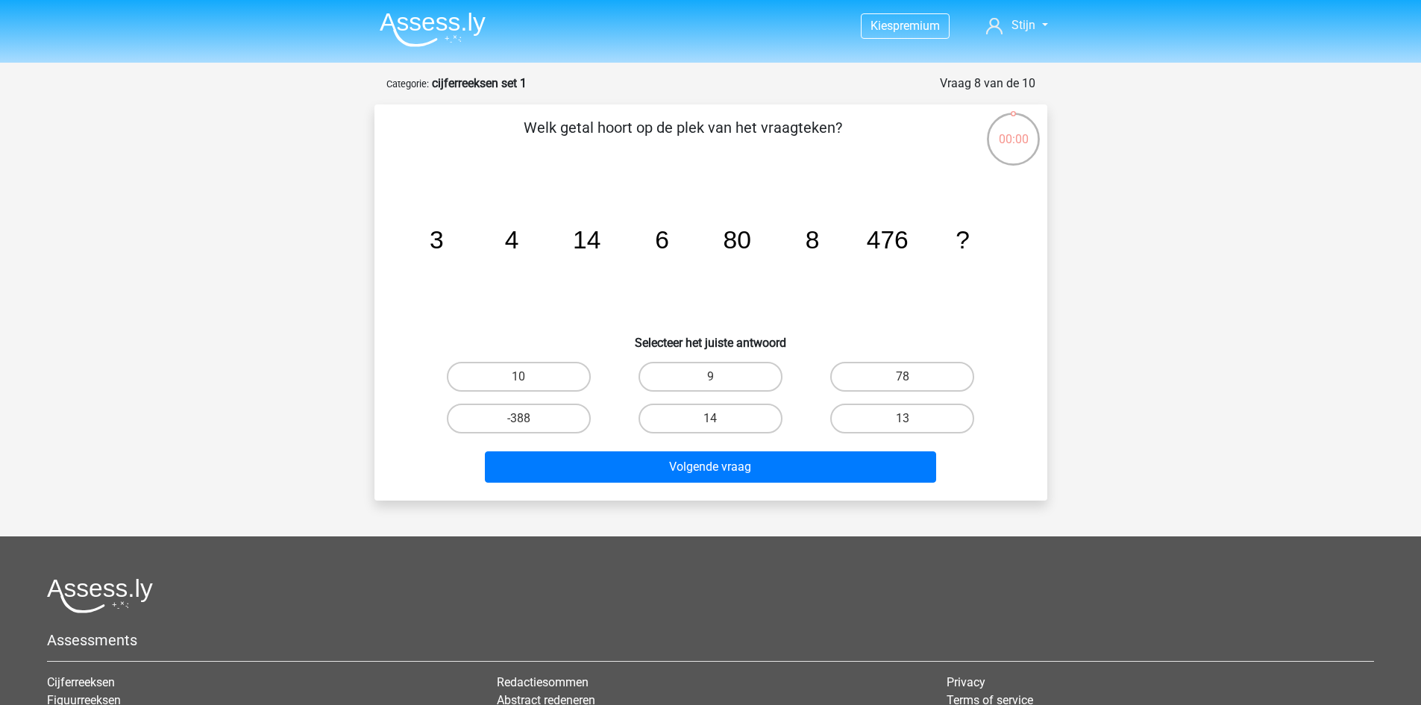
scroll to position [75, 0]
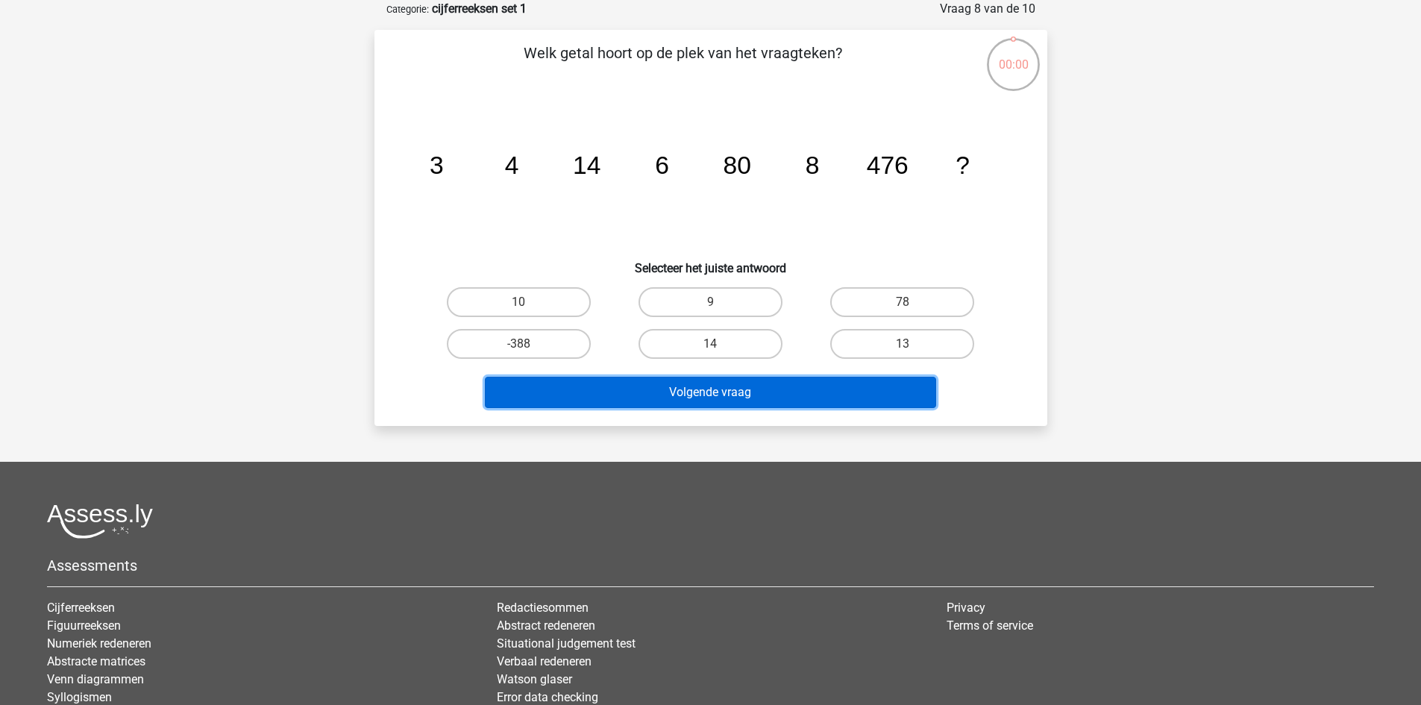
click at [641, 396] on button "Volgende vraag" at bounding box center [710, 392] width 451 height 31
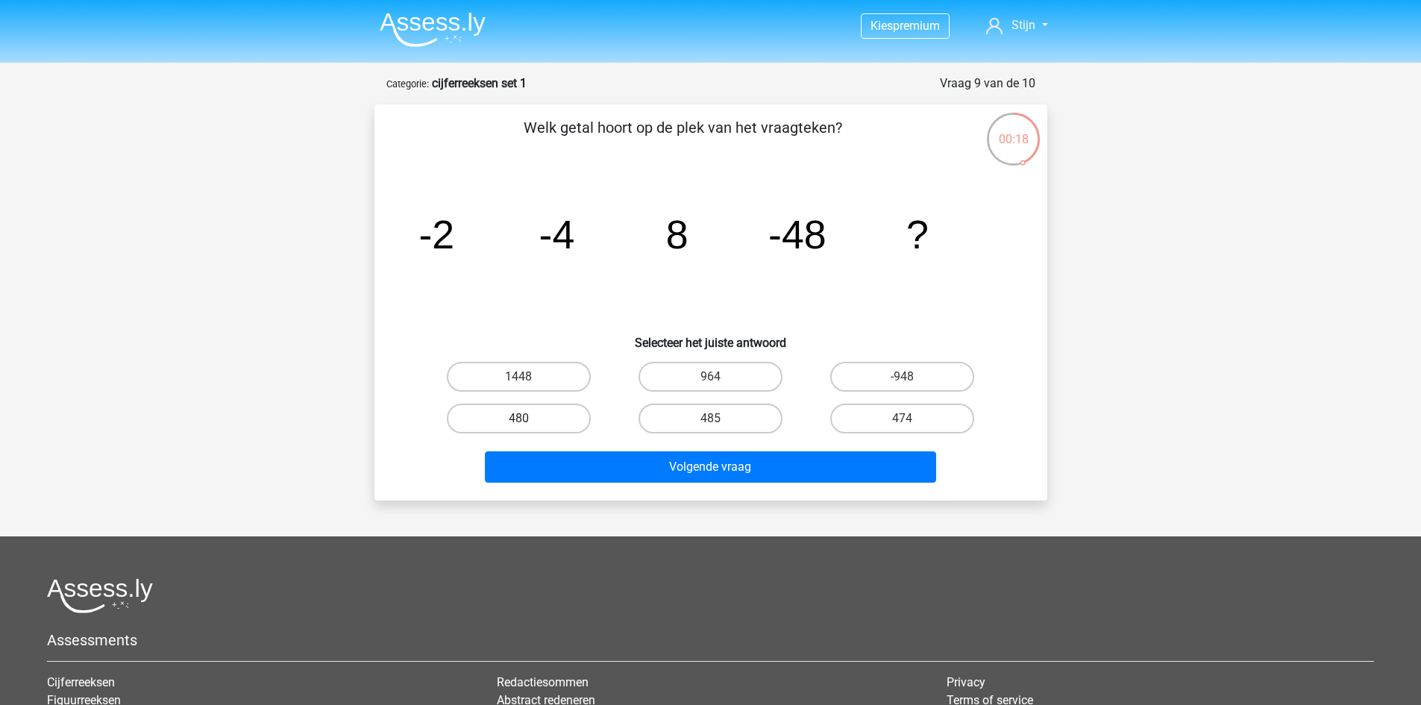
click at [544, 416] on label "480" at bounding box center [519, 419] width 144 height 30
click at [528, 418] on input "480" at bounding box center [523, 423] width 10 height 10
radio input "true"
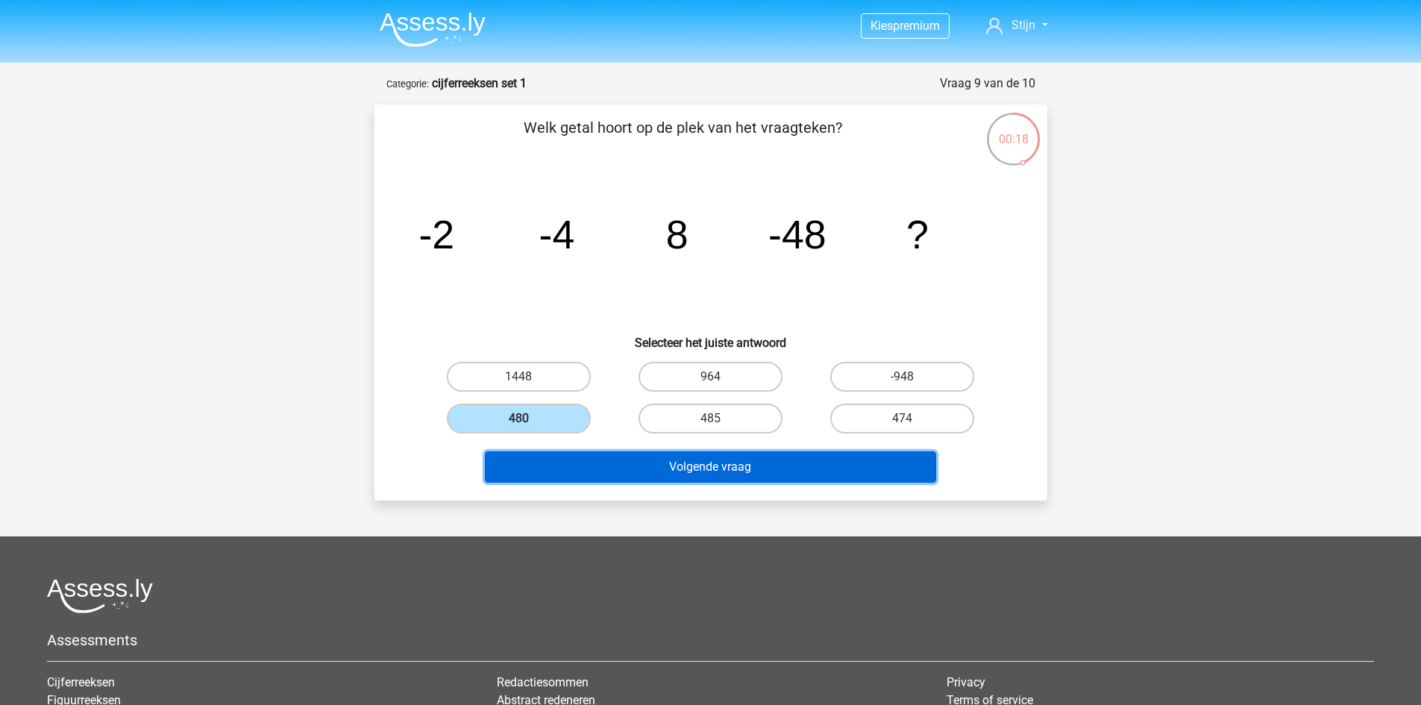
click at [707, 471] on button "Volgende vraag" at bounding box center [710, 466] width 451 height 31
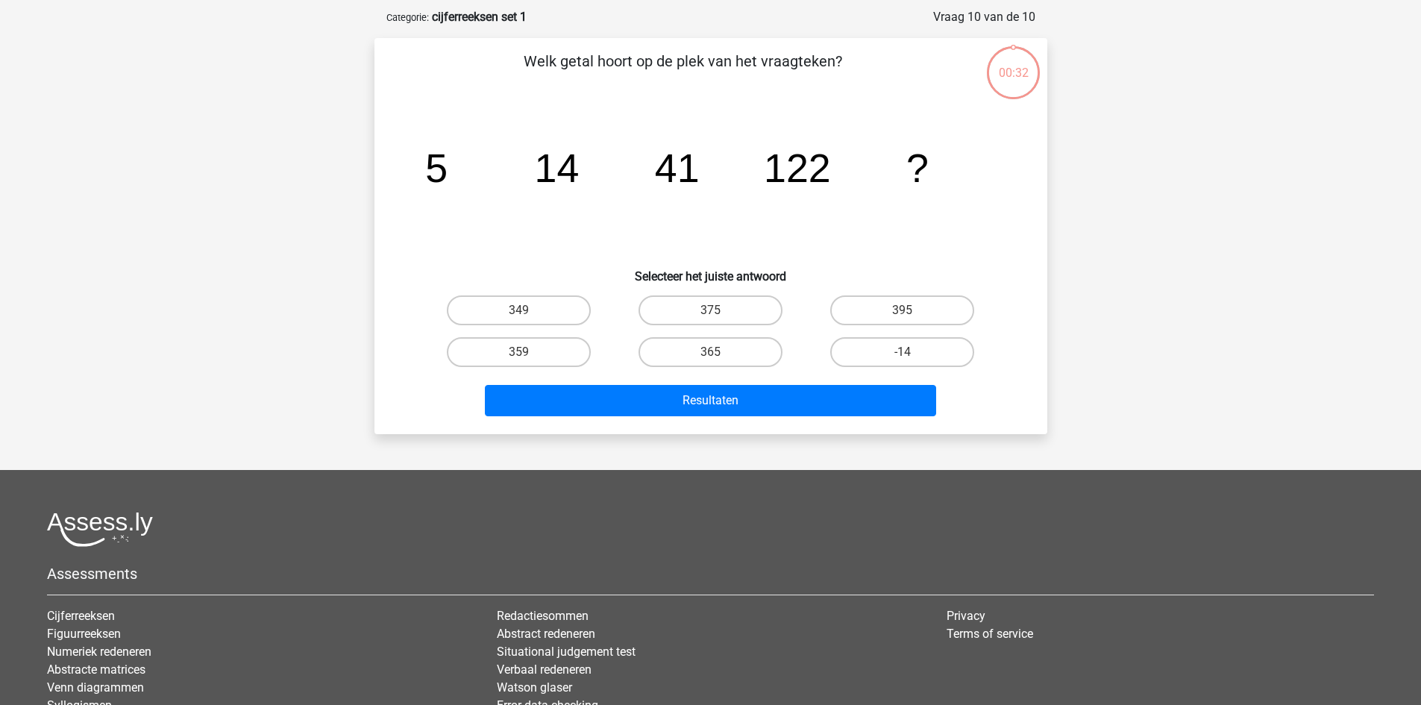
scroll to position [75, 0]
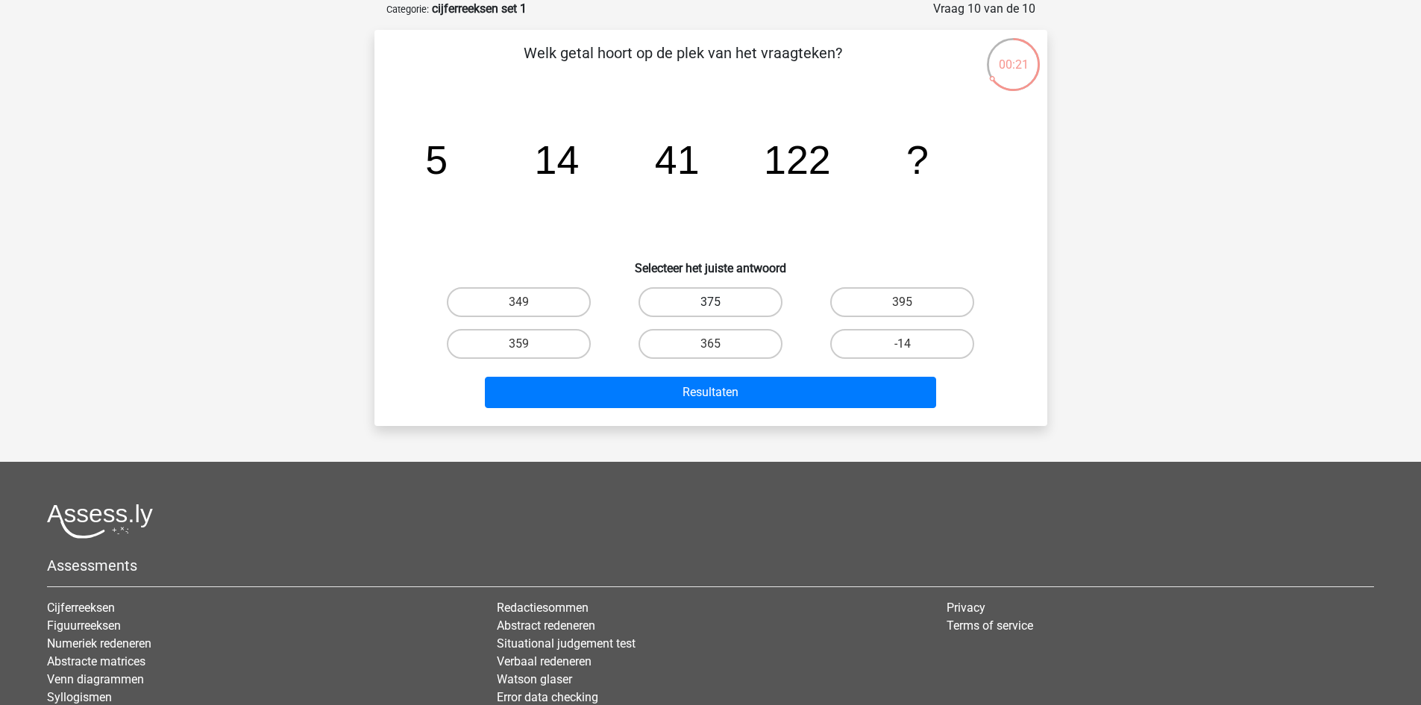
click at [713, 299] on label "375" at bounding box center [711, 302] width 144 height 30
click at [713, 302] on input "375" at bounding box center [715, 307] width 10 height 10
radio input "true"
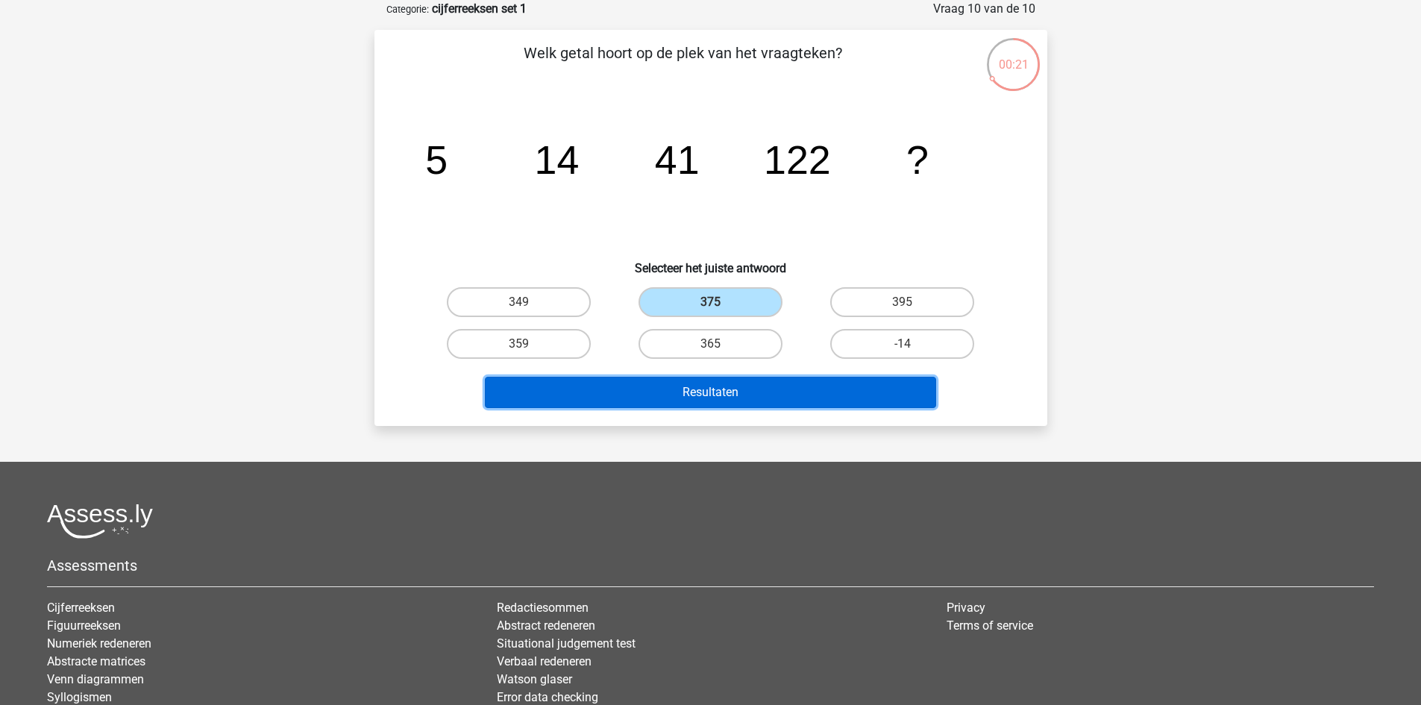
click at [713, 383] on button "Resultaten" at bounding box center [710, 392] width 451 height 31
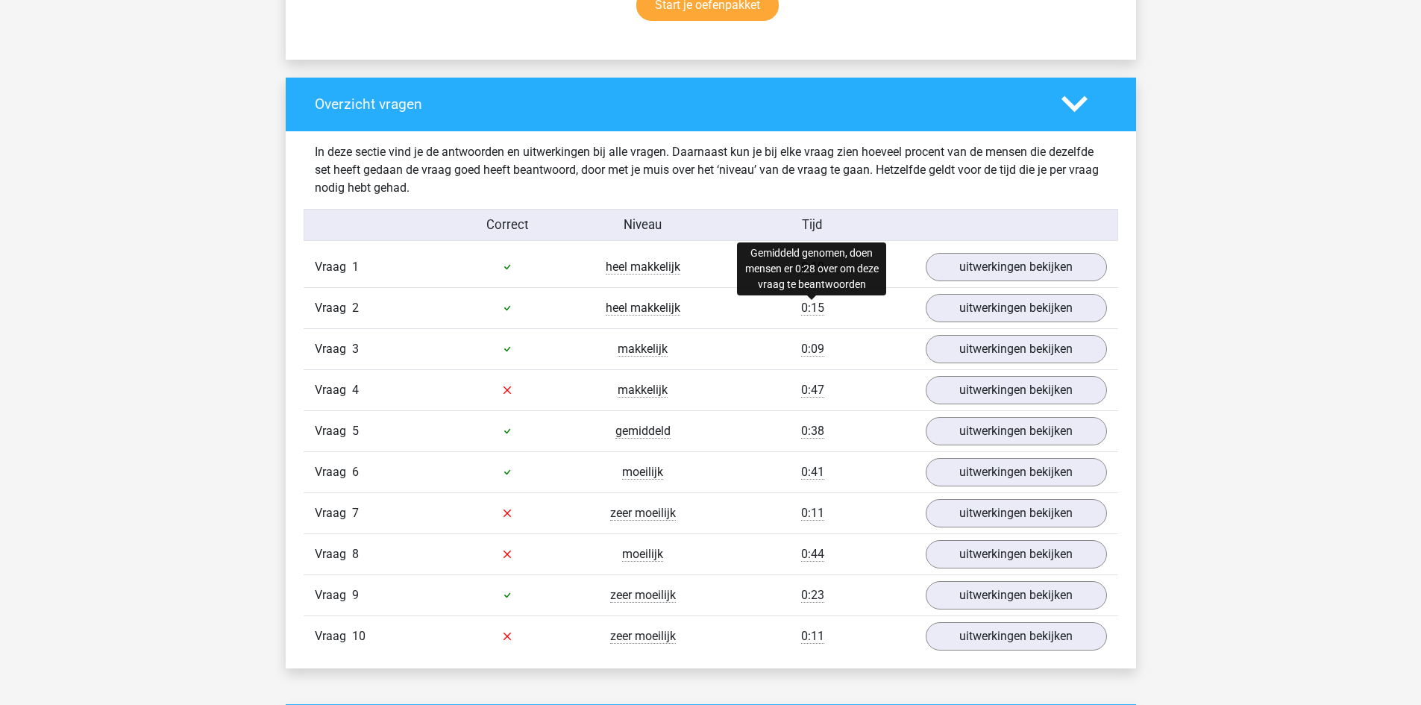
scroll to position [1044, 0]
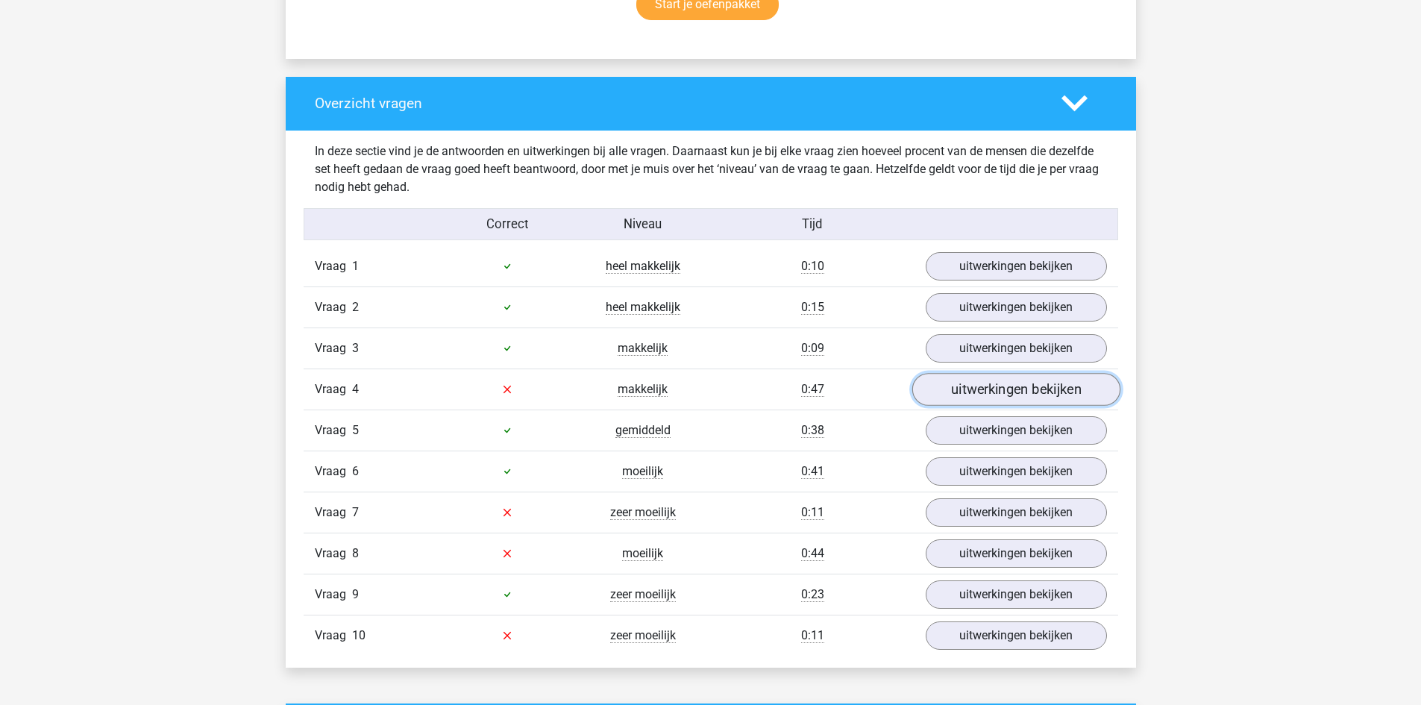
click at [965, 391] on link "uitwerkingen bekijken" at bounding box center [1016, 389] width 208 height 33
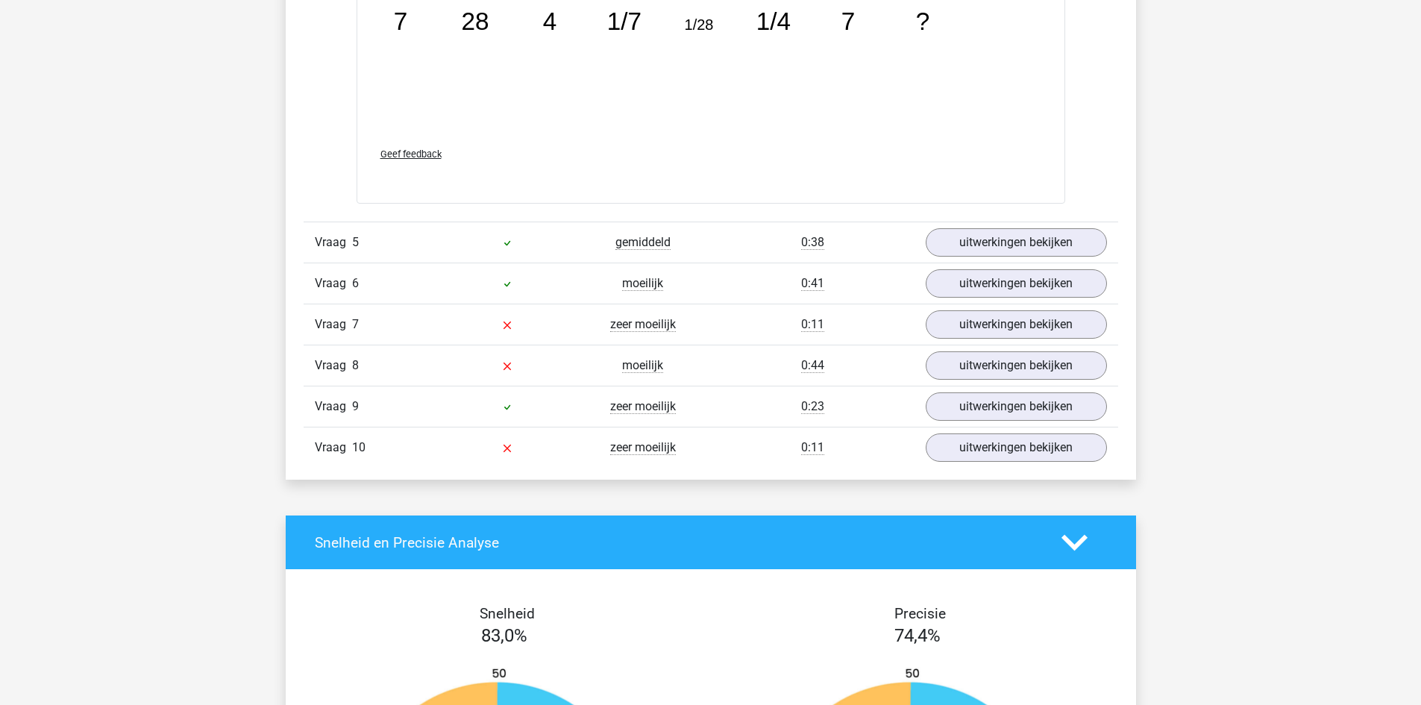
scroll to position [2014, 0]
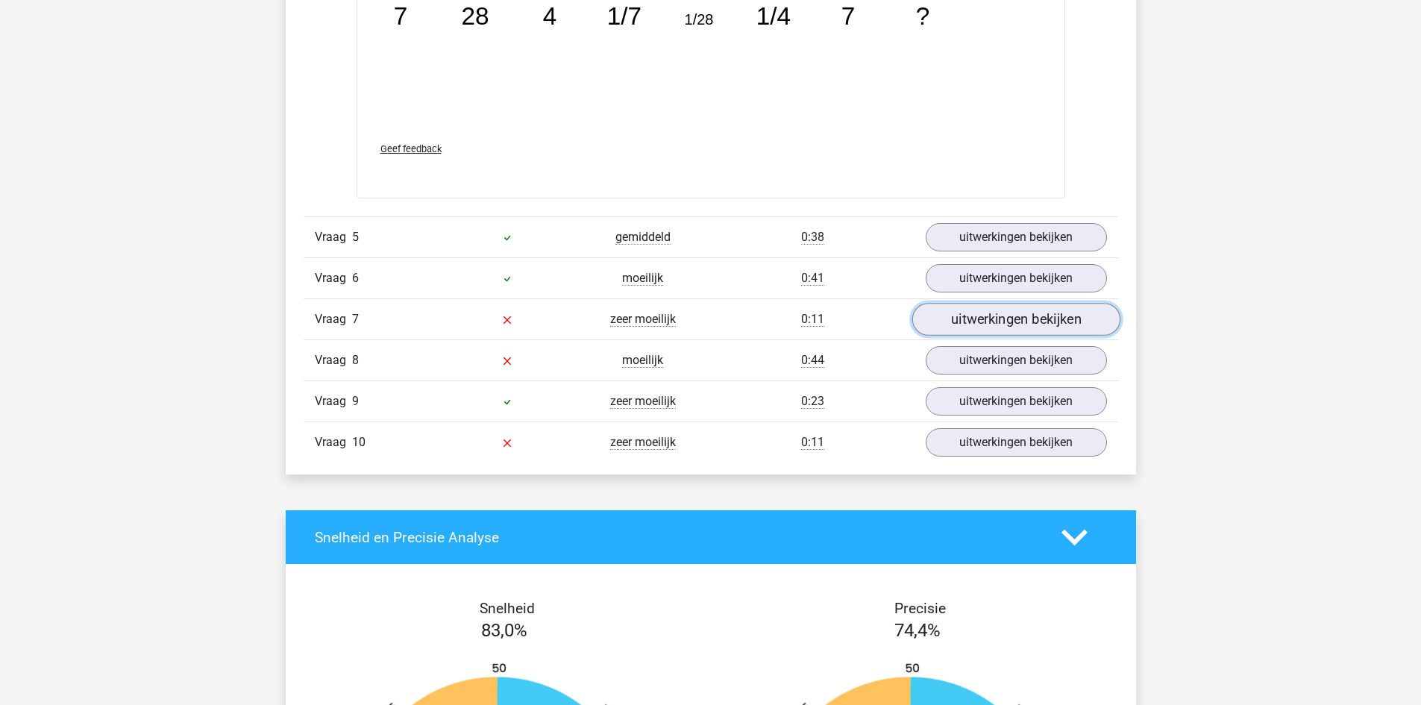
click at [1000, 318] on link "uitwerkingen bekijken" at bounding box center [1016, 320] width 208 height 33
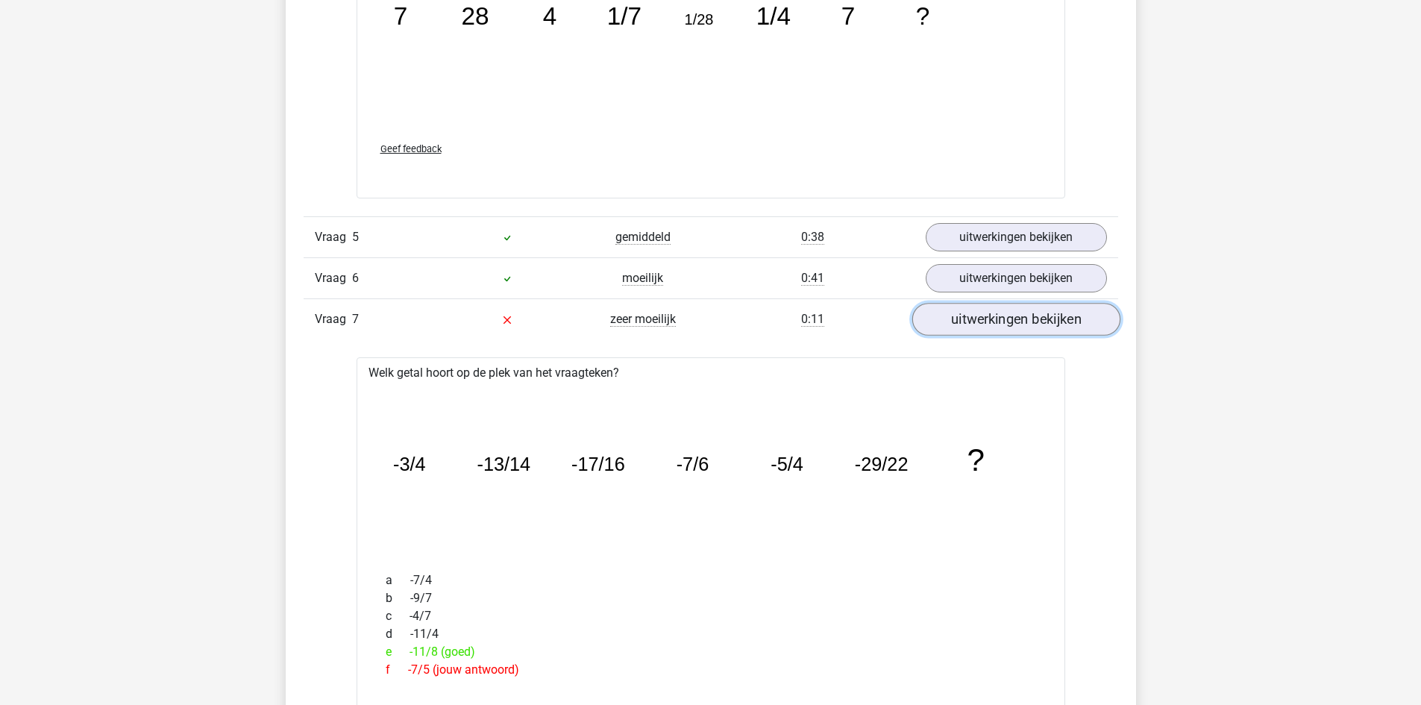
click at [1000, 318] on link "uitwerkingen bekijken" at bounding box center [1016, 320] width 208 height 33
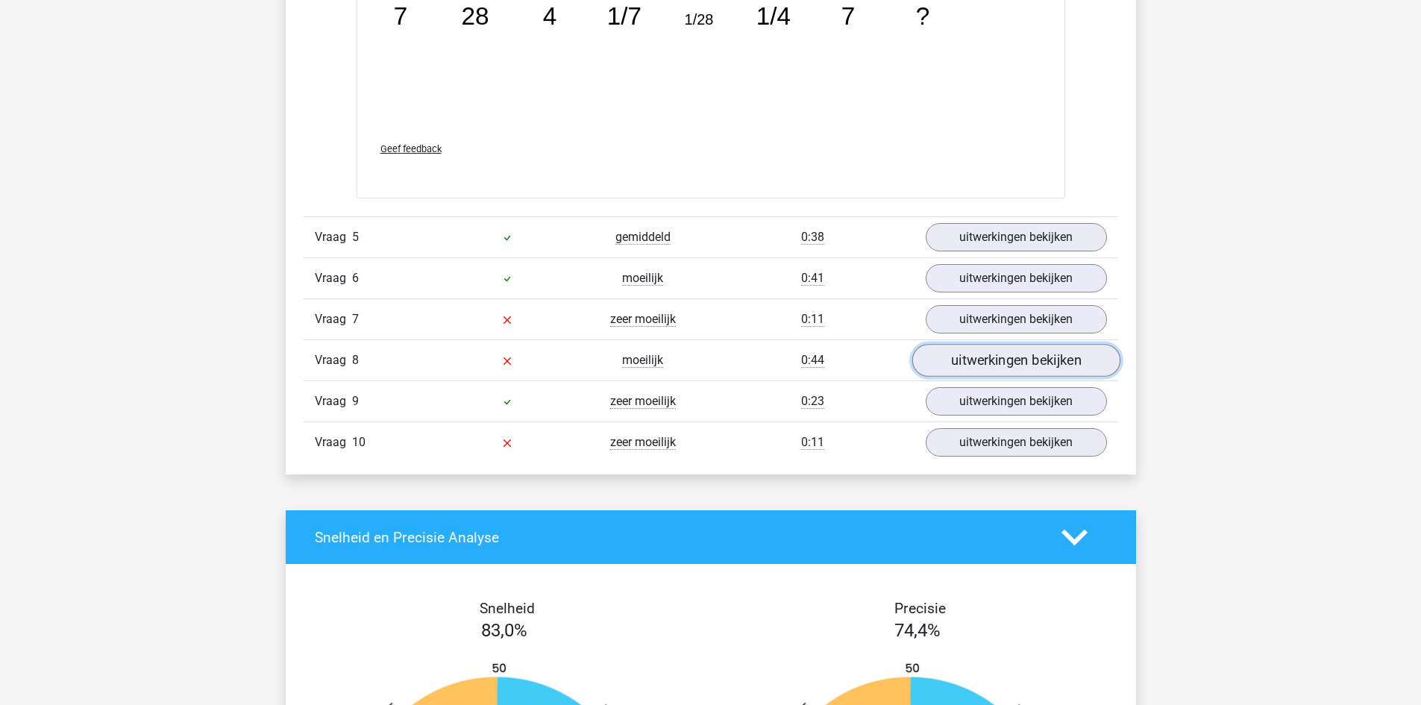
click at [988, 358] on link "uitwerkingen bekijken" at bounding box center [1016, 361] width 208 height 33
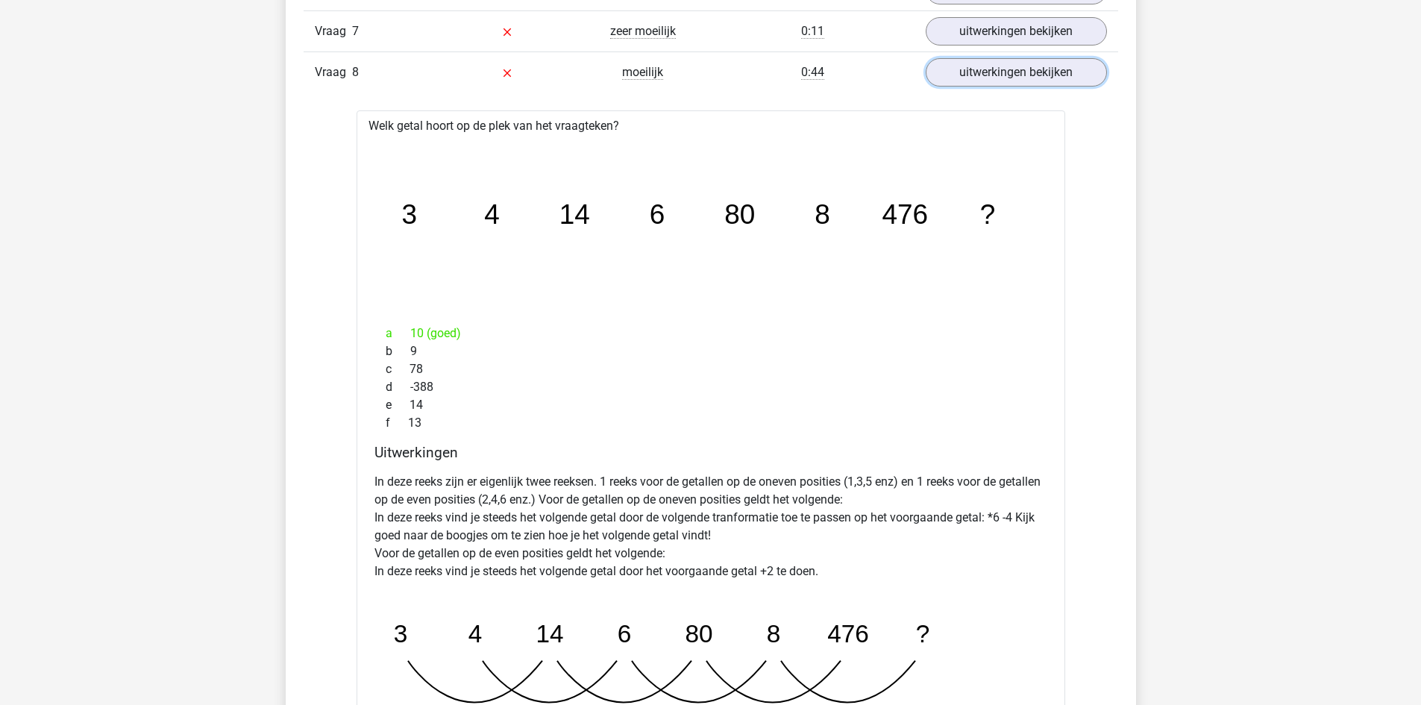
scroll to position [2313, 0]
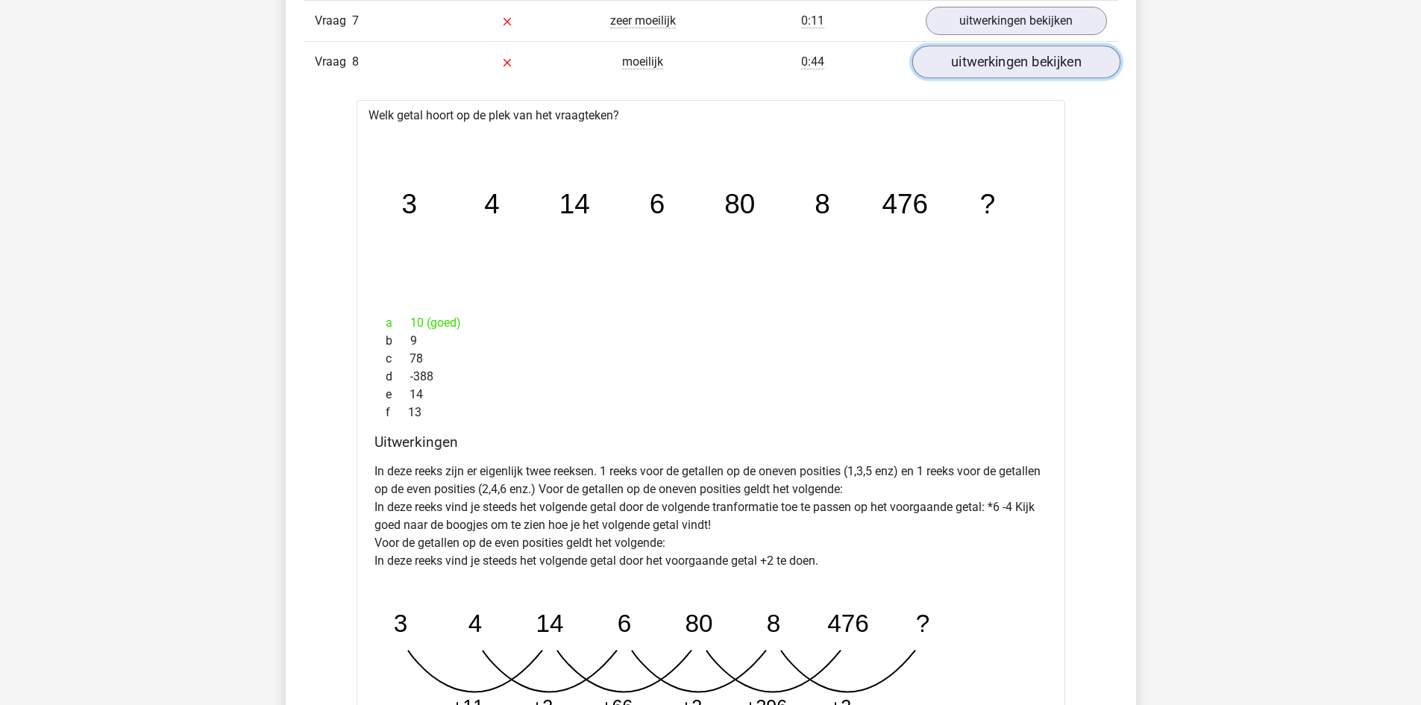
click at [1007, 66] on link "uitwerkingen bekijken" at bounding box center [1016, 62] width 208 height 33
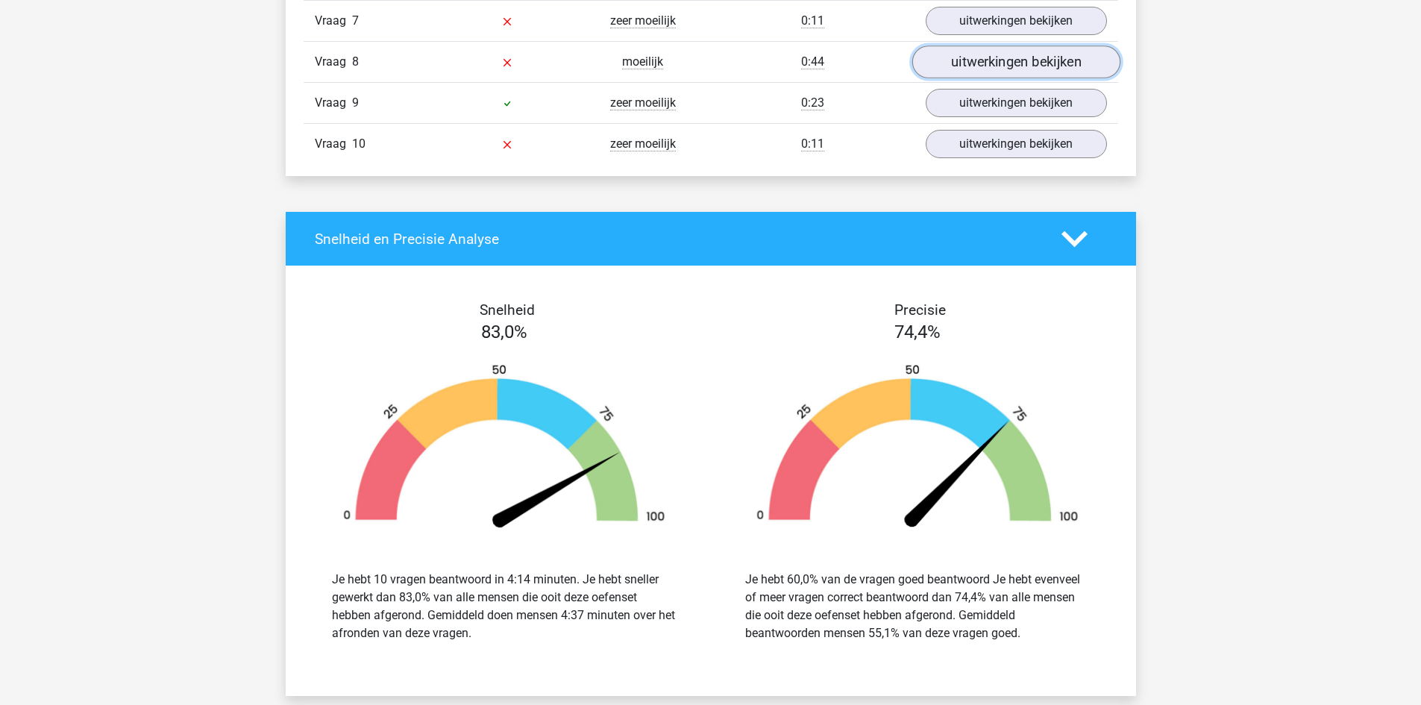
click at [1007, 66] on link "uitwerkingen bekijken" at bounding box center [1016, 62] width 208 height 33
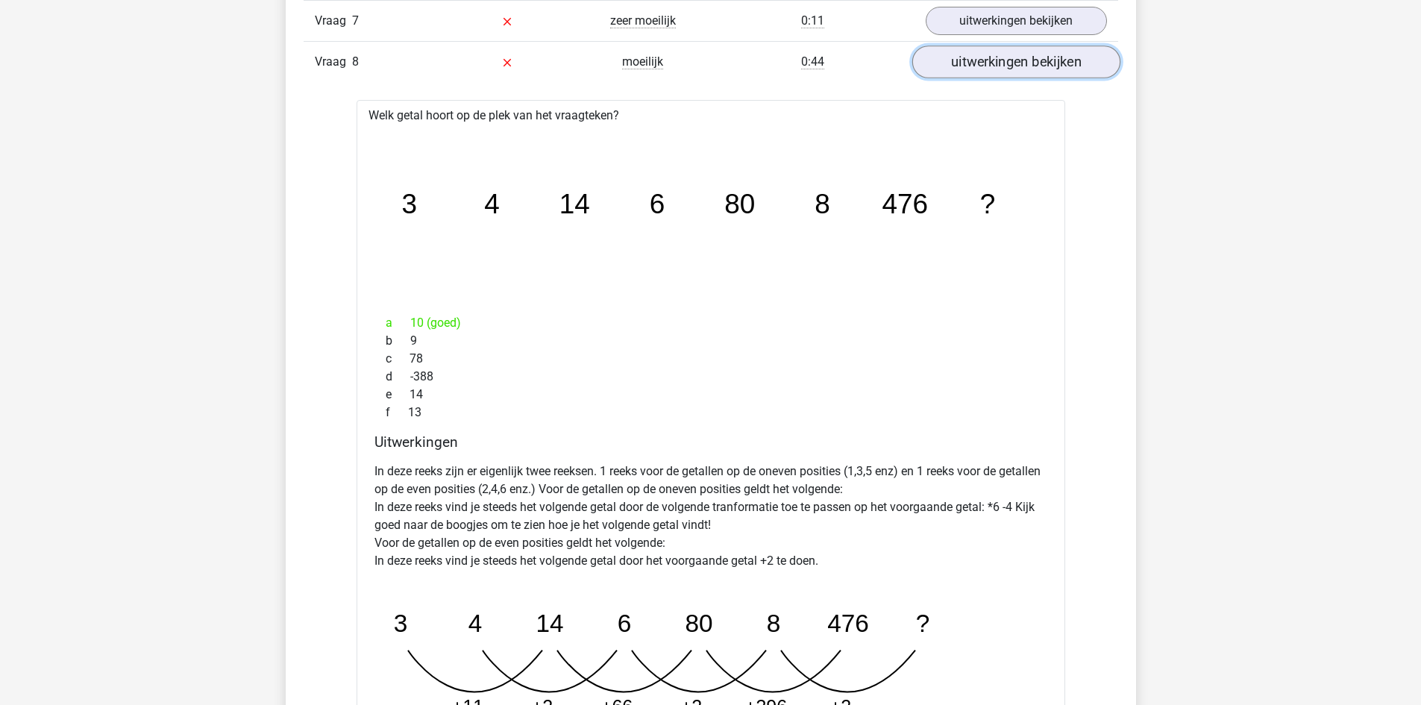
click at [1007, 66] on link "uitwerkingen bekijken" at bounding box center [1016, 62] width 208 height 33
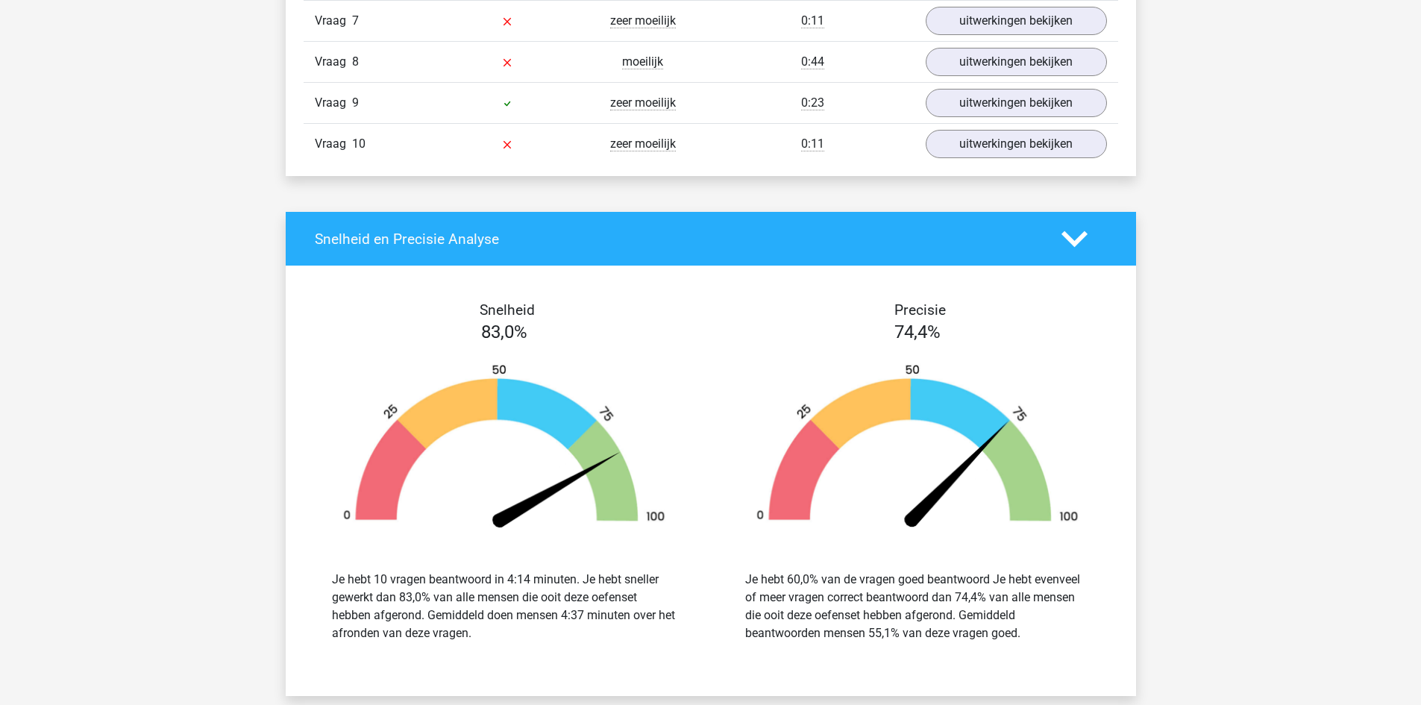
click at [458, 76] on div "Vraag 8 moeilijk 0:44 uitwerkingen bekijken" at bounding box center [711, 61] width 815 height 41
click at [998, 72] on link "uitwerkingen bekijken" at bounding box center [1016, 62] width 208 height 33
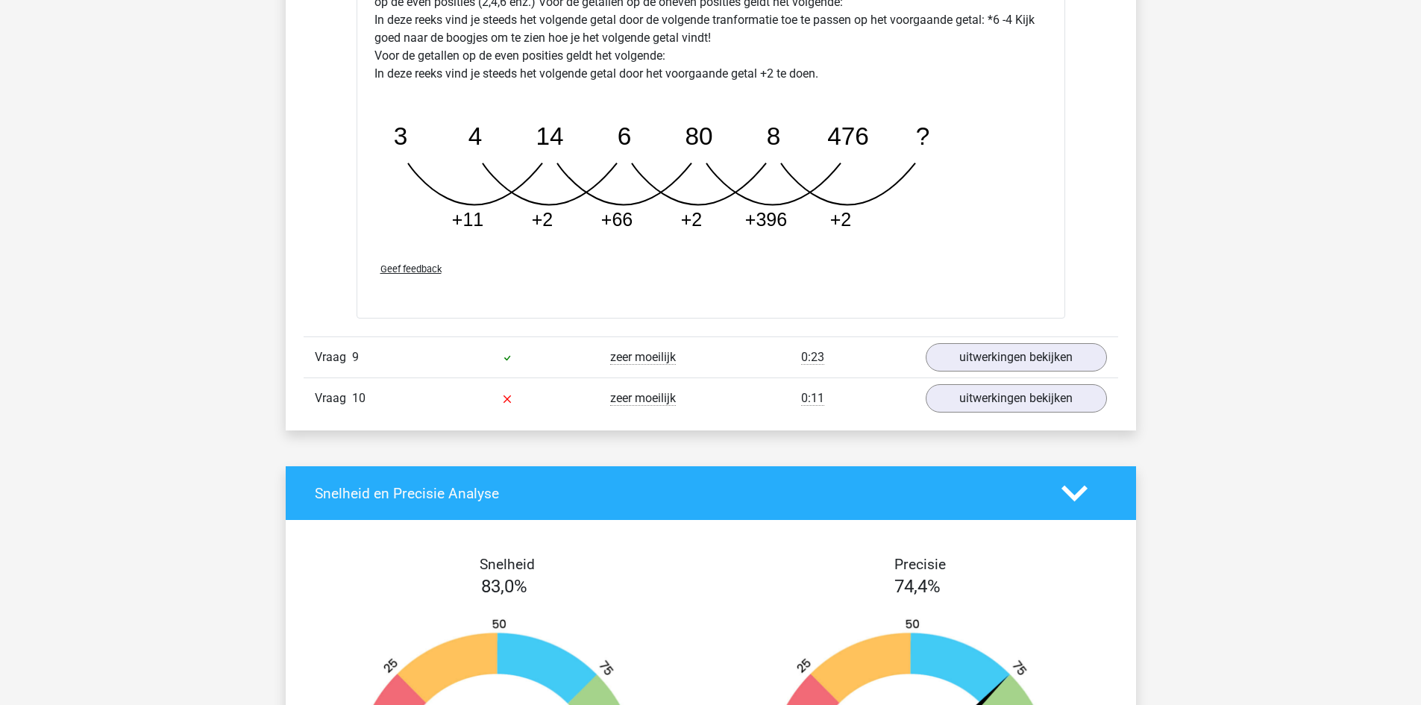
scroll to position [2835, 0]
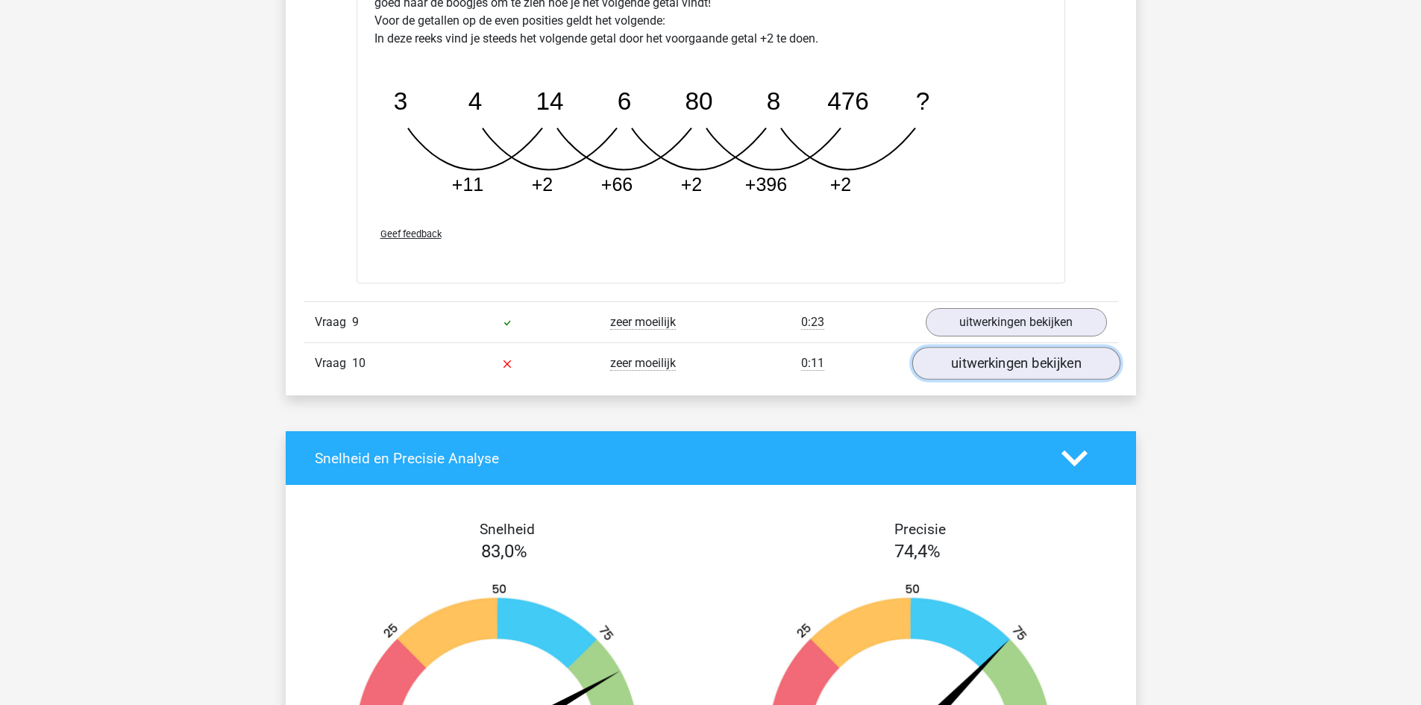
click at [1023, 370] on link "uitwerkingen bekijken" at bounding box center [1016, 363] width 208 height 33
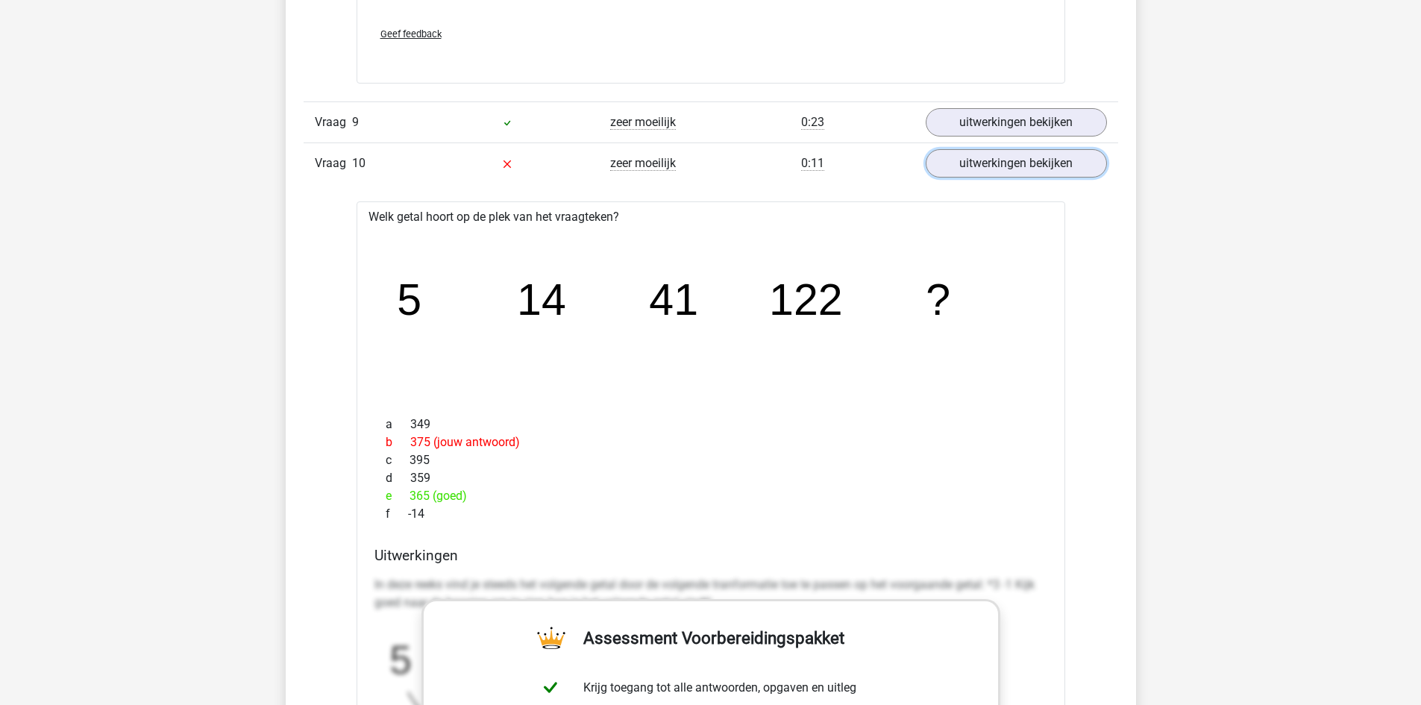
scroll to position [2984, 0]
